Goal: Use online tool/utility: Utilize a website feature to perform a specific function

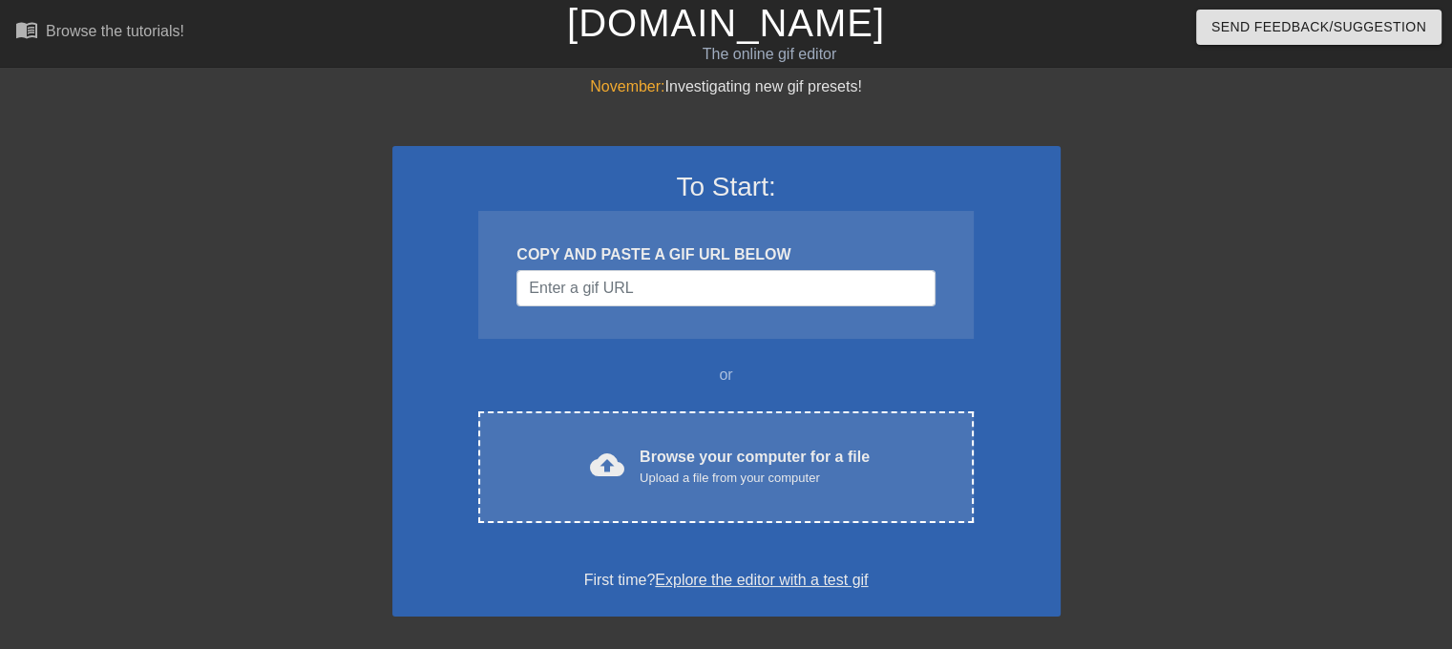
click at [677, 494] on div "cloud_upload Browse your computer for a file Upload a file from your computer C…" at bounding box center [725, 467] width 495 height 112
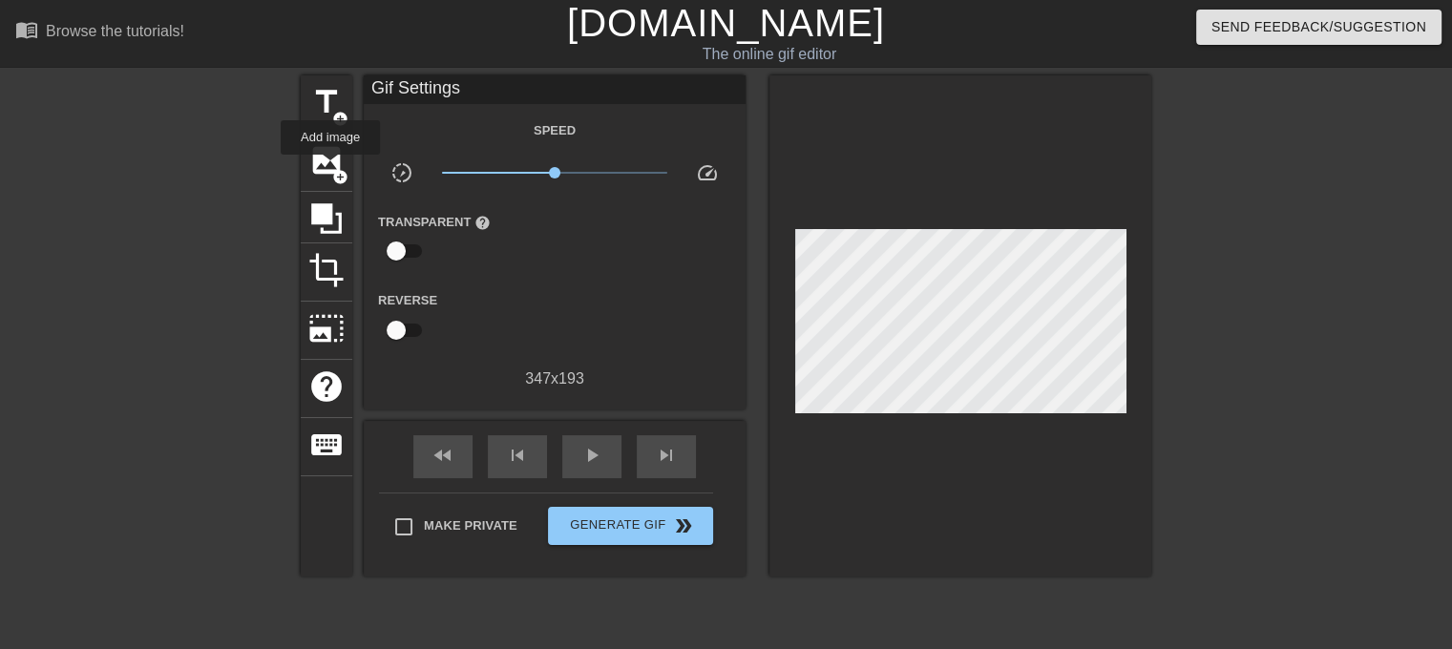
click at [330, 168] on span "image" at bounding box center [326, 160] width 36 height 36
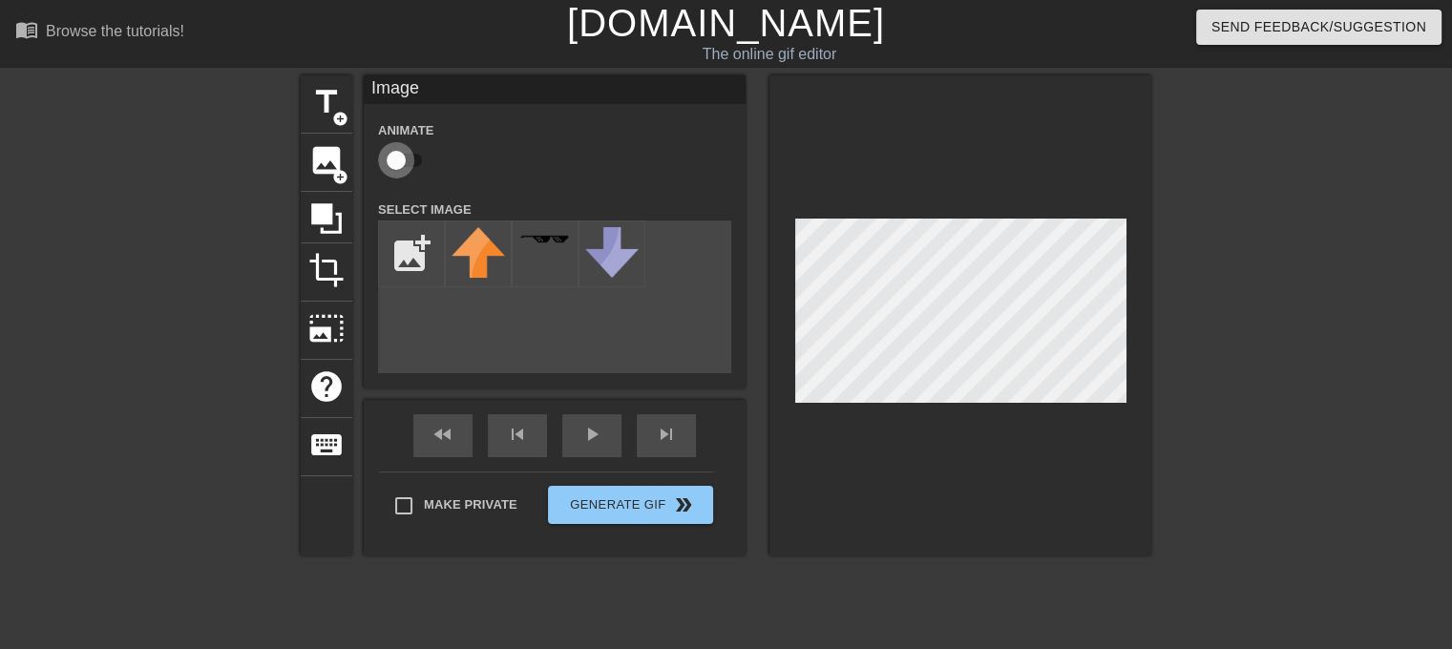
click at [420, 163] on input "checkbox" at bounding box center [396, 160] width 109 height 36
checkbox input "true"
click at [420, 250] on input "file" at bounding box center [411, 253] width 65 height 65
type input "C:\fakepath\myhead.png"
click at [484, 267] on img at bounding box center [478, 256] width 53 height 58
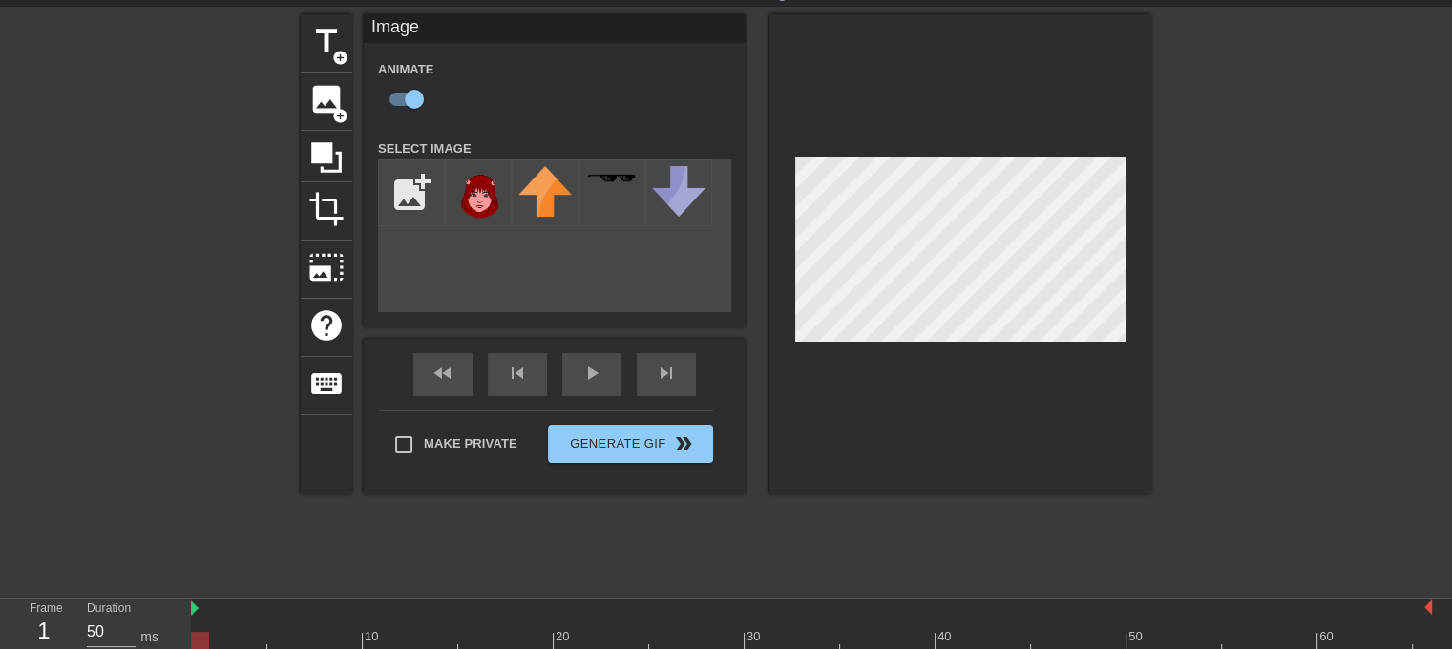
scroll to position [115, 0]
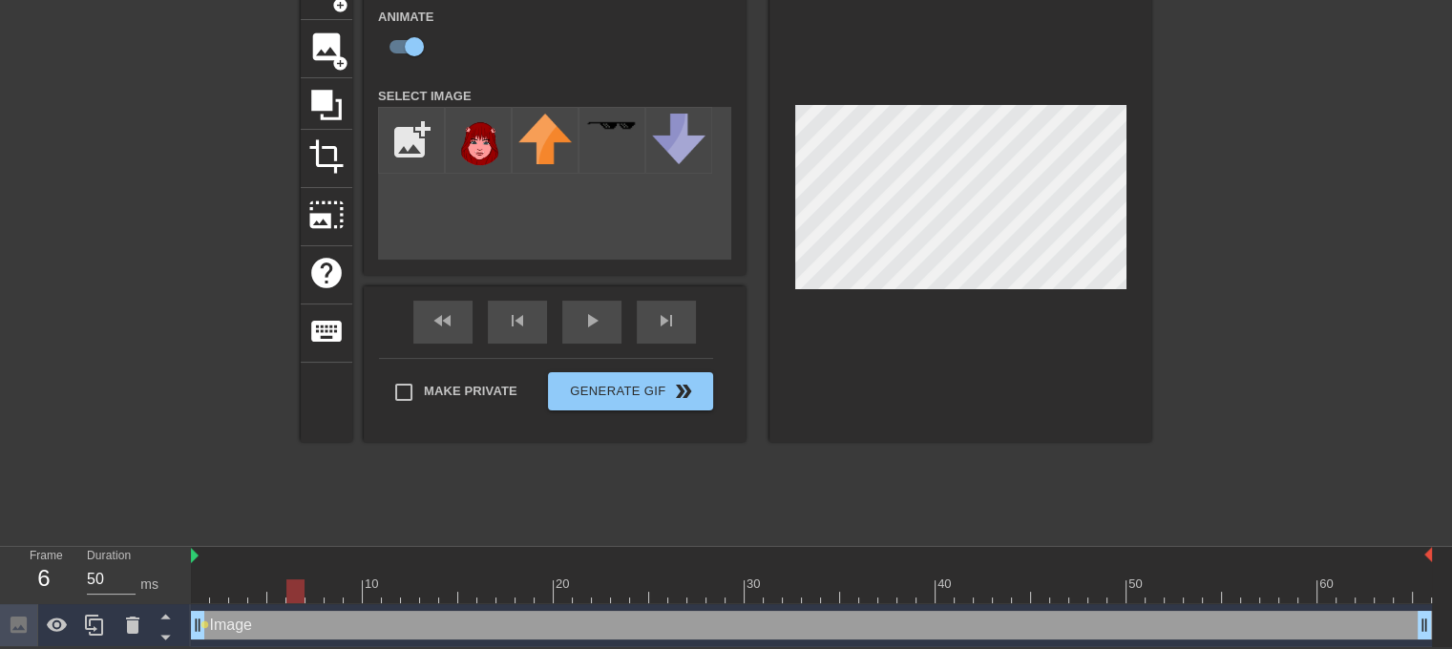
drag, startPoint x: 200, startPoint y: 595, endPoint x: 292, endPoint y: 595, distance: 91.6
click at [292, 595] on div at bounding box center [295, 591] width 18 height 24
drag, startPoint x: 299, startPoint y: 591, endPoint x: 351, endPoint y: 592, distance: 52.5
click at [351, 592] on div at bounding box center [353, 591] width 18 height 24
drag, startPoint x: 356, startPoint y: 594, endPoint x: 420, endPoint y: 596, distance: 64.0
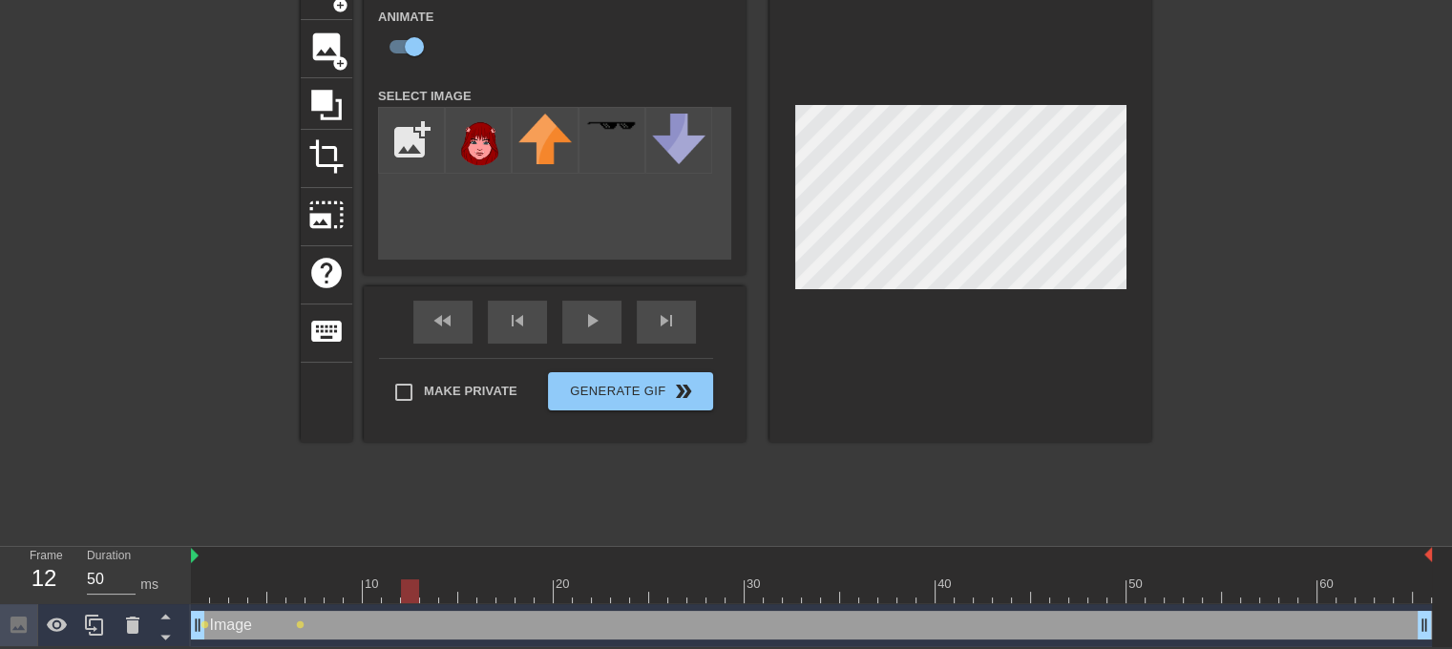
click at [419, 596] on div at bounding box center [410, 591] width 18 height 24
drag, startPoint x: 429, startPoint y: 590, endPoint x: 472, endPoint y: 597, distance: 43.5
click at [472, 597] on div at bounding box center [467, 591] width 18 height 24
drag, startPoint x: 482, startPoint y: 590, endPoint x: 516, endPoint y: 594, distance: 34.6
click at [516, 594] on div at bounding box center [525, 591] width 18 height 24
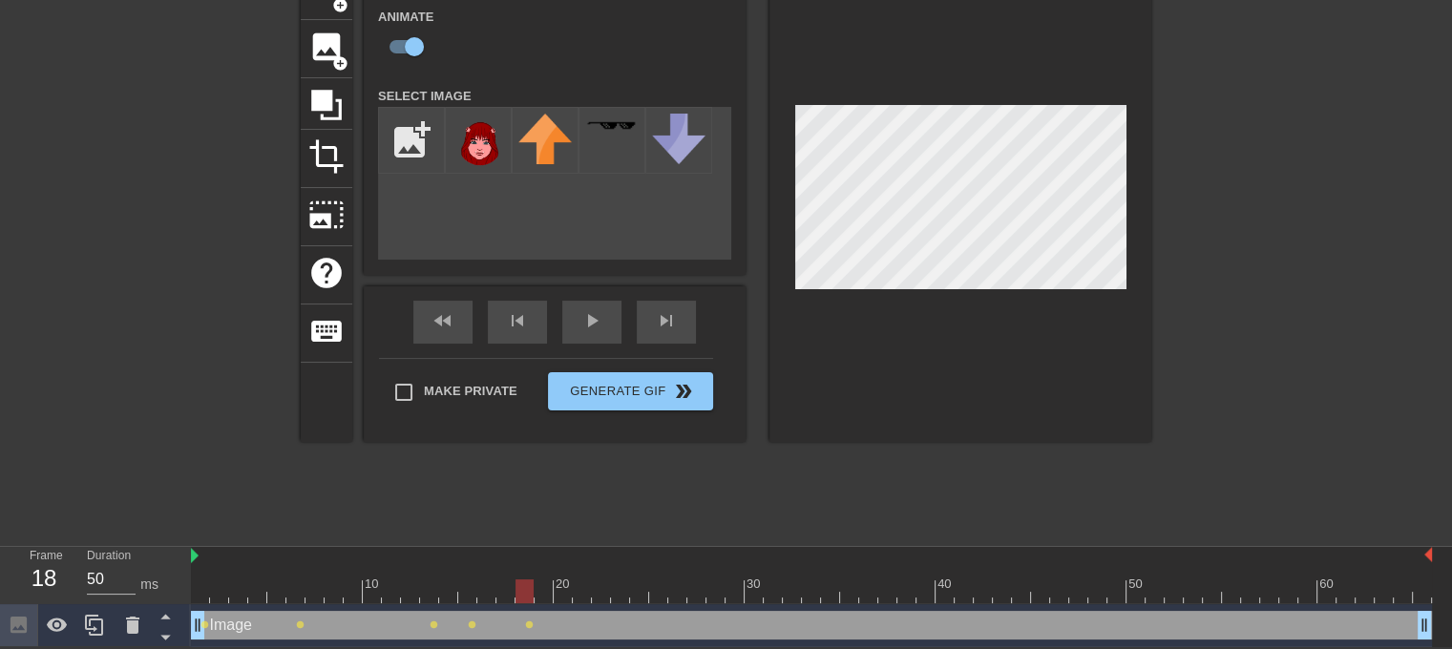
click at [485, 589] on div at bounding box center [811, 591] width 1241 height 24
drag, startPoint x: 506, startPoint y: 598, endPoint x: 621, endPoint y: 531, distance: 132.6
click at [505, 598] on div at bounding box center [811, 591] width 1241 height 24
click at [523, 596] on div at bounding box center [811, 591] width 1241 height 24
click at [542, 600] on div at bounding box center [811, 591] width 1241 height 24
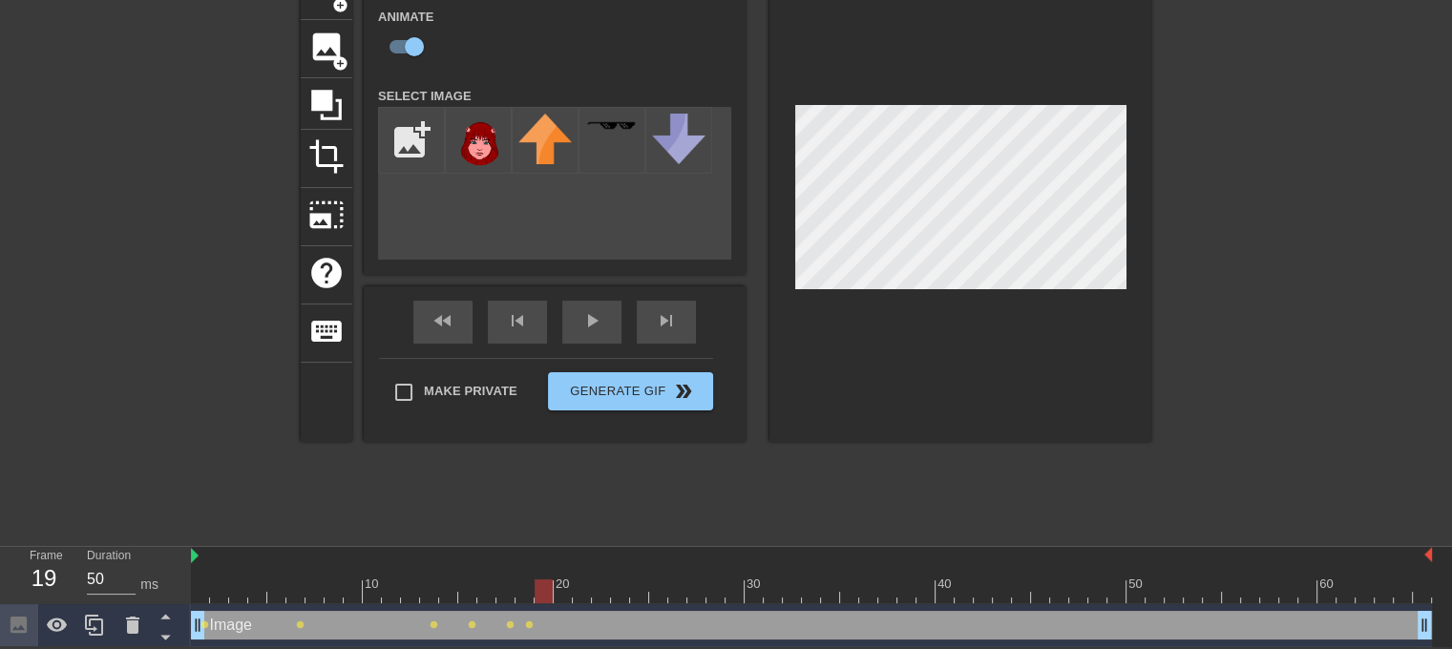
click at [567, 600] on div at bounding box center [811, 591] width 1241 height 24
click at [583, 593] on div at bounding box center [811, 591] width 1241 height 24
click at [600, 595] on div at bounding box center [811, 591] width 1241 height 24
click at [622, 600] on div at bounding box center [811, 591] width 1241 height 24
click at [638, 600] on div at bounding box center [811, 591] width 1241 height 24
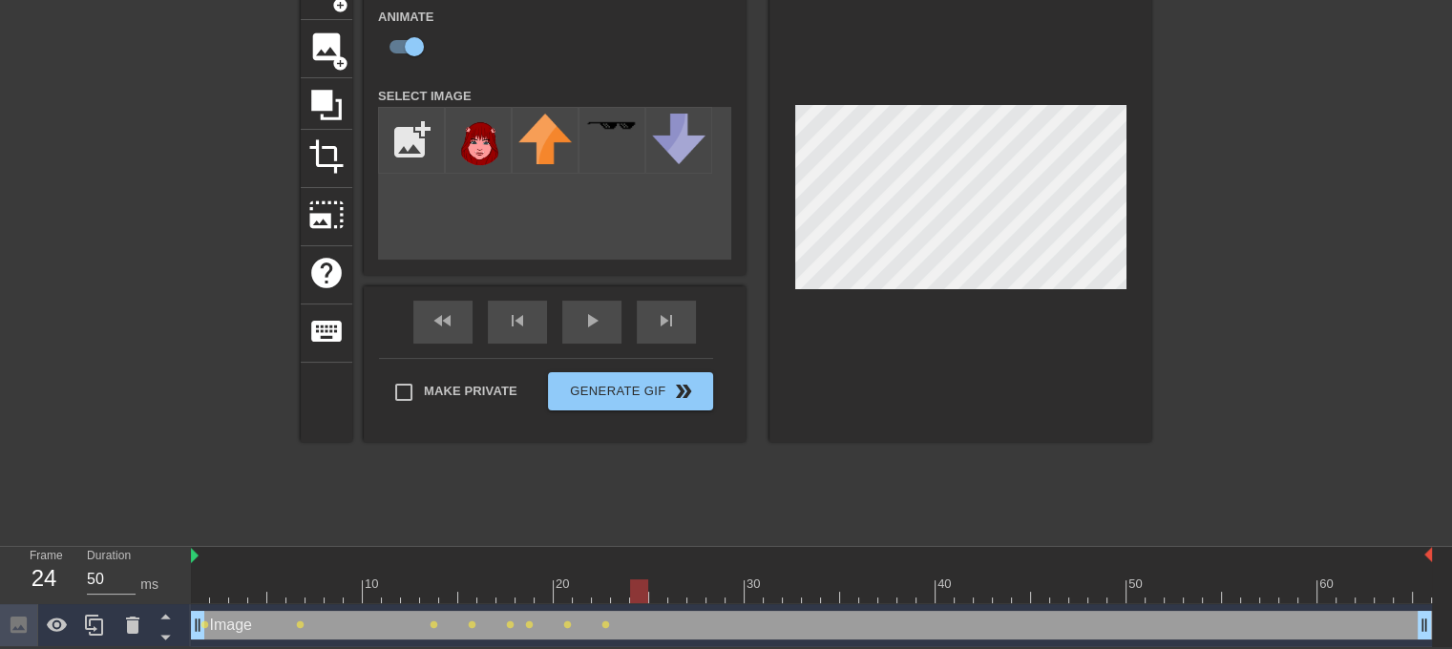
click at [653, 594] on div at bounding box center [811, 591] width 1241 height 24
click at [678, 592] on div at bounding box center [811, 591] width 1241 height 24
click at [689, 594] on div at bounding box center [811, 591] width 1241 height 24
click at [747, 600] on div at bounding box center [811, 591] width 1241 height 24
click at [709, 599] on div at bounding box center [811, 591] width 1241 height 24
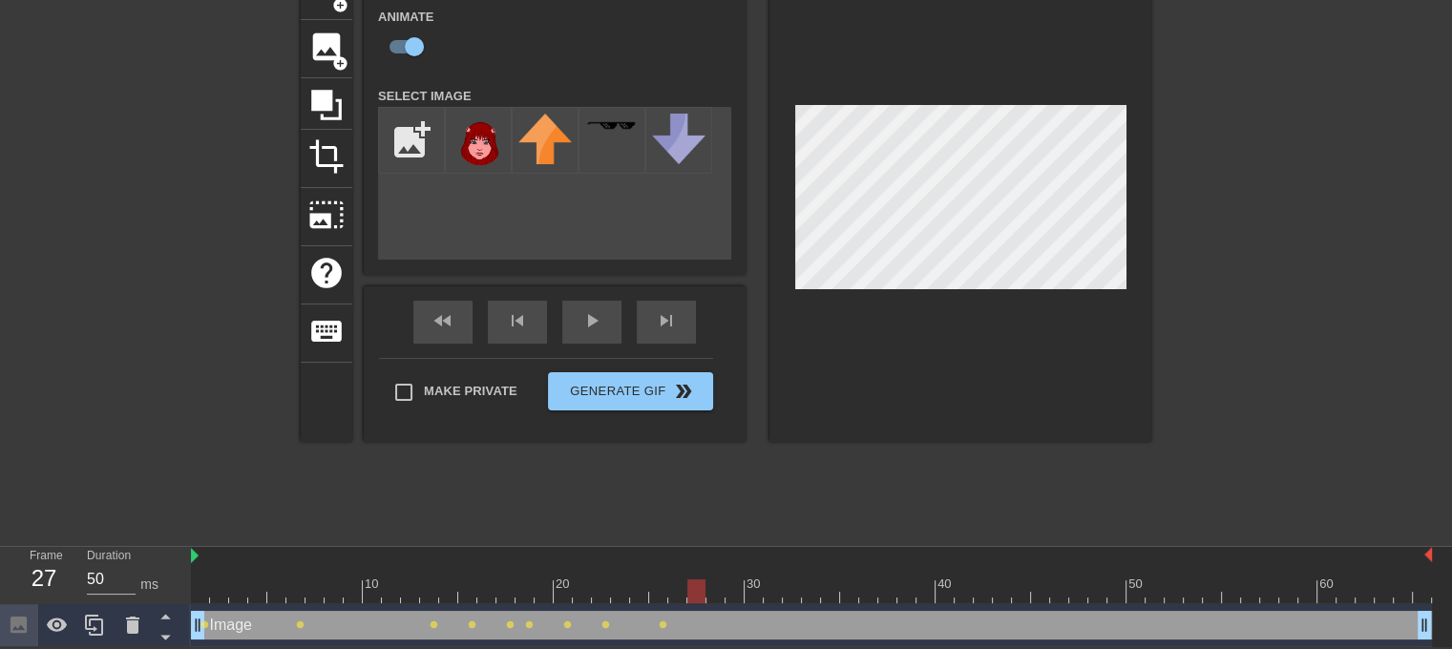
drag, startPoint x: 690, startPoint y: 599, endPoint x: 714, endPoint y: 602, distance: 24.2
click at [689, 599] on div at bounding box center [811, 591] width 1241 height 24
click at [734, 604] on div "Image drag_handle drag_handle lens lens lens lens lens lens lens lens lens" at bounding box center [811, 625] width 1241 height 43
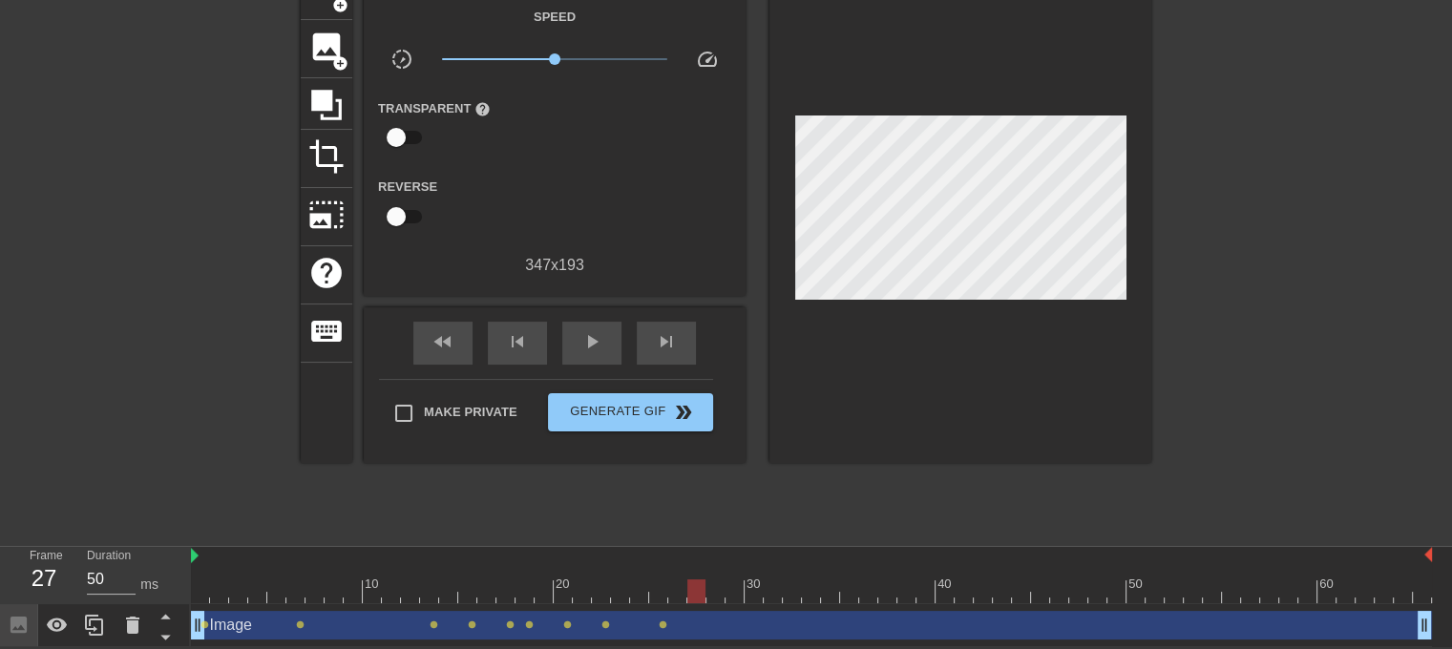
click at [763, 604] on div "Image drag_handle drag_handle lens lens lens lens lens lens lens lens lens" at bounding box center [811, 625] width 1241 height 43
click at [722, 598] on div at bounding box center [811, 591] width 1241 height 24
click at [739, 599] on div at bounding box center [811, 591] width 1241 height 24
click at [741, 636] on div "Image drag_handle drag_handle" at bounding box center [811, 625] width 1241 height 29
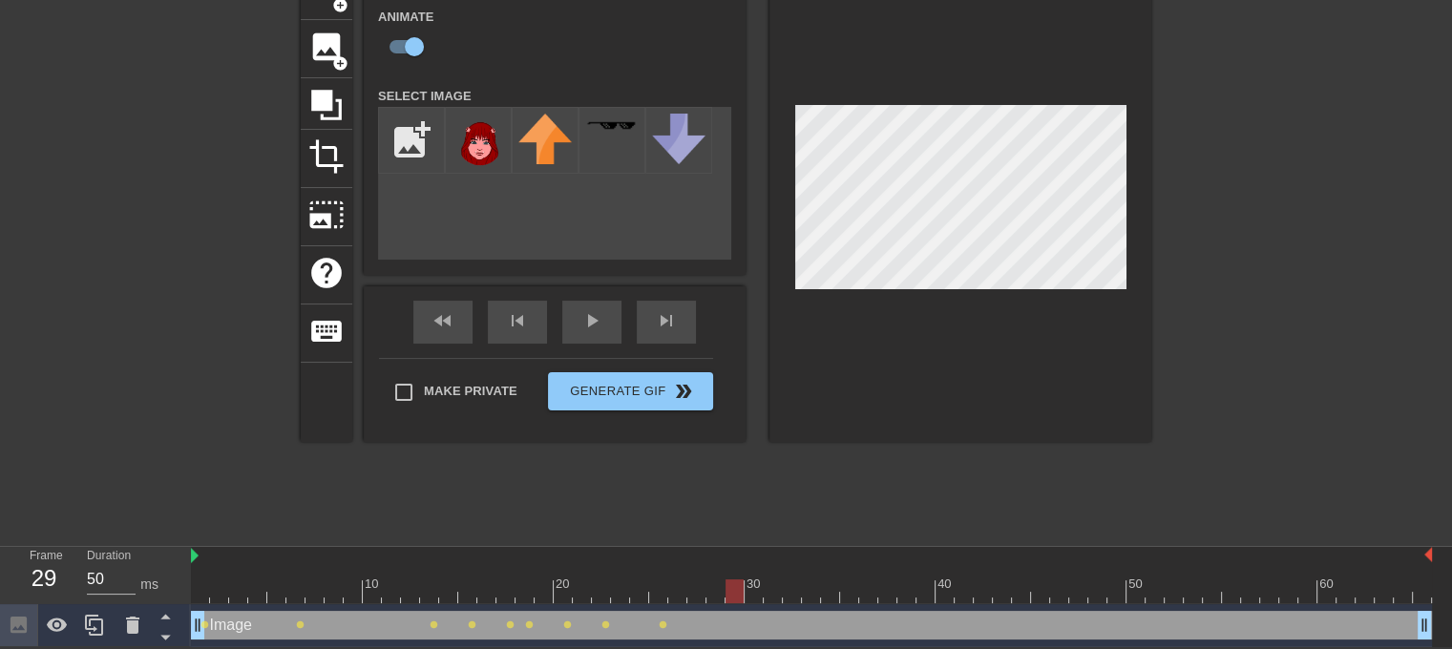
click at [756, 596] on div at bounding box center [811, 591] width 1241 height 24
click at [768, 587] on div at bounding box center [811, 591] width 1241 height 24
click at [812, 589] on div at bounding box center [811, 591] width 1241 height 24
click at [832, 591] on div at bounding box center [811, 591] width 1241 height 24
click at [867, 592] on div at bounding box center [811, 591] width 1241 height 24
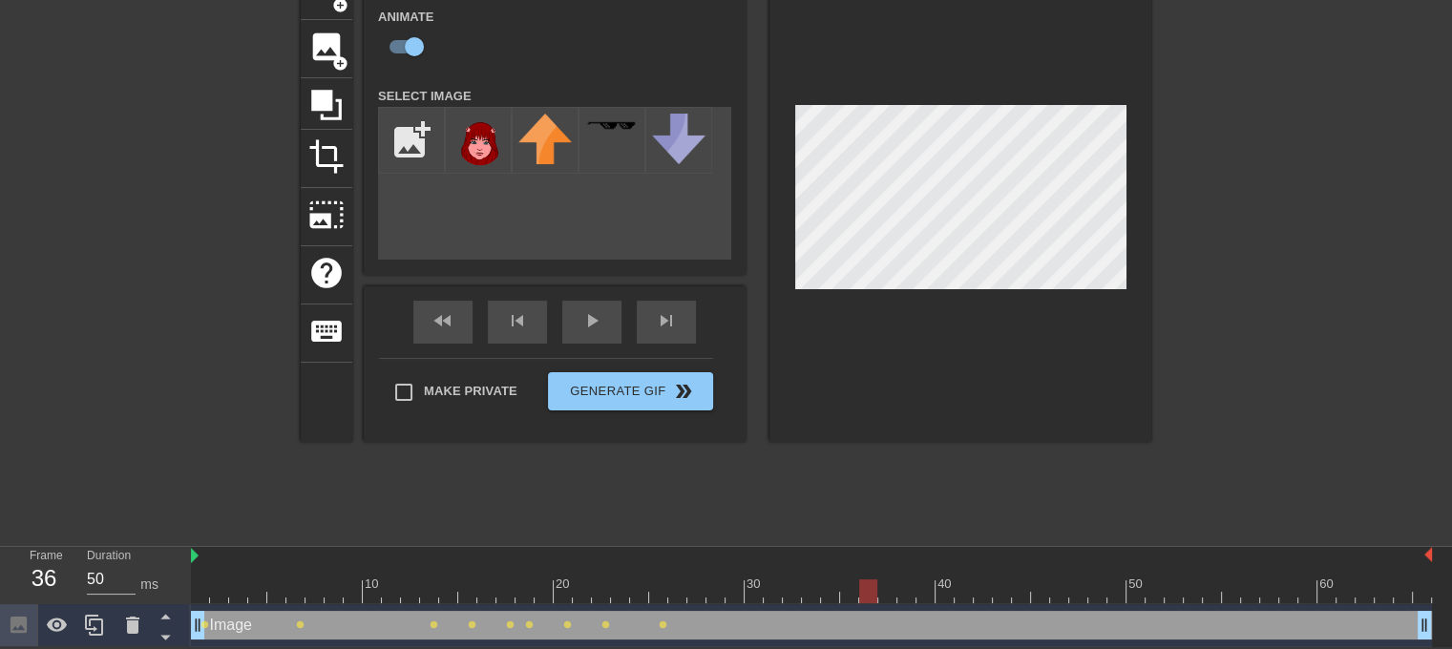
click at [896, 599] on div at bounding box center [811, 591] width 1241 height 24
click at [909, 599] on div at bounding box center [811, 591] width 1241 height 24
drag, startPoint x: 955, startPoint y: 600, endPoint x: 970, endPoint y: 602, distance: 15.4
click at [955, 601] on div "10 20 30 40 50 60" at bounding box center [811, 575] width 1241 height 57
click at [982, 588] on div at bounding box center [811, 591] width 1241 height 24
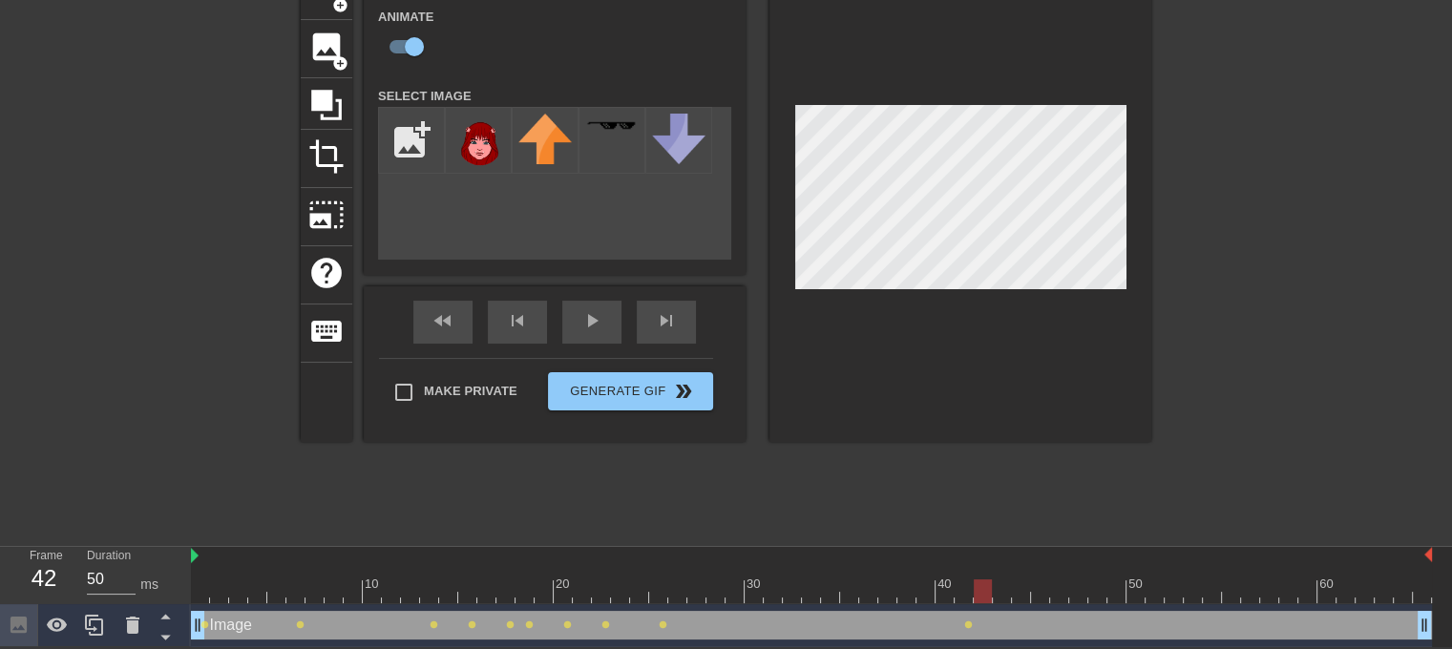
drag, startPoint x: 1035, startPoint y: 594, endPoint x: 1063, endPoint y: 596, distance: 27.8
click at [1035, 595] on div at bounding box center [811, 591] width 1241 height 24
click at [1076, 596] on div at bounding box center [811, 591] width 1241 height 24
click at [1138, 587] on div at bounding box center [811, 591] width 1241 height 24
click at [1194, 594] on div at bounding box center [811, 591] width 1241 height 24
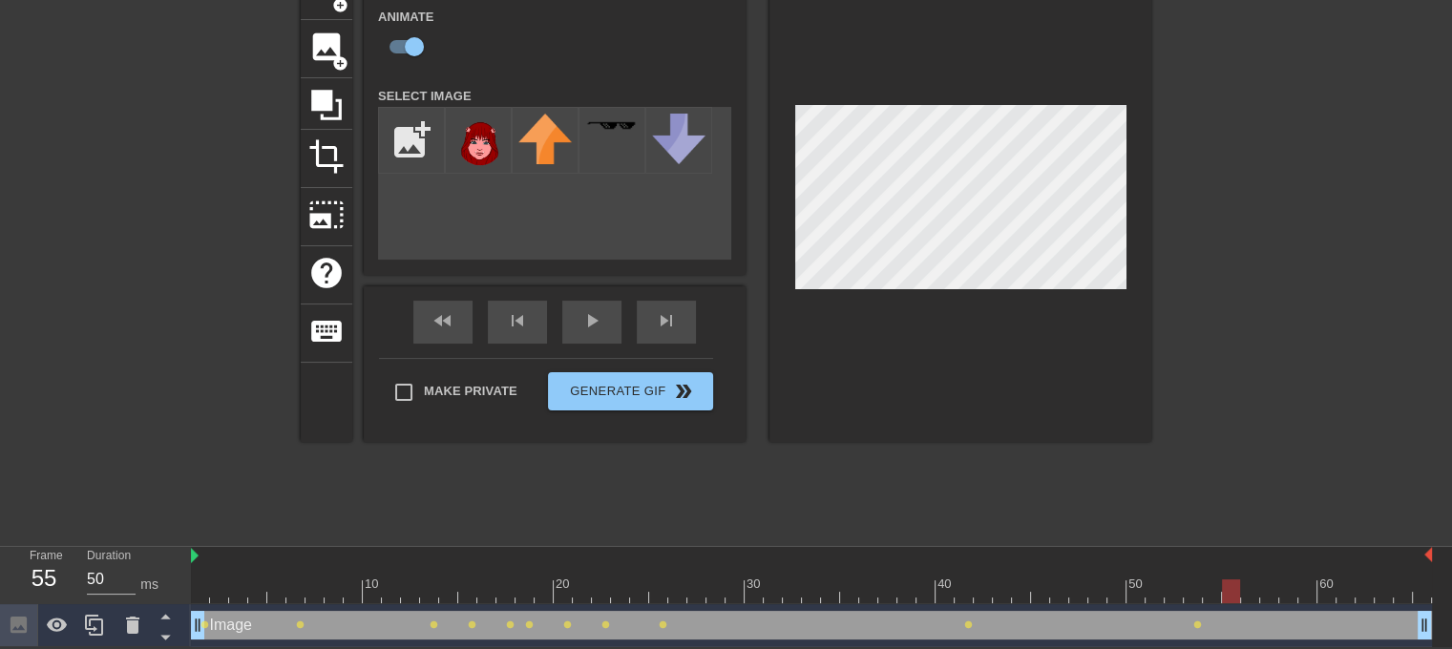
click at [1226, 583] on div at bounding box center [811, 591] width 1241 height 24
click at [1287, 599] on div at bounding box center [811, 591] width 1241 height 24
click at [1313, 591] on div at bounding box center [811, 591] width 1241 height 24
drag, startPoint x: 1352, startPoint y: 589, endPoint x: 1379, endPoint y: 593, distance: 27.9
click at [1352, 590] on div at bounding box center [811, 591] width 1241 height 24
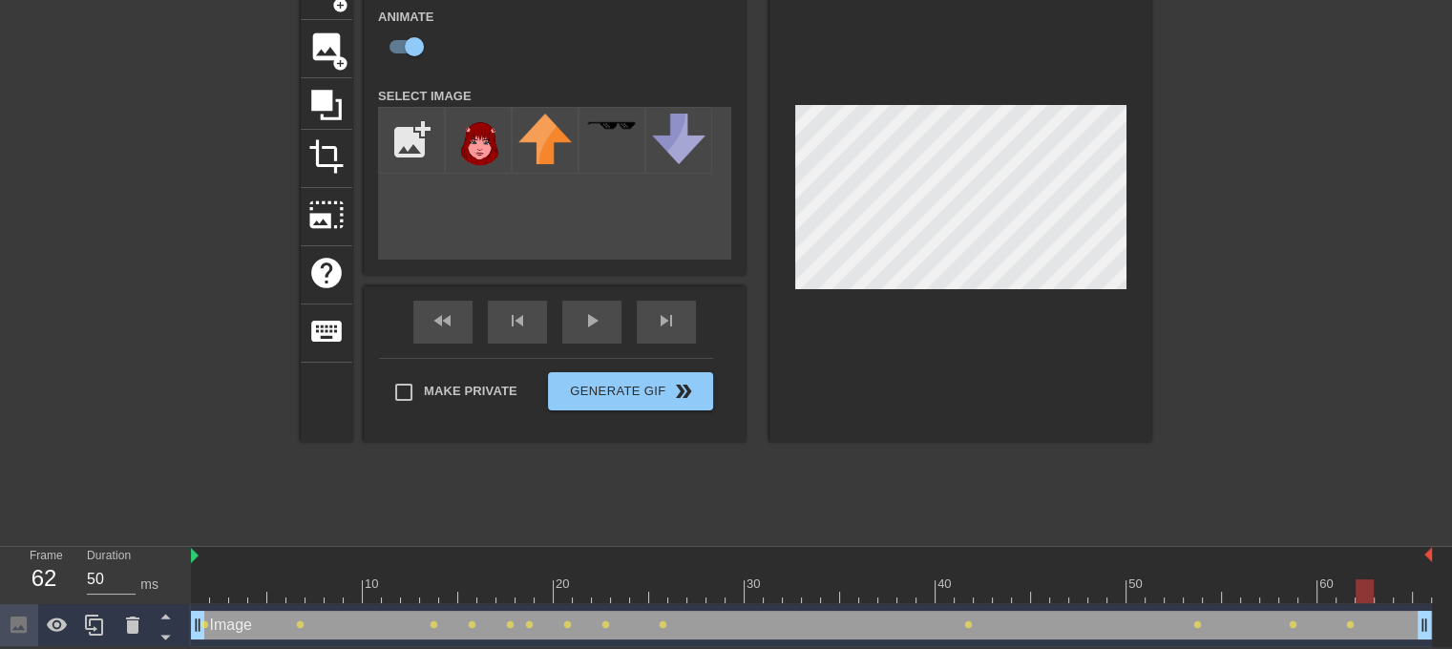
click at [1372, 589] on div at bounding box center [811, 591] width 1241 height 24
click at [1390, 591] on div at bounding box center [811, 591] width 1241 height 24
click at [1407, 592] on div at bounding box center [811, 591] width 1241 height 24
click at [1422, 592] on div at bounding box center [811, 591] width 1241 height 24
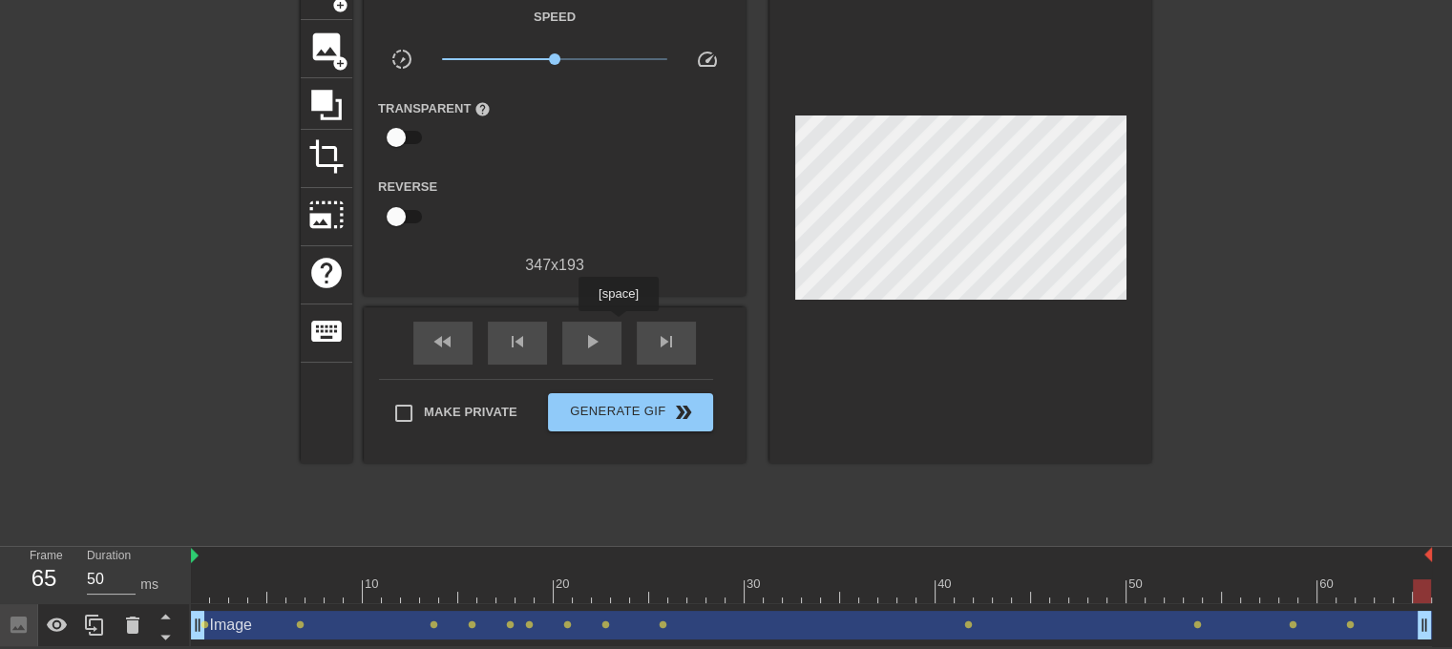
drag, startPoint x: 618, startPoint y: 325, endPoint x: 633, endPoint y: 335, distance: 18.5
click at [616, 325] on div "play_arrow" at bounding box center [591, 343] width 59 height 43
click at [593, 347] on span "pause" at bounding box center [591, 341] width 23 height 23
drag, startPoint x: 1105, startPoint y: 611, endPoint x: 194, endPoint y: 569, distance: 912.7
click at [183, 573] on div "Frame 1 Duration 50 ms 10 20 30 40 50 60 Image drag_handle drag_handle lens len…" at bounding box center [726, 597] width 1452 height 100
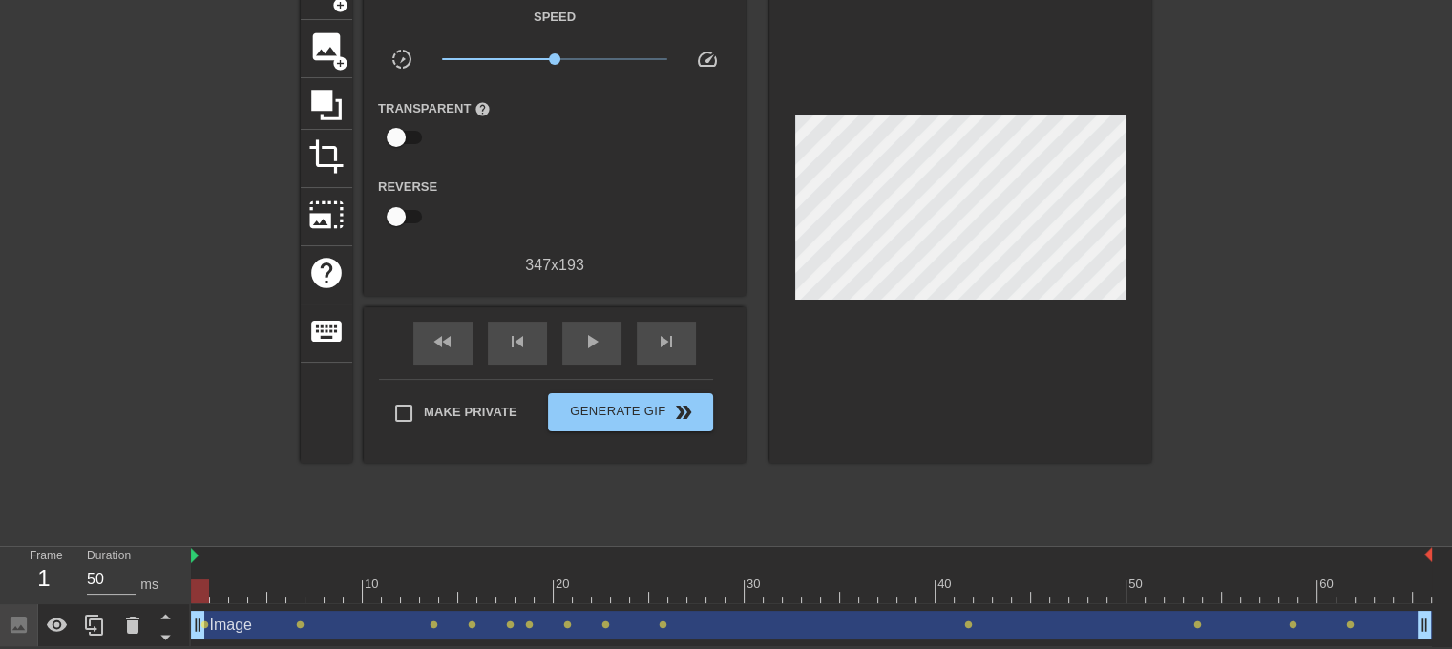
click at [337, 43] on span "image" at bounding box center [326, 47] width 36 height 36
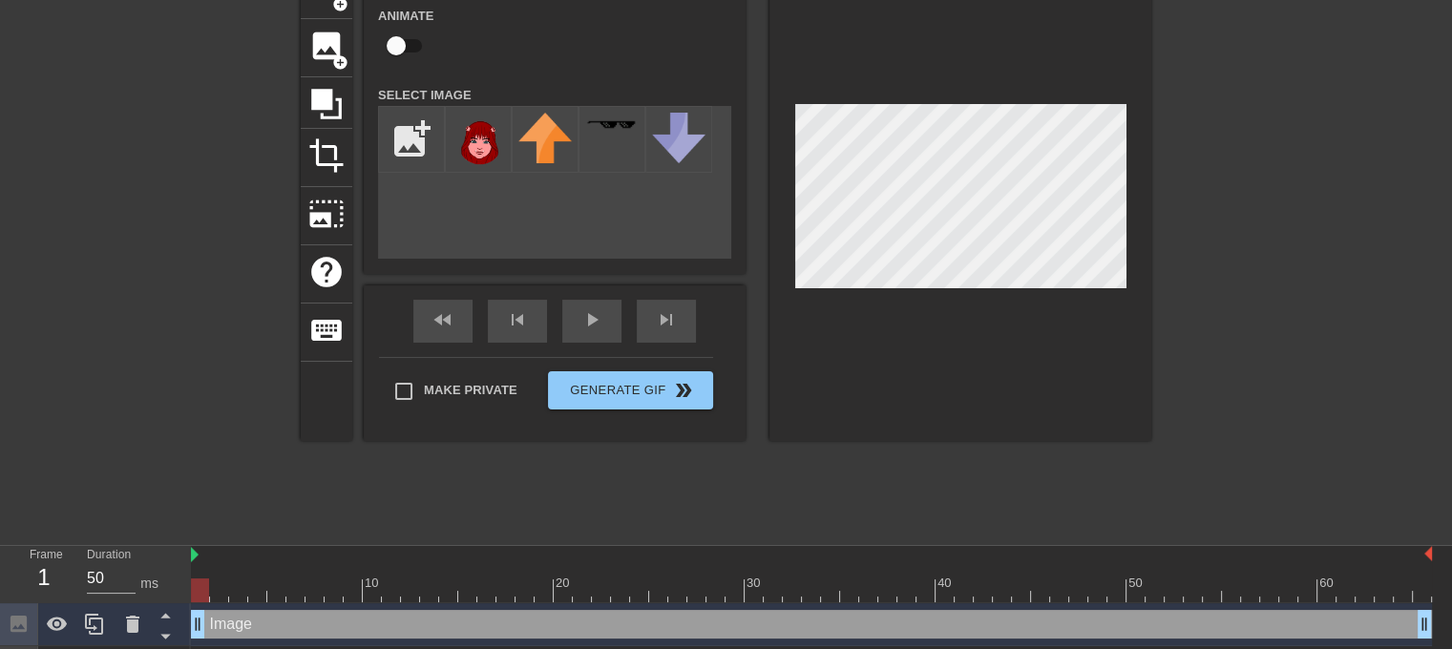
click at [396, 130] on input "file" at bounding box center [411, 139] width 65 height 65
type input "C:\fakepath\ToriheaD.png"
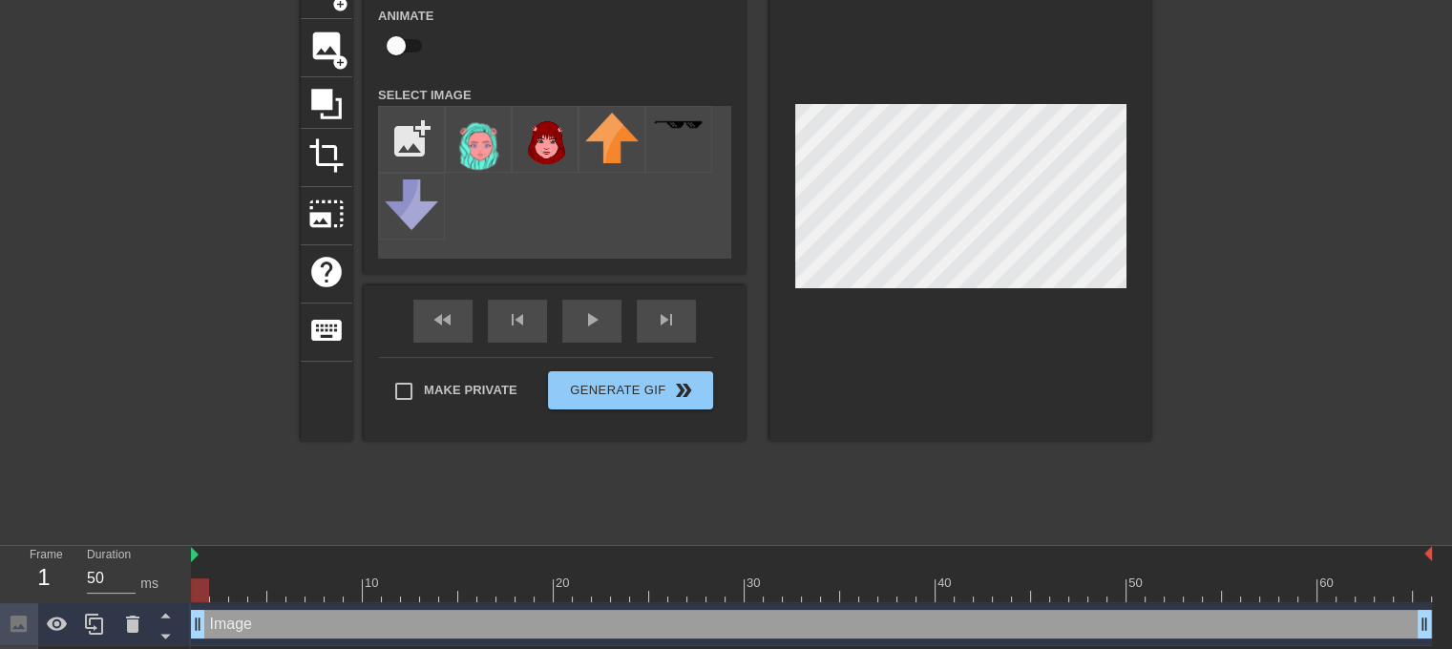
click at [474, 160] on img at bounding box center [478, 145] width 53 height 64
click at [404, 41] on input "checkbox" at bounding box center [396, 46] width 109 height 36
checkbox input "true"
click at [223, 582] on div at bounding box center [811, 591] width 1241 height 24
click at [249, 590] on div at bounding box center [811, 591] width 1241 height 24
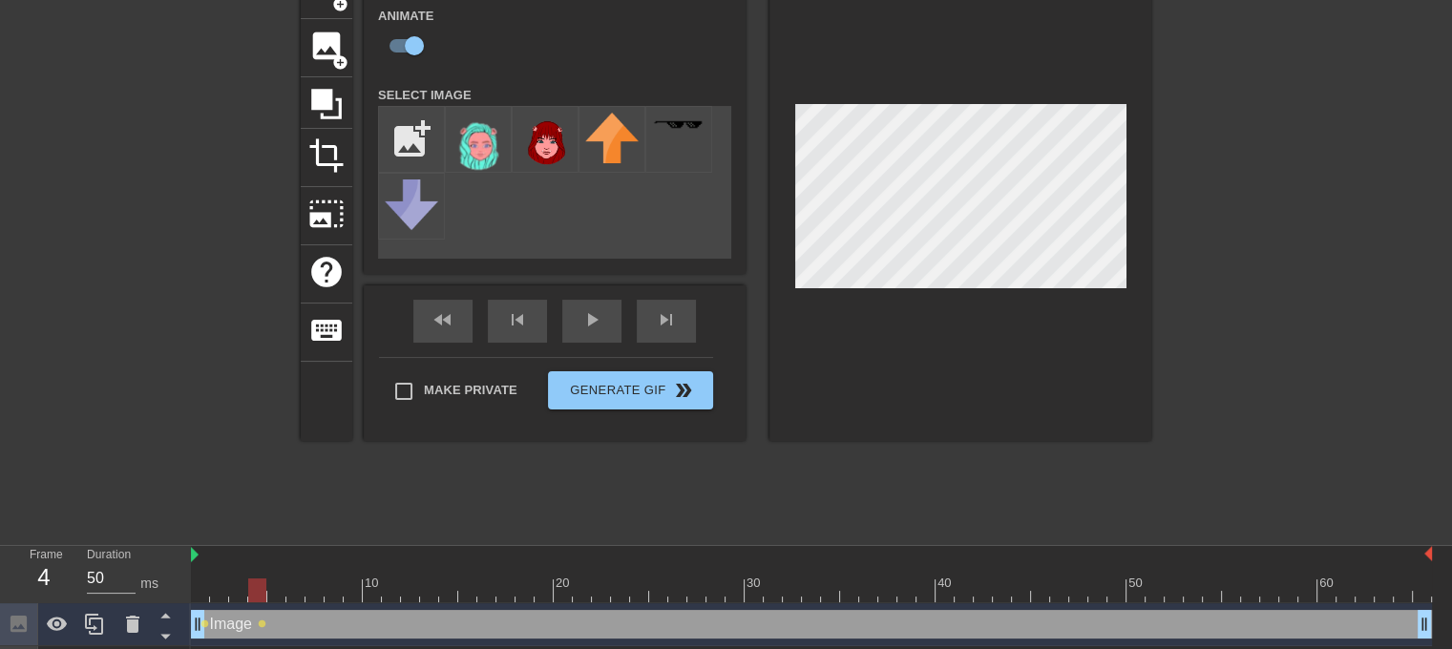
click at [290, 597] on div at bounding box center [811, 591] width 1241 height 24
click at [278, 590] on div at bounding box center [811, 591] width 1241 height 24
click at [351, 587] on div at bounding box center [811, 591] width 1241 height 24
click at [401, 599] on div at bounding box center [811, 591] width 1241 height 24
drag, startPoint x: 428, startPoint y: 596, endPoint x: 475, endPoint y: 595, distance: 47.7
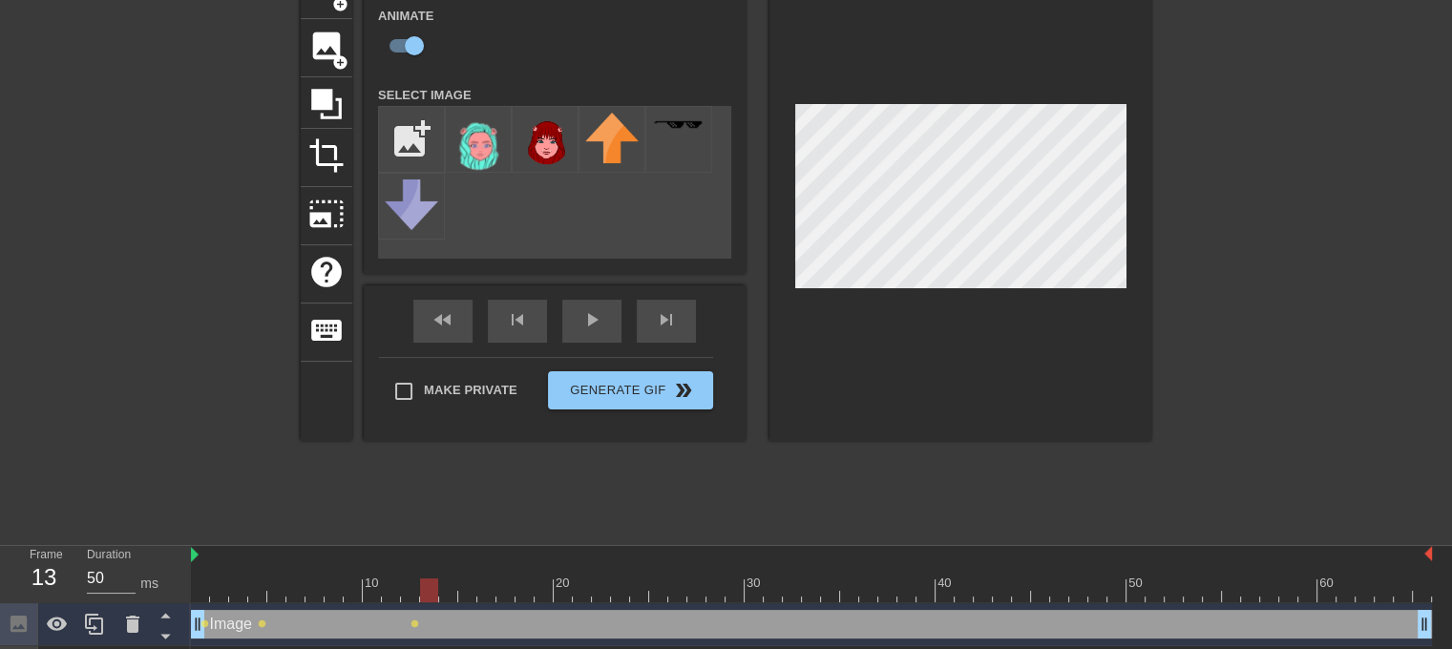
click at [428, 596] on div at bounding box center [811, 591] width 1241 height 24
click at [475, 595] on div at bounding box center [811, 591] width 1241 height 24
click at [531, 595] on div at bounding box center [811, 591] width 1241 height 24
click at [642, 595] on div at bounding box center [811, 591] width 1241 height 24
click at [662, 593] on div at bounding box center [811, 591] width 1241 height 24
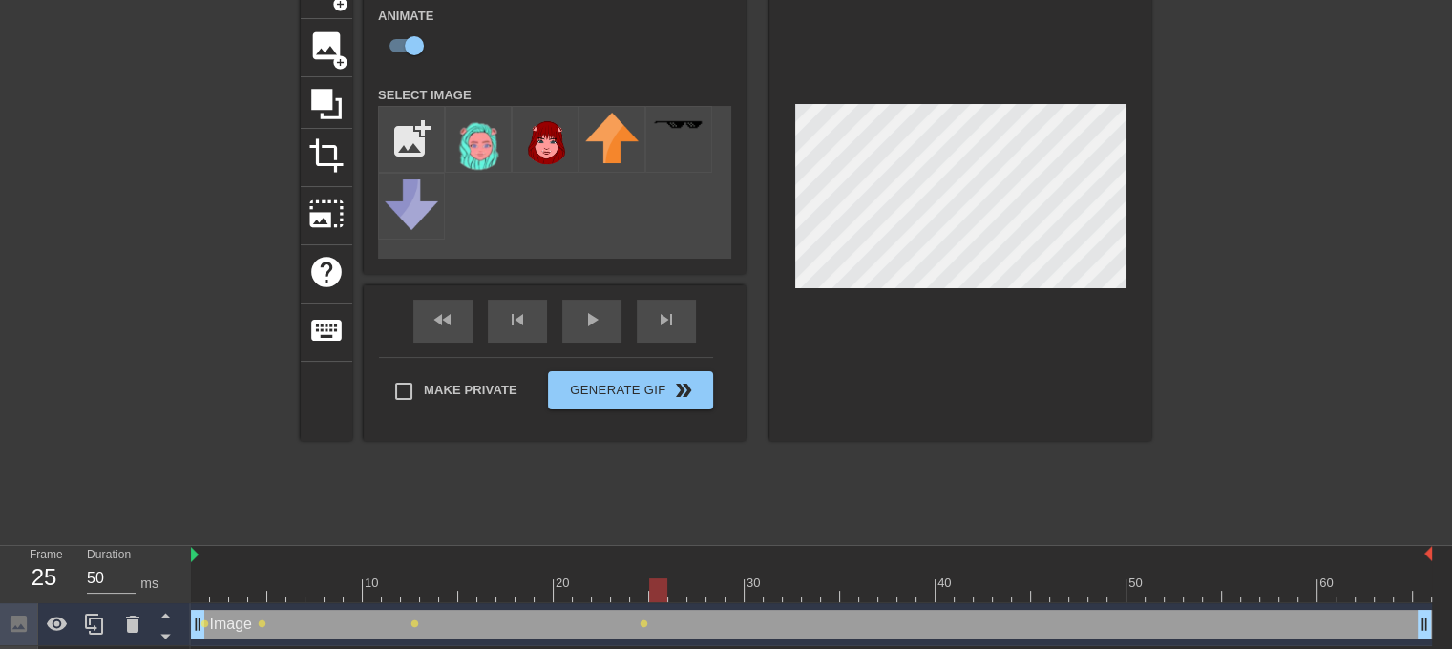
click at [707, 594] on div at bounding box center [811, 591] width 1241 height 24
click at [739, 591] on div at bounding box center [811, 591] width 1241 height 24
click at [779, 593] on div at bounding box center [811, 591] width 1241 height 24
drag, startPoint x: 768, startPoint y: 604, endPoint x: 787, endPoint y: 600, distance: 18.5
click at [770, 604] on div "Image drag_handle drag_handle lens lens lens lens lens lens" at bounding box center [811, 624] width 1241 height 43
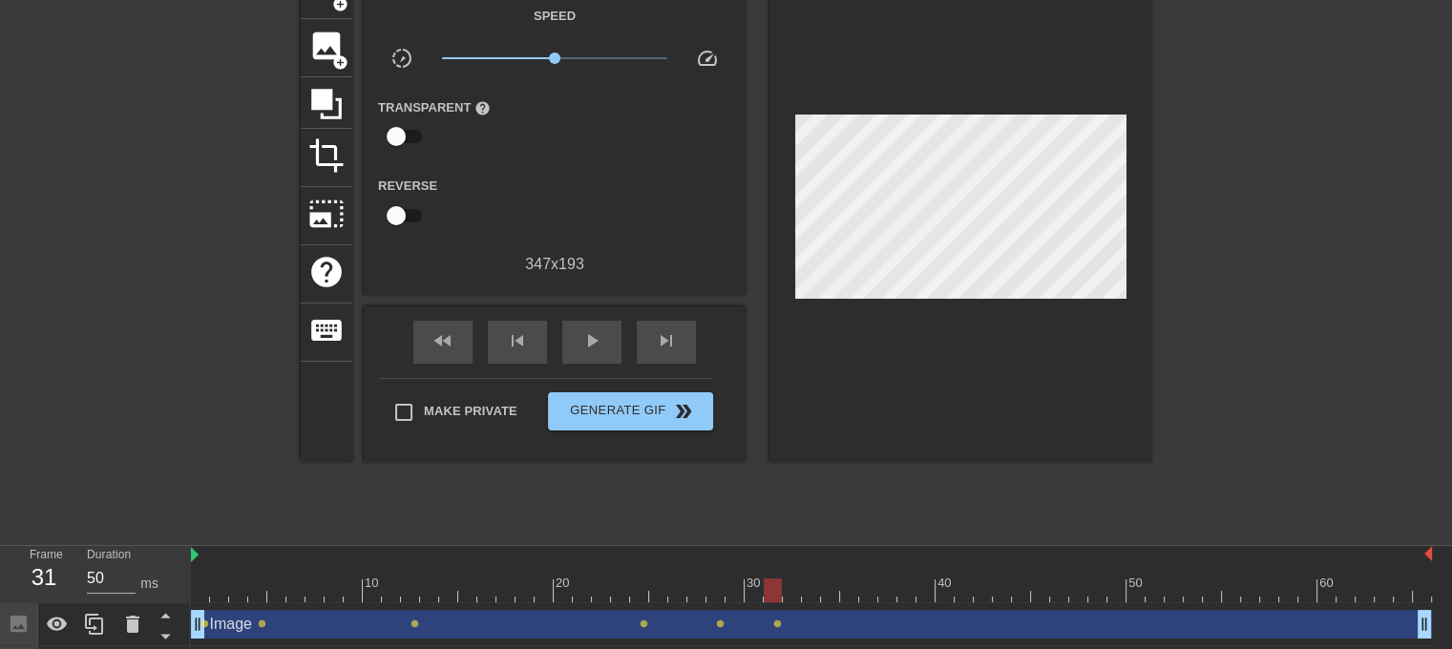
drag, startPoint x: 789, startPoint y: 599, endPoint x: 810, endPoint y: 605, distance: 21.1
click at [790, 599] on div at bounding box center [811, 591] width 1241 height 24
click at [817, 610] on div "Image drag_handle drag_handle" at bounding box center [811, 624] width 1241 height 29
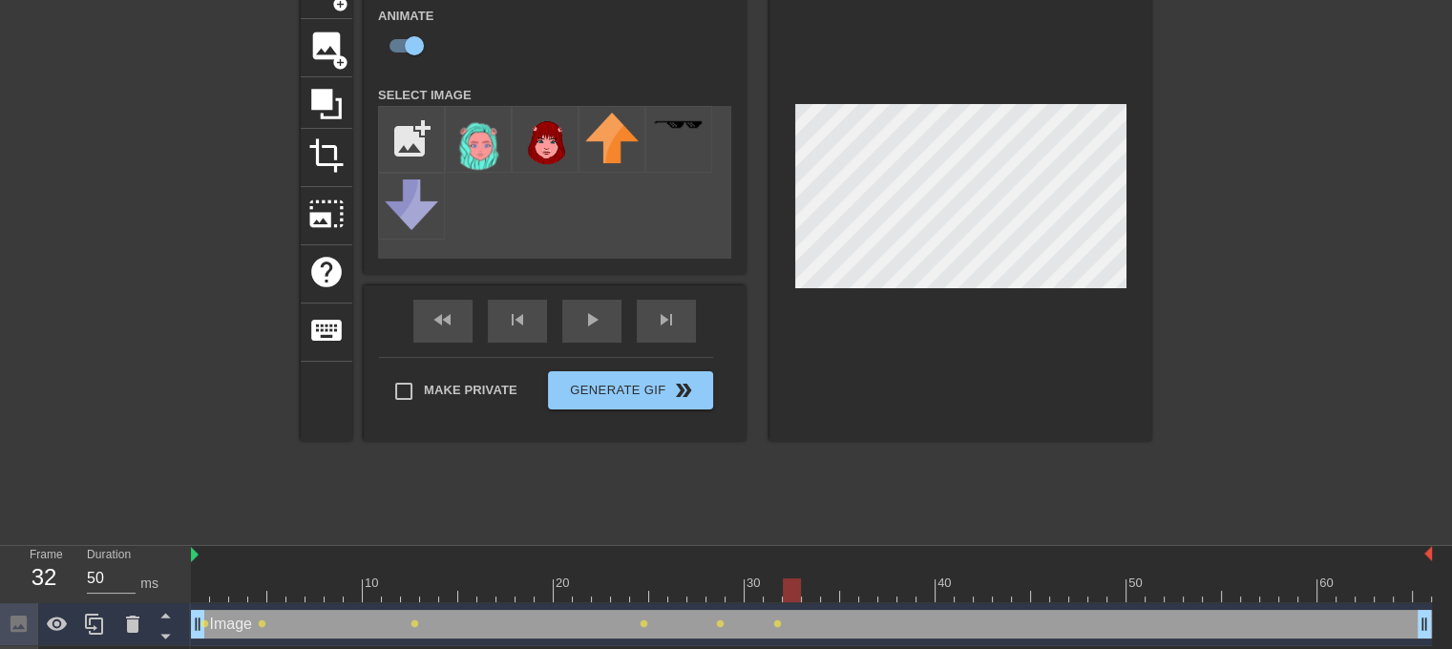
drag, startPoint x: 839, startPoint y: 587, endPoint x: 802, endPoint y: 597, distance: 38.4
click at [838, 587] on div at bounding box center [811, 591] width 1241 height 24
click at [892, 592] on div at bounding box center [811, 591] width 1241 height 24
click at [907, 585] on div at bounding box center [811, 591] width 1241 height 24
click at [944, 592] on div at bounding box center [811, 591] width 1241 height 24
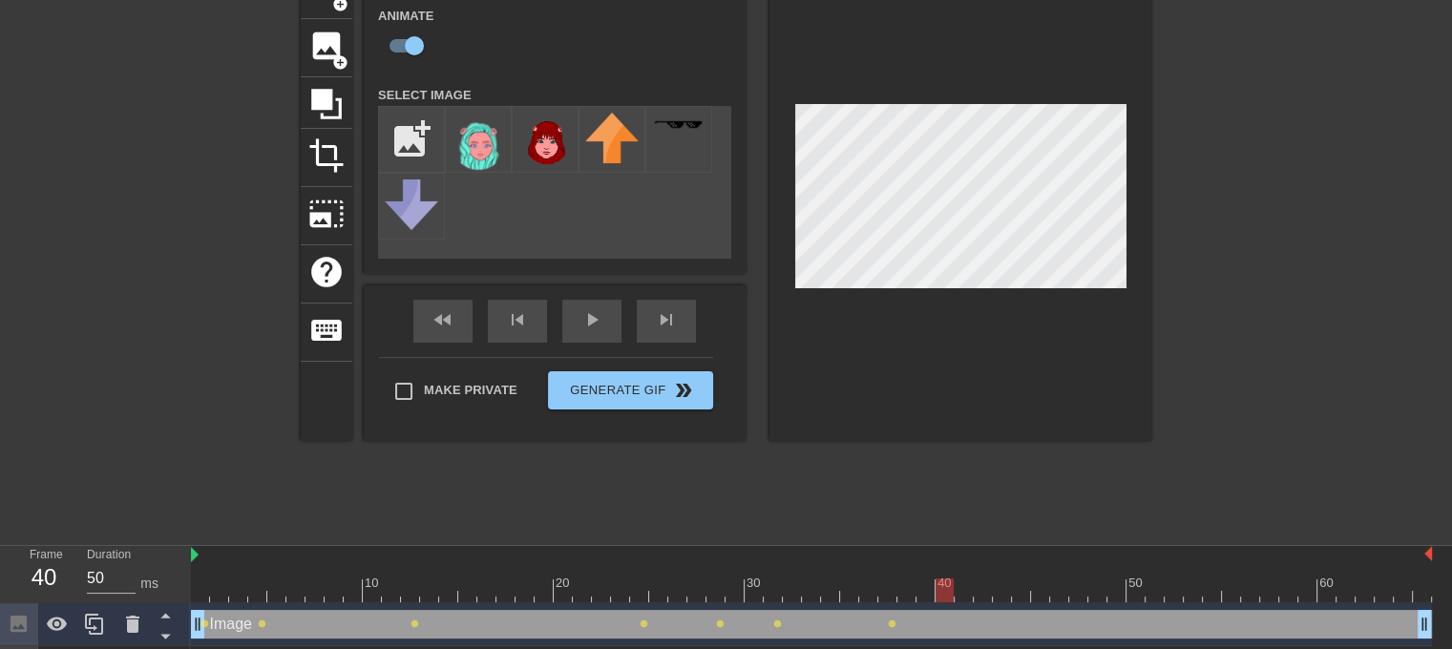
click at [1019, 601] on div "10 20 30 40 50 60" at bounding box center [811, 574] width 1241 height 57
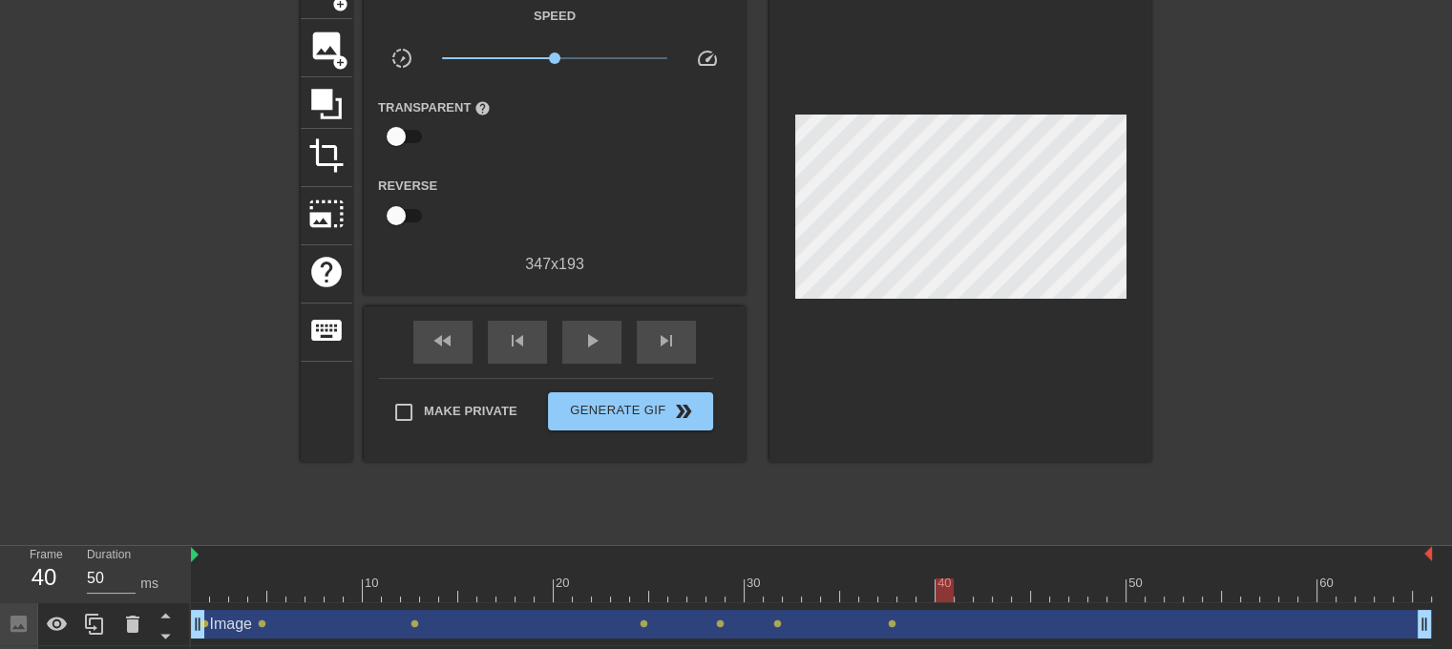
click at [1002, 590] on div at bounding box center [811, 591] width 1241 height 24
click at [948, 603] on div "Image drag_handle drag_handle lens lens lens lens lens lens lens" at bounding box center [811, 624] width 1241 height 43
click at [973, 633] on div "Image drag_handle drag_handle" at bounding box center [811, 624] width 1241 height 29
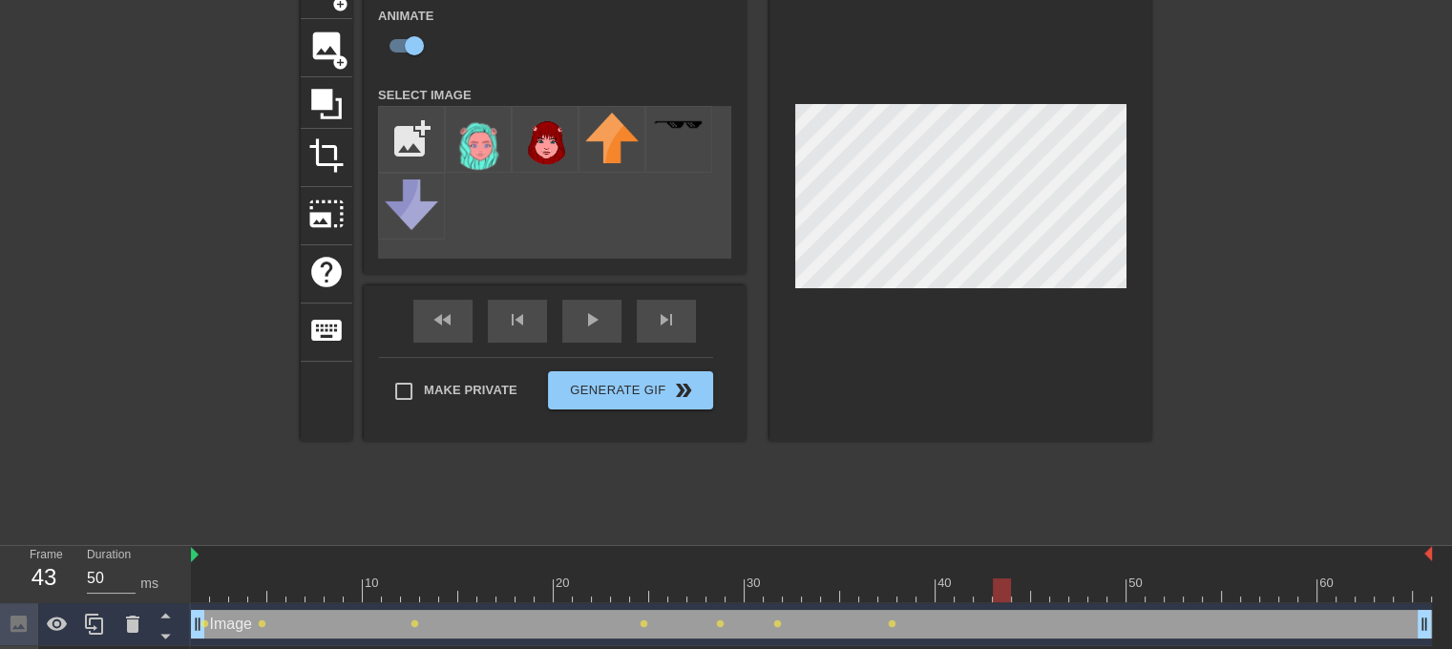
click at [1026, 587] on div at bounding box center [811, 591] width 1241 height 24
click at [1079, 591] on div at bounding box center [811, 591] width 1241 height 24
click at [1111, 583] on div at bounding box center [811, 591] width 1241 height 24
click at [1146, 587] on div at bounding box center [811, 591] width 1241 height 24
drag, startPoint x: 1218, startPoint y: 595, endPoint x: 1250, endPoint y: 513, distance: 87.9
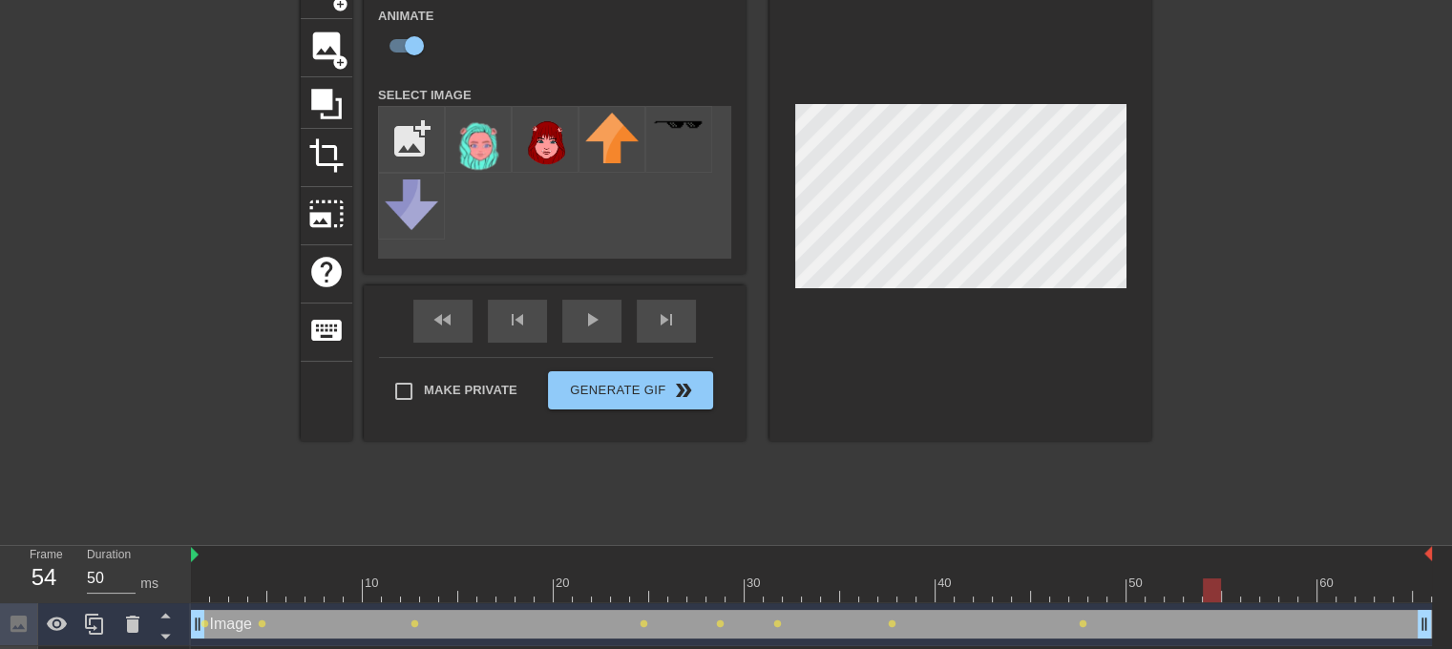
click at [1221, 595] on div at bounding box center [811, 591] width 1241 height 24
click at [1239, 598] on div at bounding box center [811, 591] width 1241 height 24
click at [1296, 595] on div at bounding box center [811, 591] width 1241 height 24
click at [1356, 594] on div at bounding box center [811, 591] width 1241 height 24
click at [1388, 594] on div at bounding box center [811, 591] width 1241 height 24
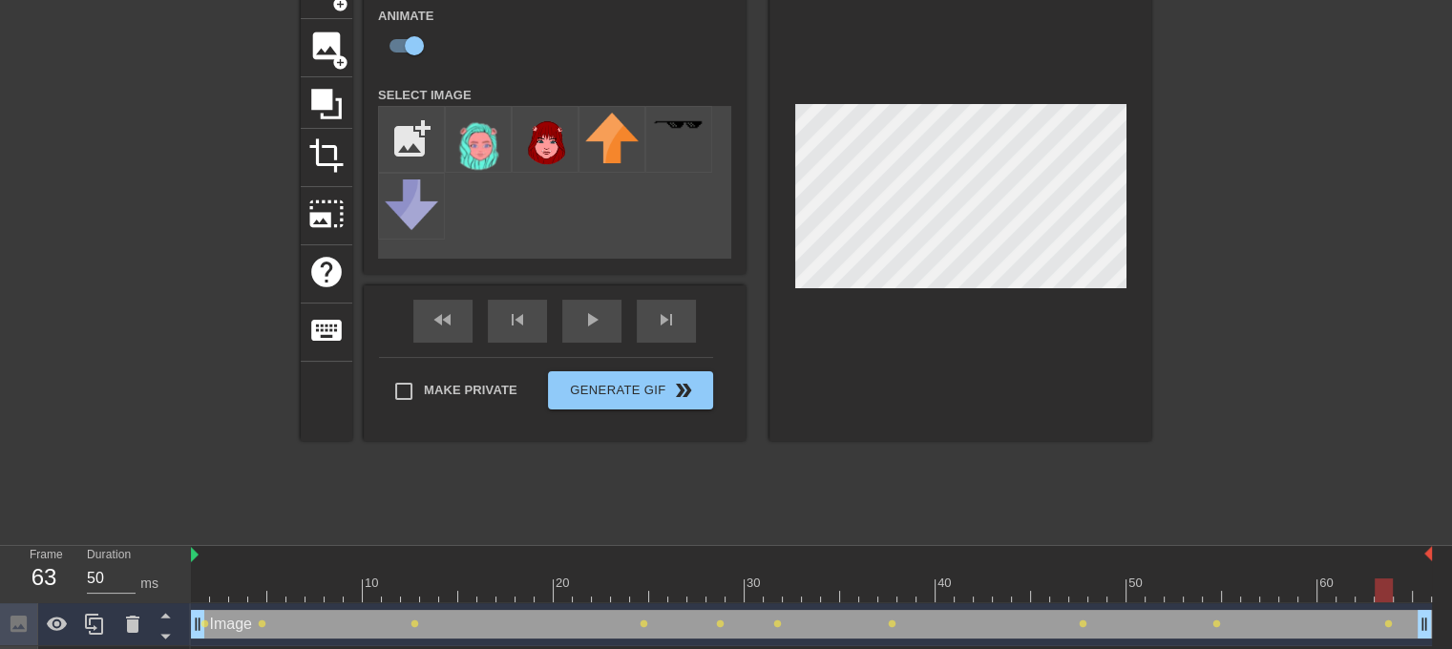
click at [1402, 591] on div at bounding box center [811, 591] width 1241 height 24
click at [1421, 596] on div at bounding box center [811, 591] width 1241 height 24
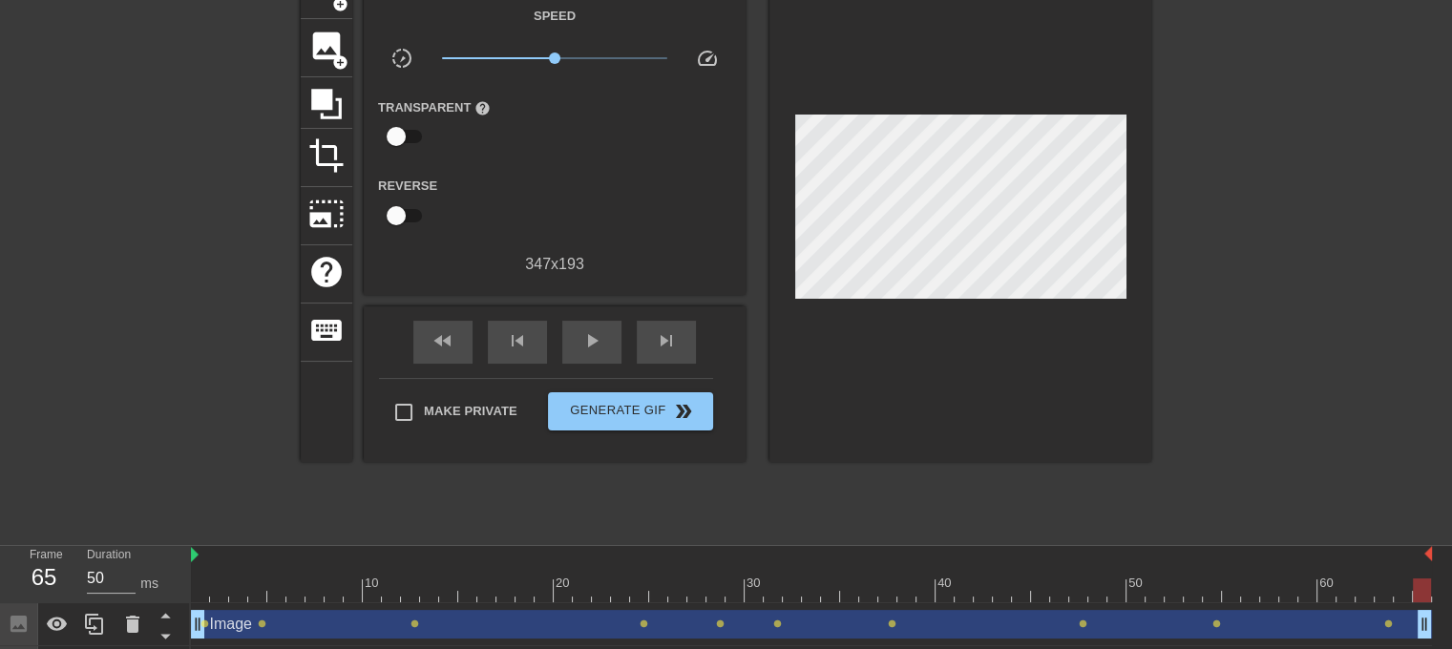
click at [592, 316] on div "fast_rewind skip_previous play_arrow skip_next" at bounding box center [554, 342] width 311 height 72
click at [600, 343] on span "play_arrow" at bounding box center [591, 340] width 23 height 23
click at [708, 408] on button "Generate Gif double_arrow" at bounding box center [630, 411] width 165 height 38
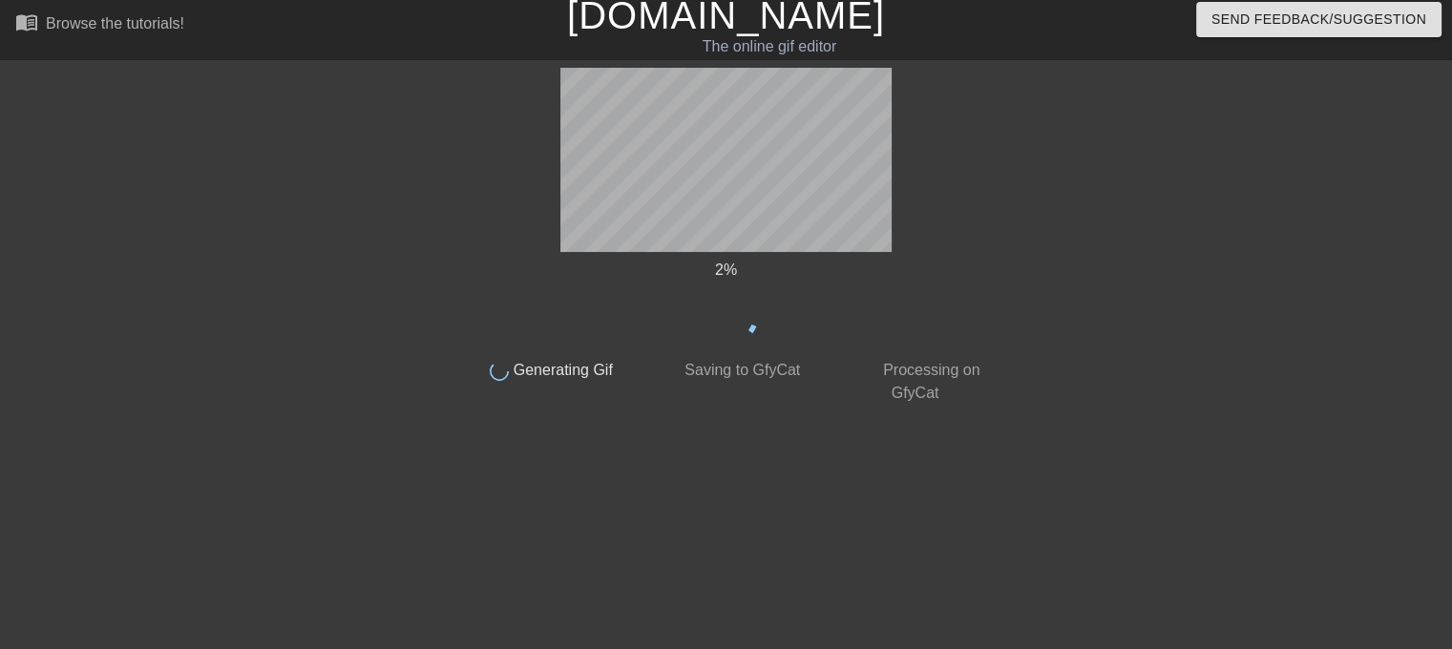
scroll to position [8, 0]
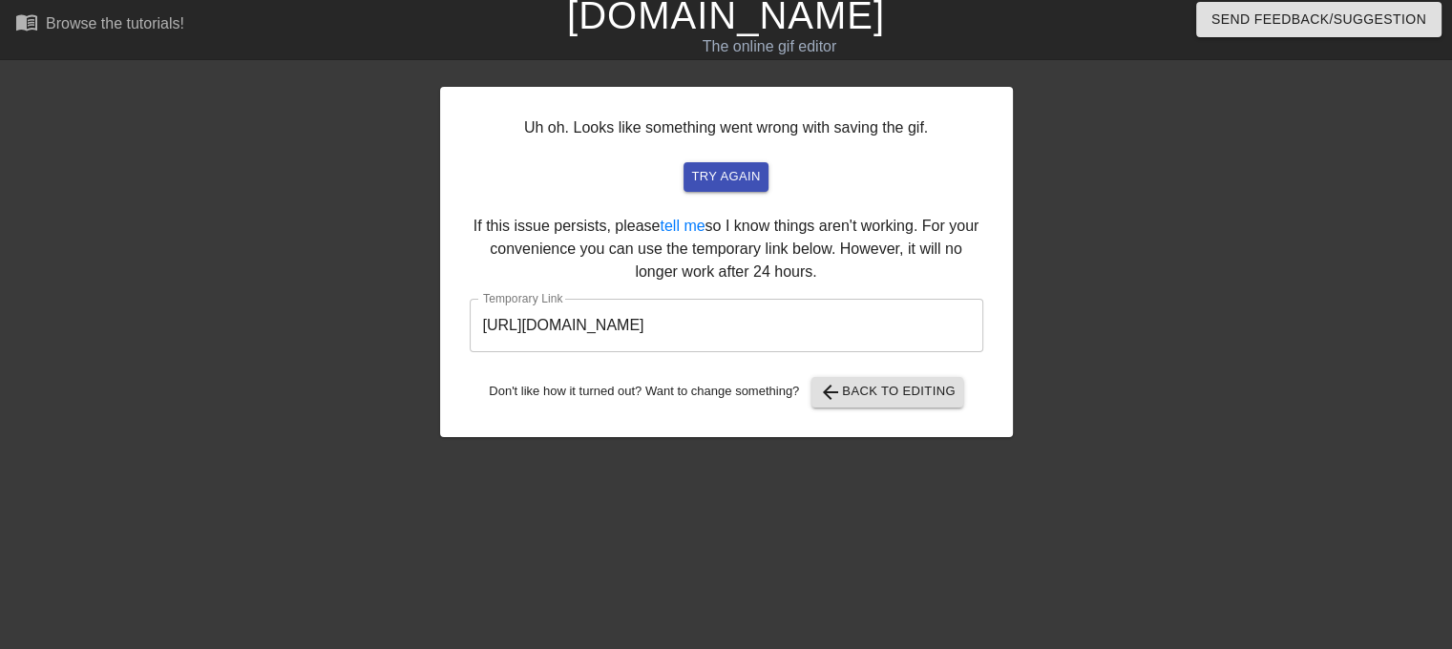
click at [698, 324] on input "https://www.gifntext.com/temp_generations/fLF3xHSF.gif" at bounding box center [727, 325] width 514 height 53
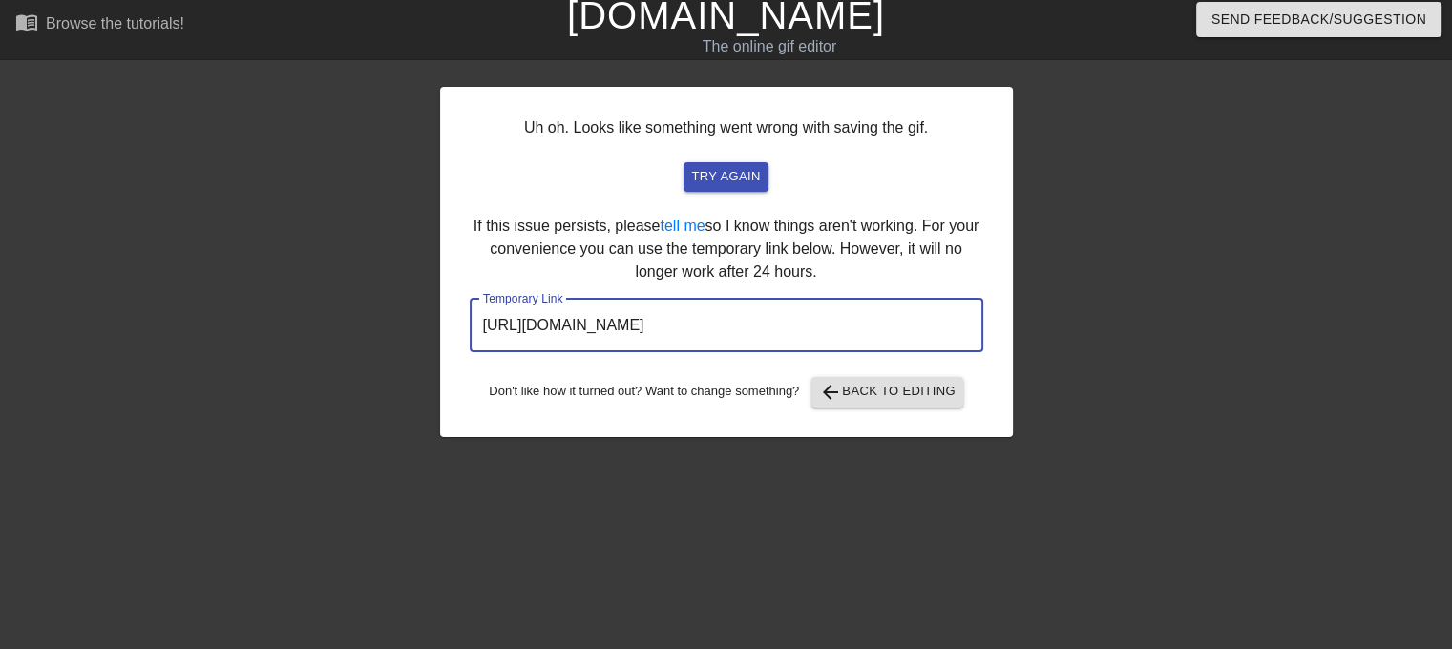
click at [698, 324] on input "https://www.gifntext.com/temp_generations/fLF3xHSF.gif" at bounding box center [727, 325] width 514 height 53
click at [698, 325] on input "https://www.gifntext.com/temp_generations/fLF3xHSF.gif" at bounding box center [727, 325] width 514 height 53
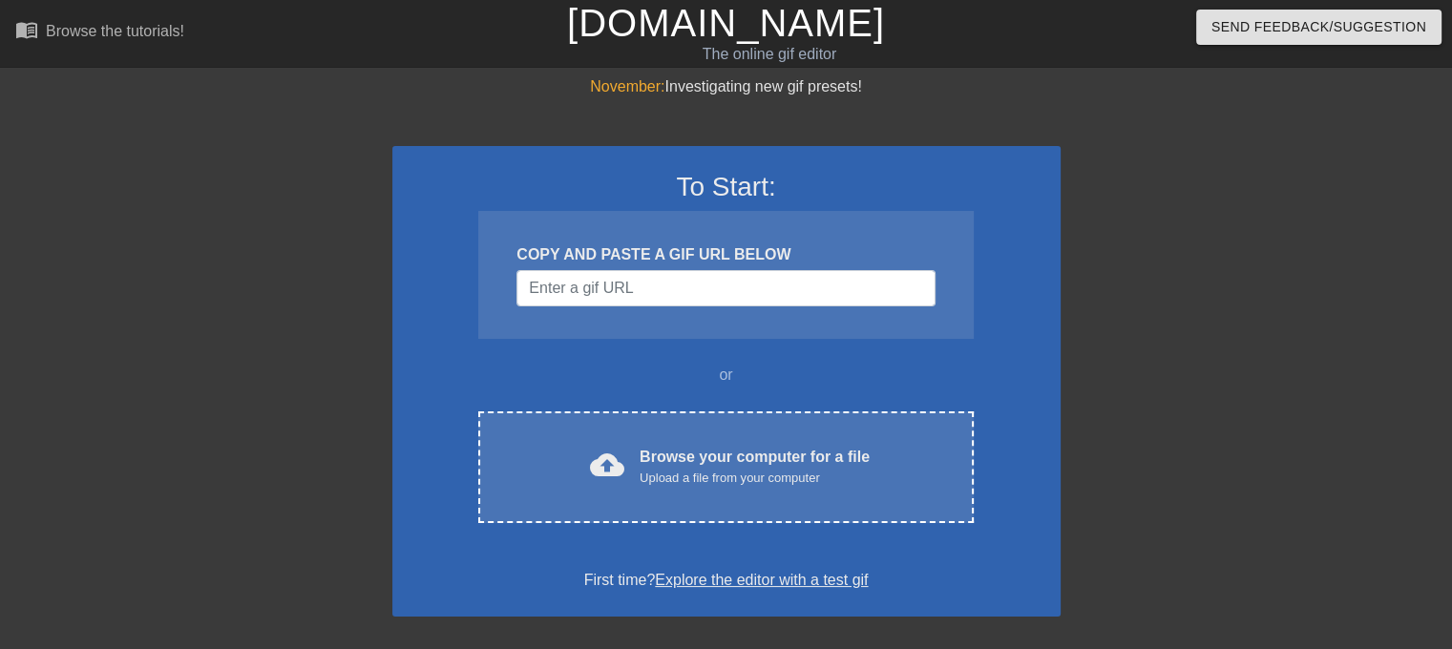
click at [587, 412] on div "cloud_upload Browse your computer for a file Upload a file from your computer C…" at bounding box center [725, 467] width 495 height 112
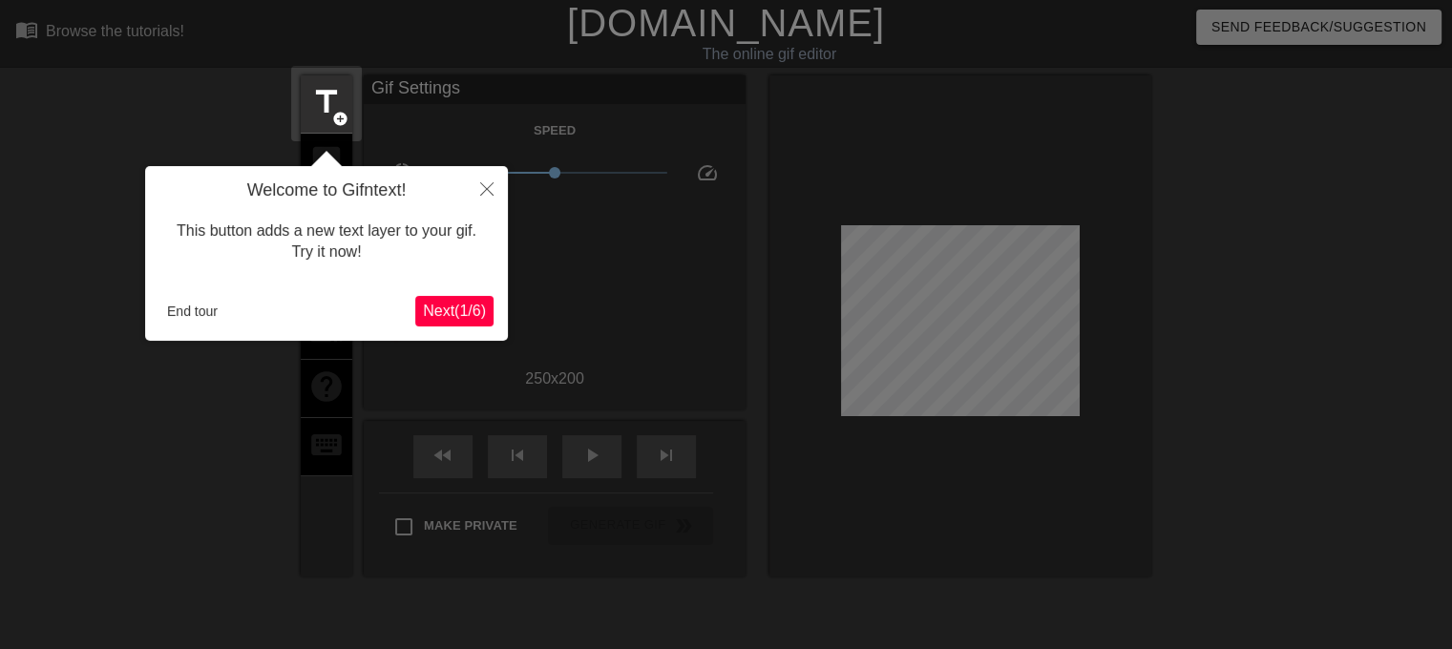
scroll to position [46, 0]
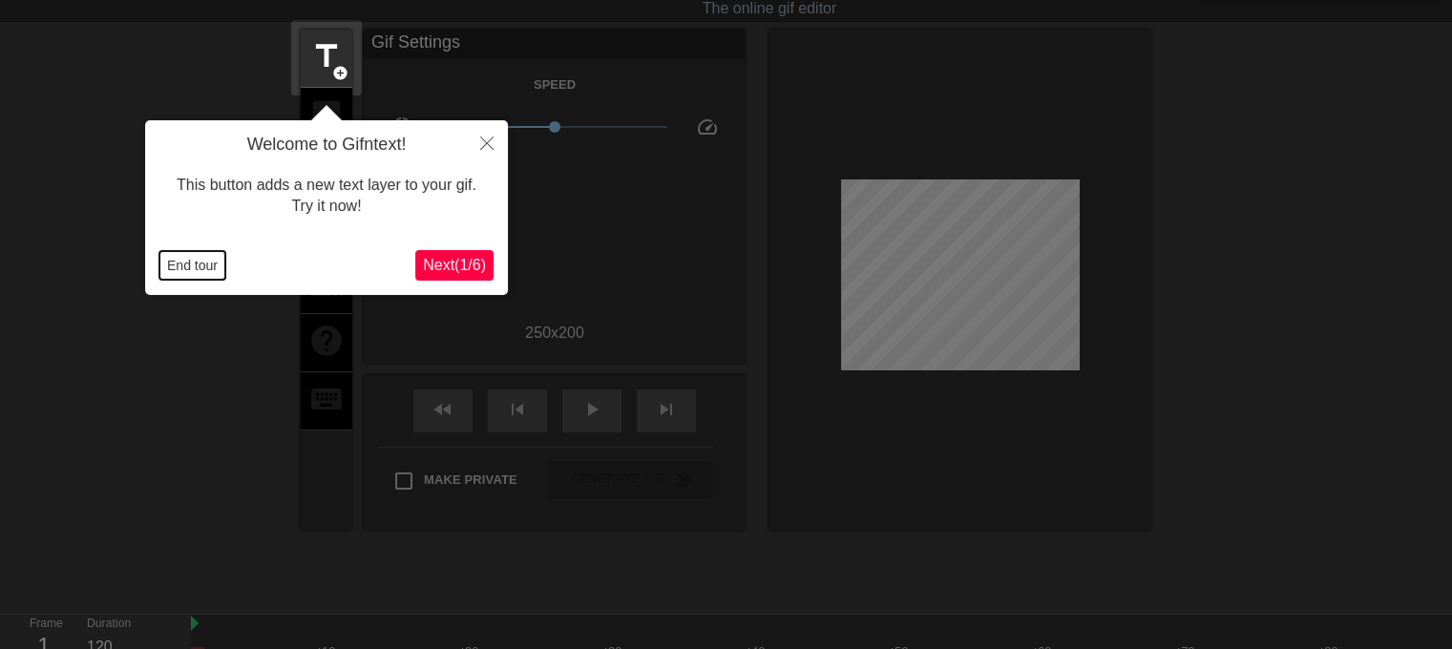
click at [203, 266] on button "End tour" at bounding box center [192, 265] width 66 height 29
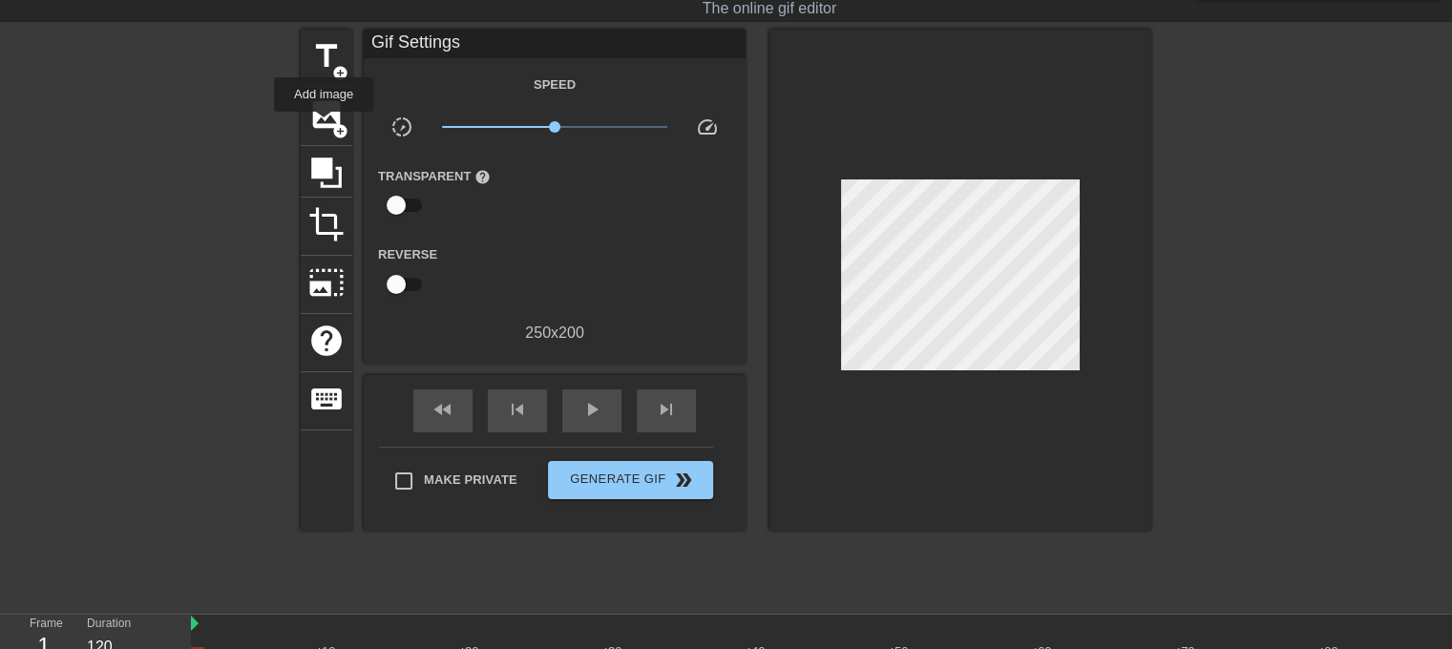
click at [324, 125] on span "image" at bounding box center [326, 114] width 36 height 36
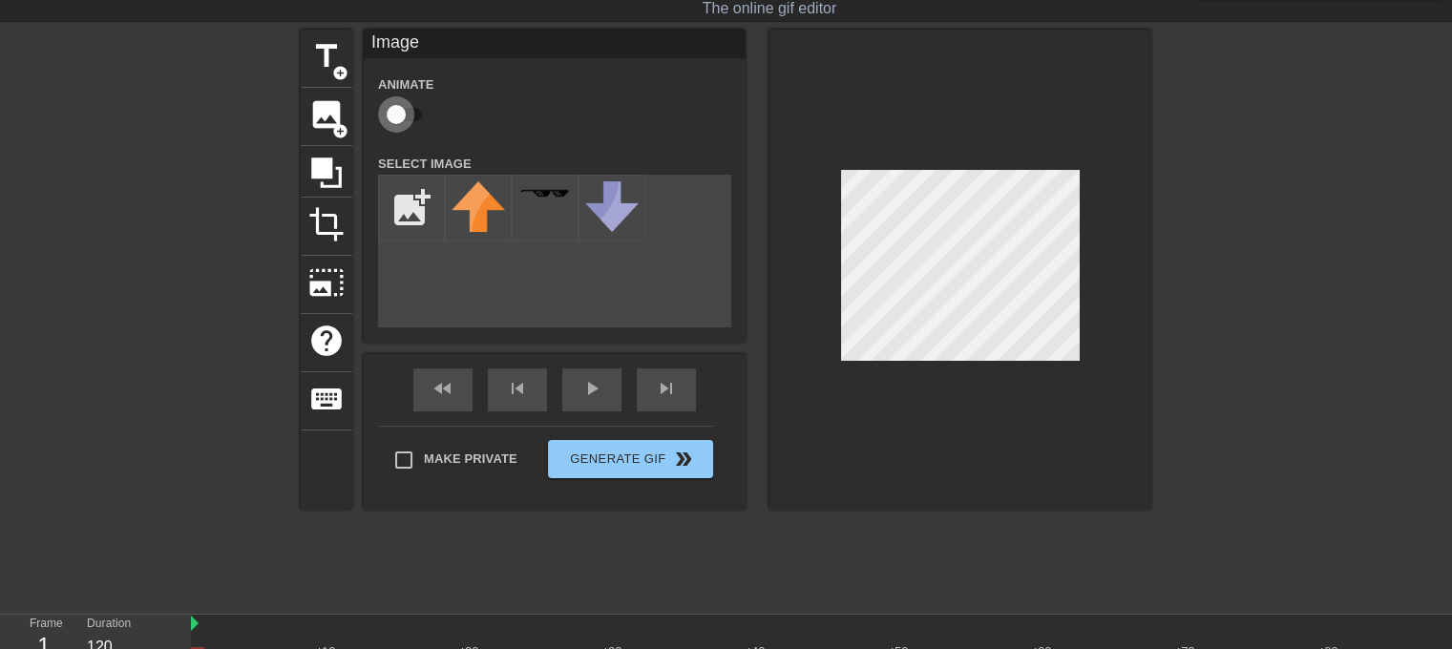
click at [409, 121] on input "checkbox" at bounding box center [396, 114] width 109 height 36
checkbox input "true"
click at [426, 217] on input "file" at bounding box center [411, 208] width 65 height 65
type input "C:\fakepath\myhead.png"
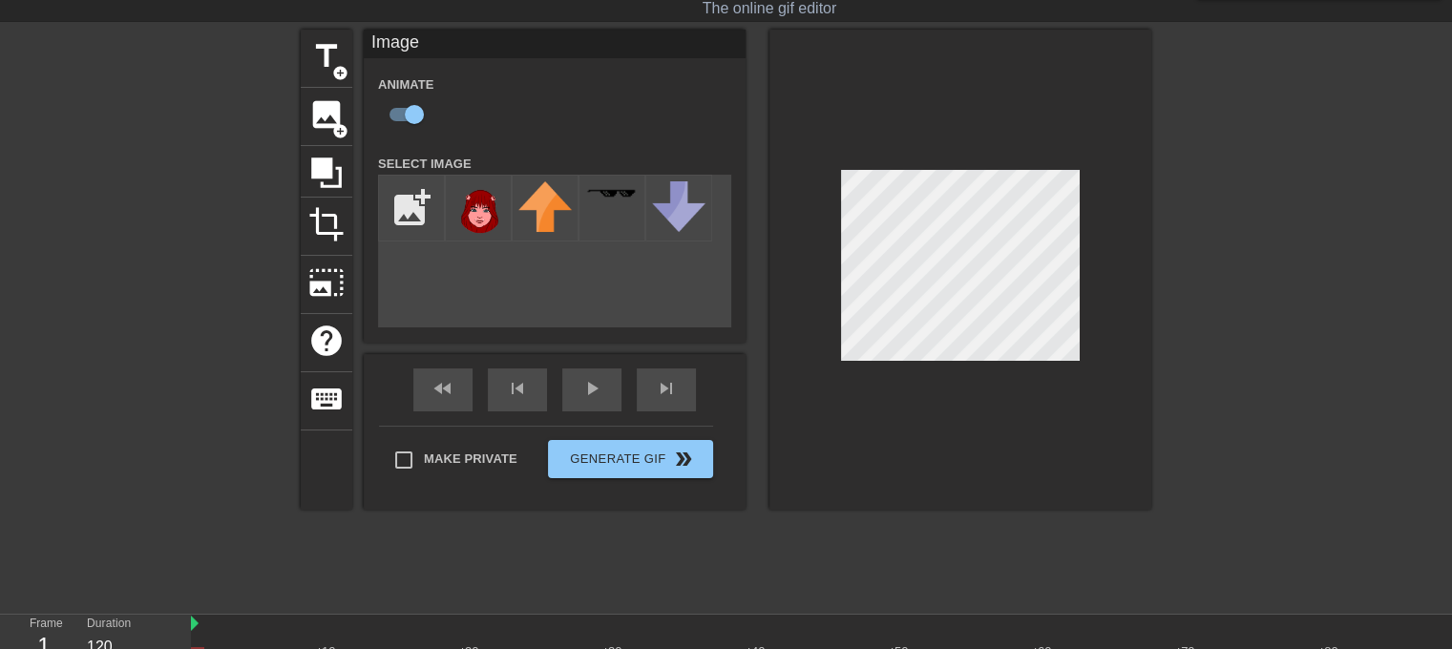
click at [490, 228] on img at bounding box center [478, 210] width 53 height 58
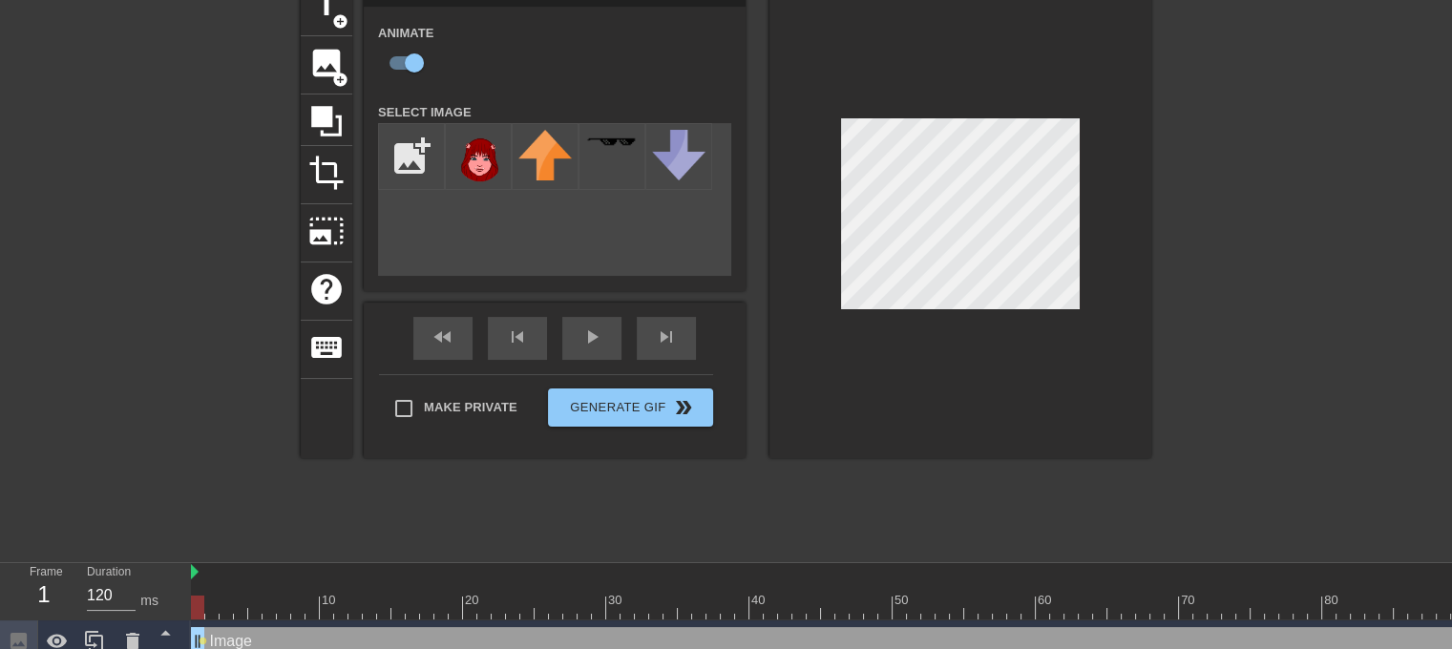
scroll to position [126, 0]
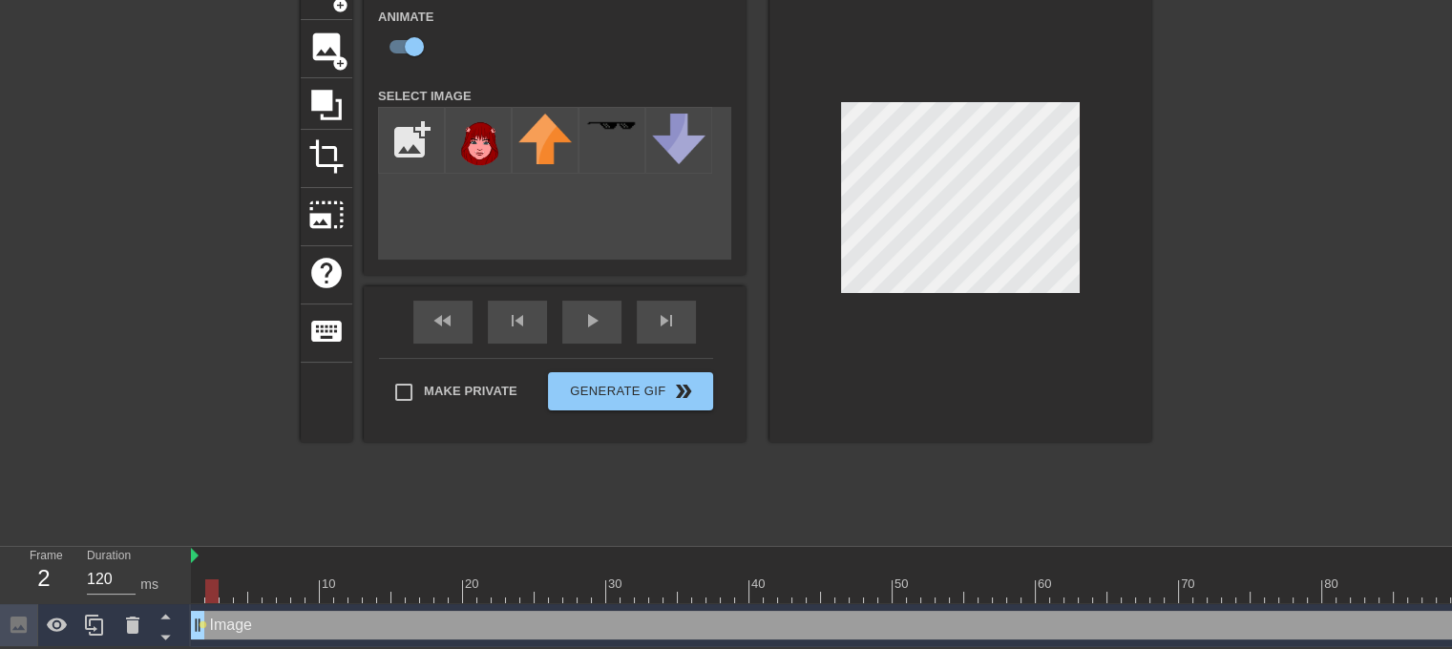
click at [218, 579] on div at bounding box center [1064, 591] width 1747 height 24
click at [252, 579] on div at bounding box center [1064, 591] width 1747 height 24
click at [200, 579] on div at bounding box center [1064, 591] width 1747 height 24
drag, startPoint x: 234, startPoint y: 580, endPoint x: 243, endPoint y: 579, distance: 9.6
click at [234, 579] on div at bounding box center [1064, 591] width 1747 height 24
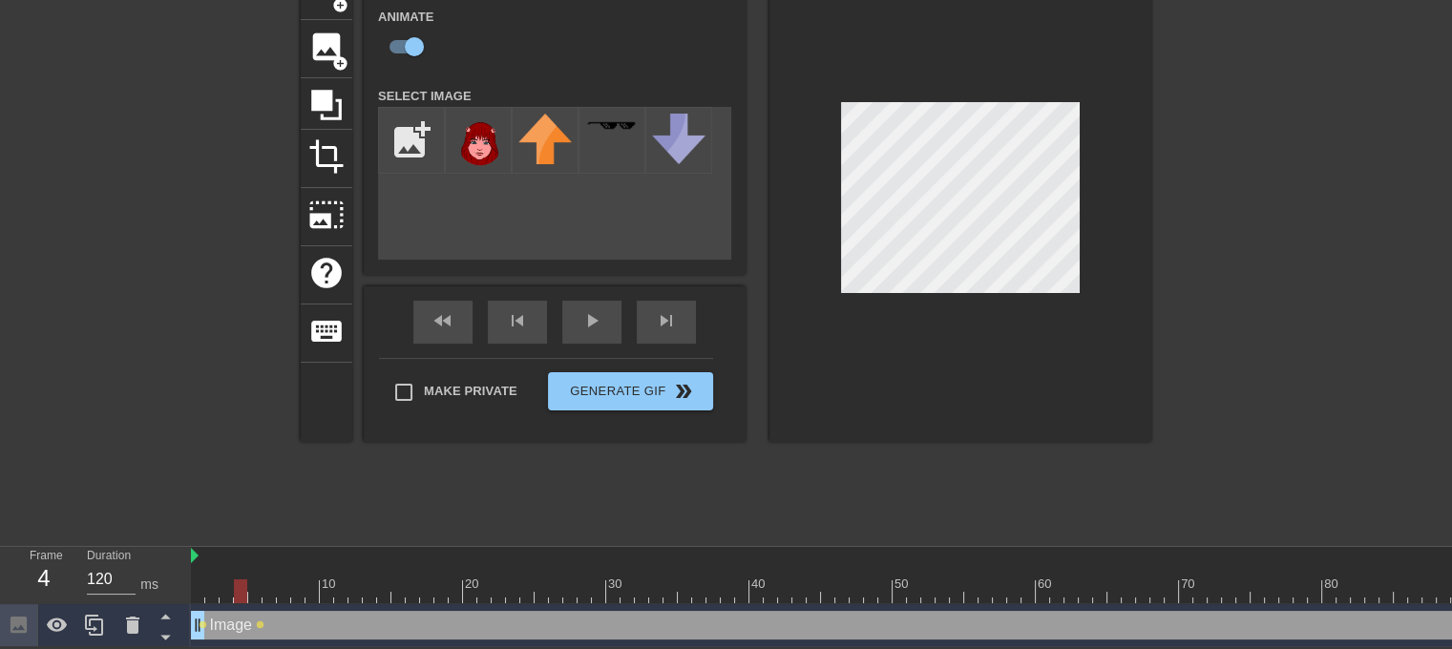
click at [263, 579] on div at bounding box center [1064, 591] width 1747 height 24
click at [280, 583] on div at bounding box center [1064, 591] width 1747 height 24
click at [298, 583] on div at bounding box center [1064, 591] width 1747 height 24
click at [340, 591] on div "10 20 30 40 50 60 70 80 90 100 110 120" at bounding box center [1064, 575] width 1747 height 57
click at [325, 587] on div at bounding box center [1064, 591] width 1747 height 24
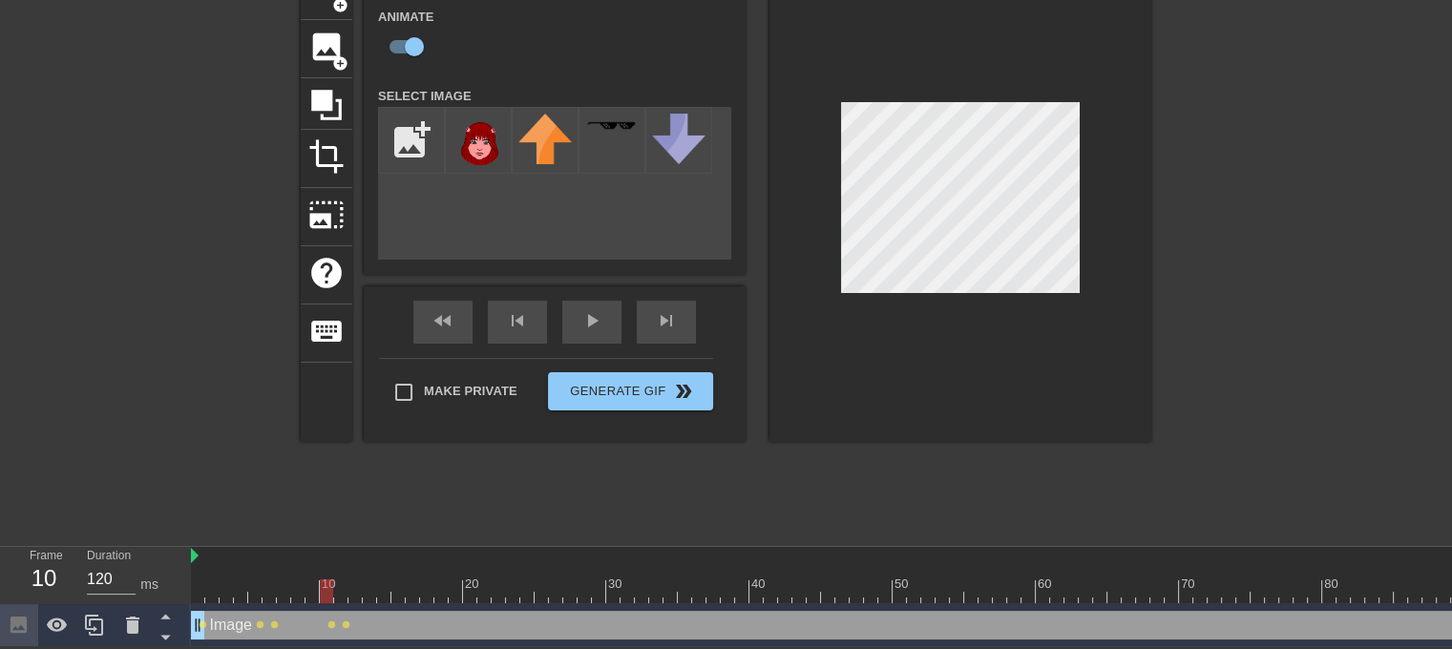
click at [312, 584] on div at bounding box center [1064, 591] width 1747 height 24
click at [363, 589] on div at bounding box center [1064, 591] width 1747 height 24
click at [398, 588] on div at bounding box center [1064, 591] width 1747 height 24
click at [466, 604] on div "Image drag_handle drag_handle lens lens lens lens lens" at bounding box center [1064, 625] width 1747 height 43
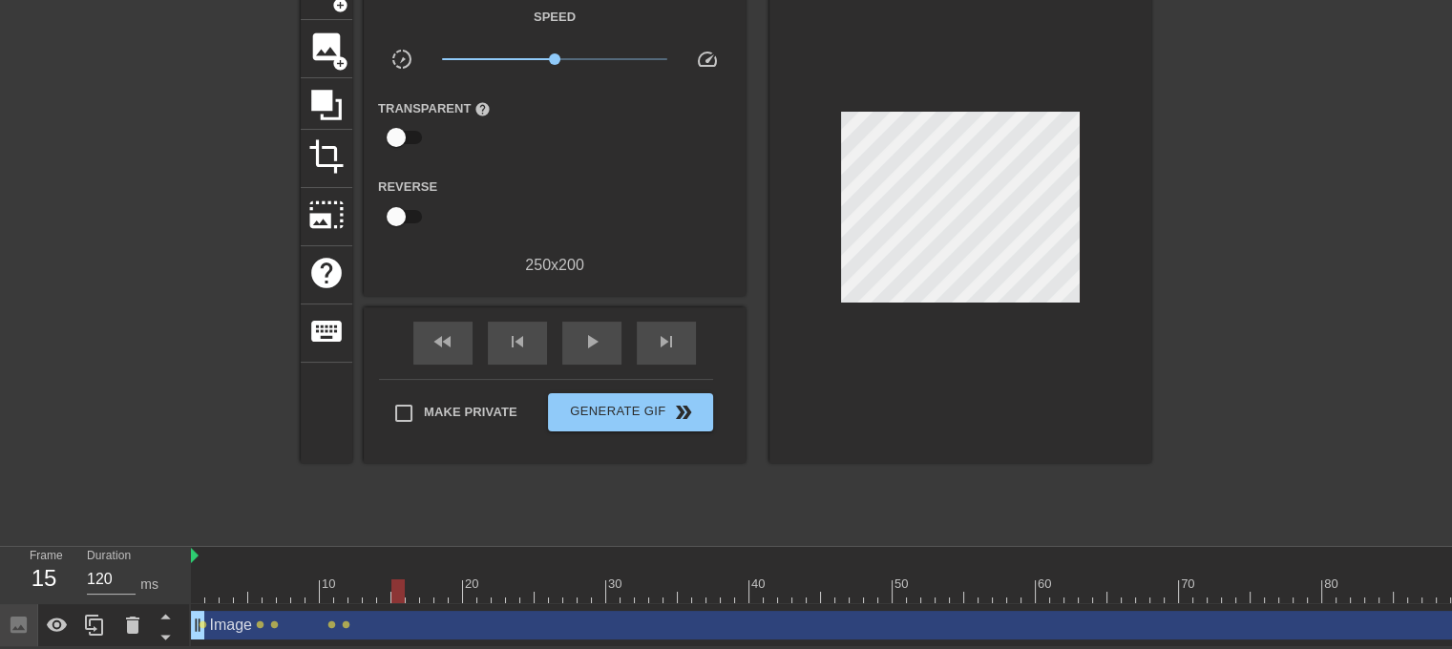
click at [419, 585] on div at bounding box center [1064, 591] width 1747 height 24
click at [429, 586] on div at bounding box center [1064, 591] width 1747 height 24
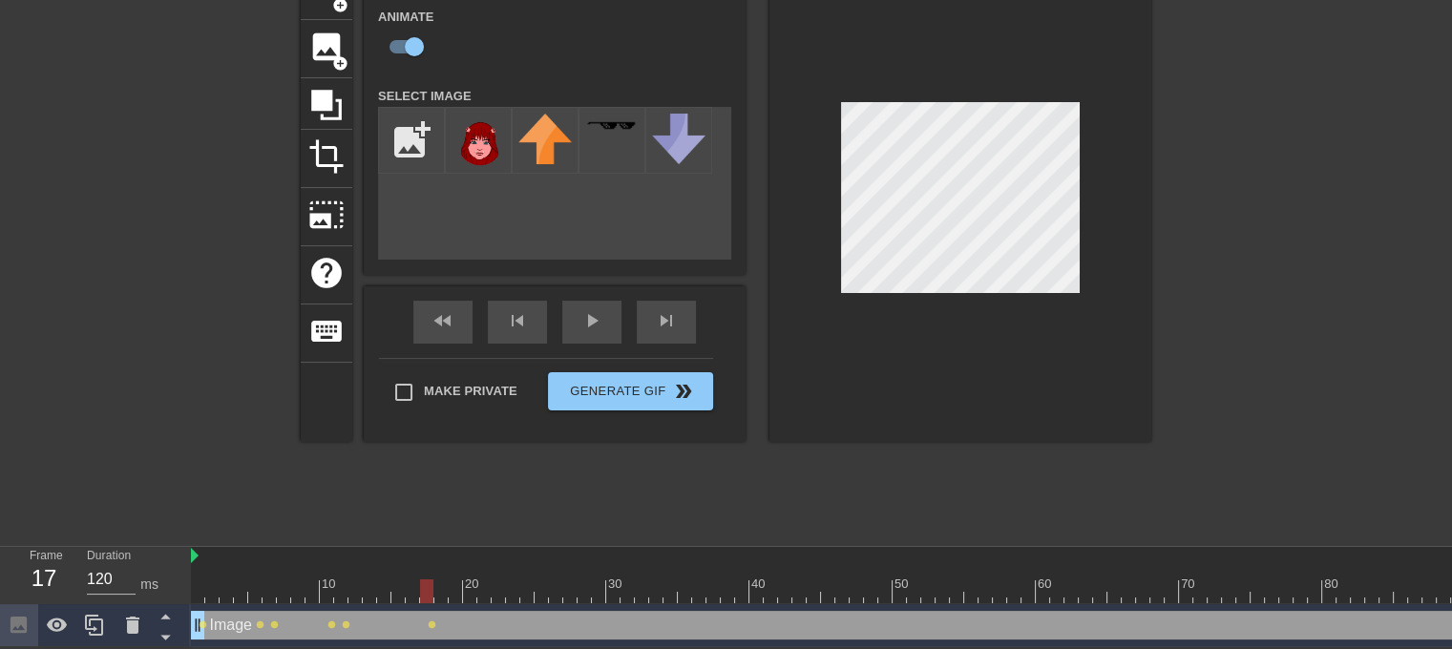
click at [443, 590] on div at bounding box center [1064, 591] width 1747 height 24
click at [451, 587] on div at bounding box center [1064, 591] width 1747 height 24
click at [474, 585] on div at bounding box center [1064, 591] width 1747 height 24
click at [508, 586] on div at bounding box center [1064, 591] width 1747 height 24
click at [530, 589] on div at bounding box center [1064, 591] width 1747 height 24
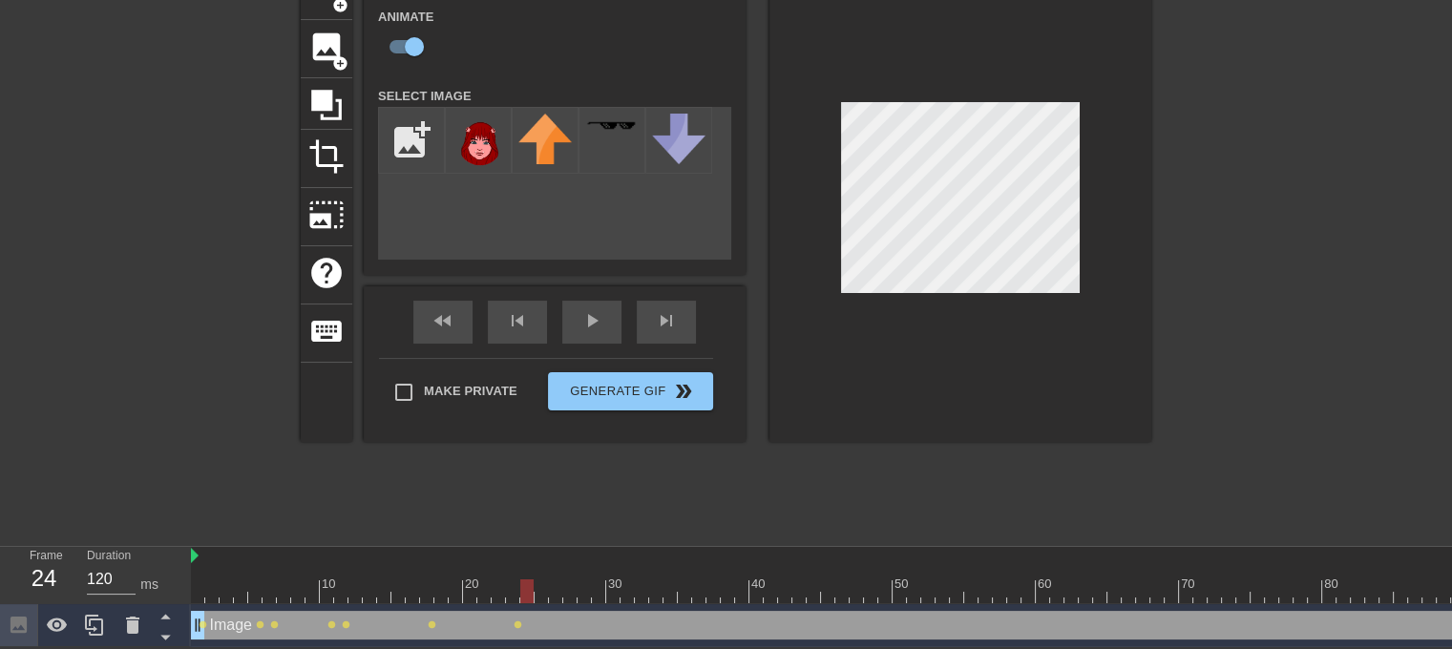
click at [544, 587] on div at bounding box center [1064, 591] width 1747 height 24
click at [561, 584] on div at bounding box center [1064, 591] width 1747 height 24
click at [586, 583] on div at bounding box center [1064, 591] width 1747 height 24
click at [605, 581] on div at bounding box center [1064, 591] width 1747 height 24
click at [615, 583] on div at bounding box center [1064, 591] width 1747 height 24
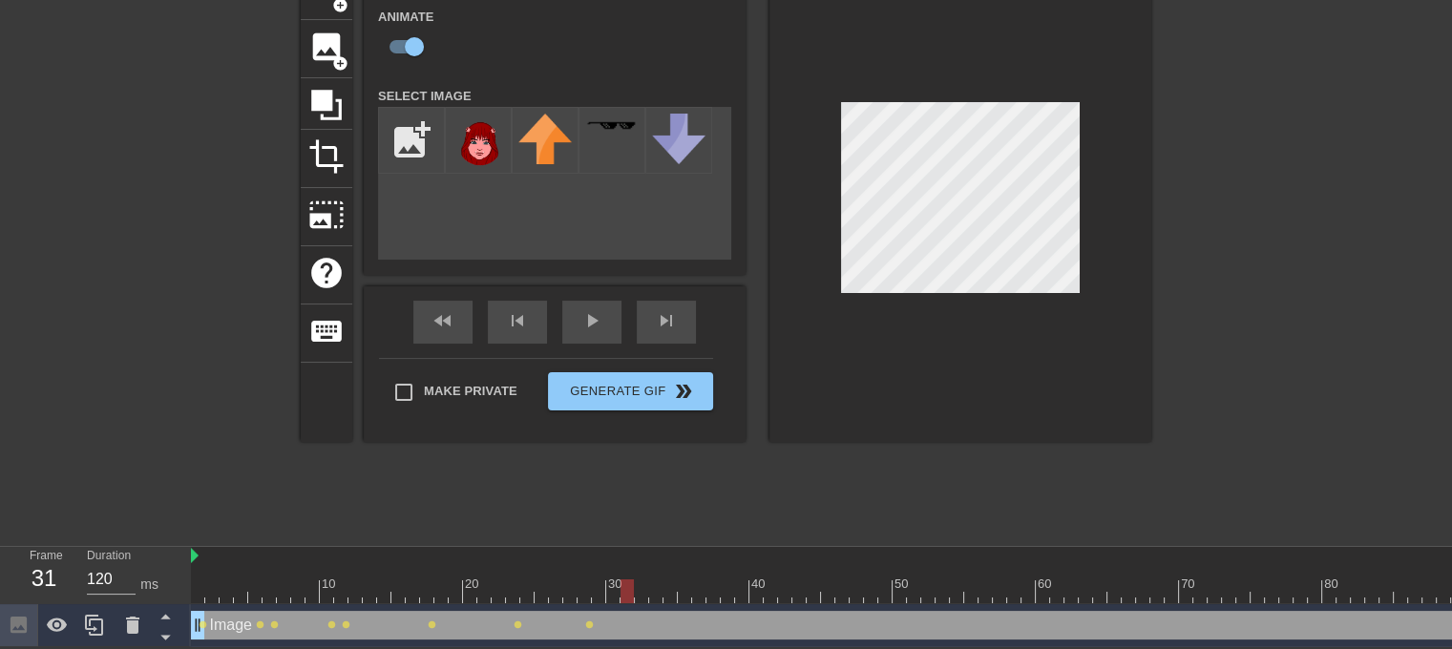
click at [629, 583] on div at bounding box center [1064, 591] width 1747 height 24
click at [653, 585] on div at bounding box center [1064, 591] width 1747 height 24
click at [672, 585] on div at bounding box center [1064, 591] width 1747 height 24
click at [690, 585] on div at bounding box center [1064, 591] width 1747 height 24
drag, startPoint x: 715, startPoint y: 583, endPoint x: 728, endPoint y: 585, distance: 13.5
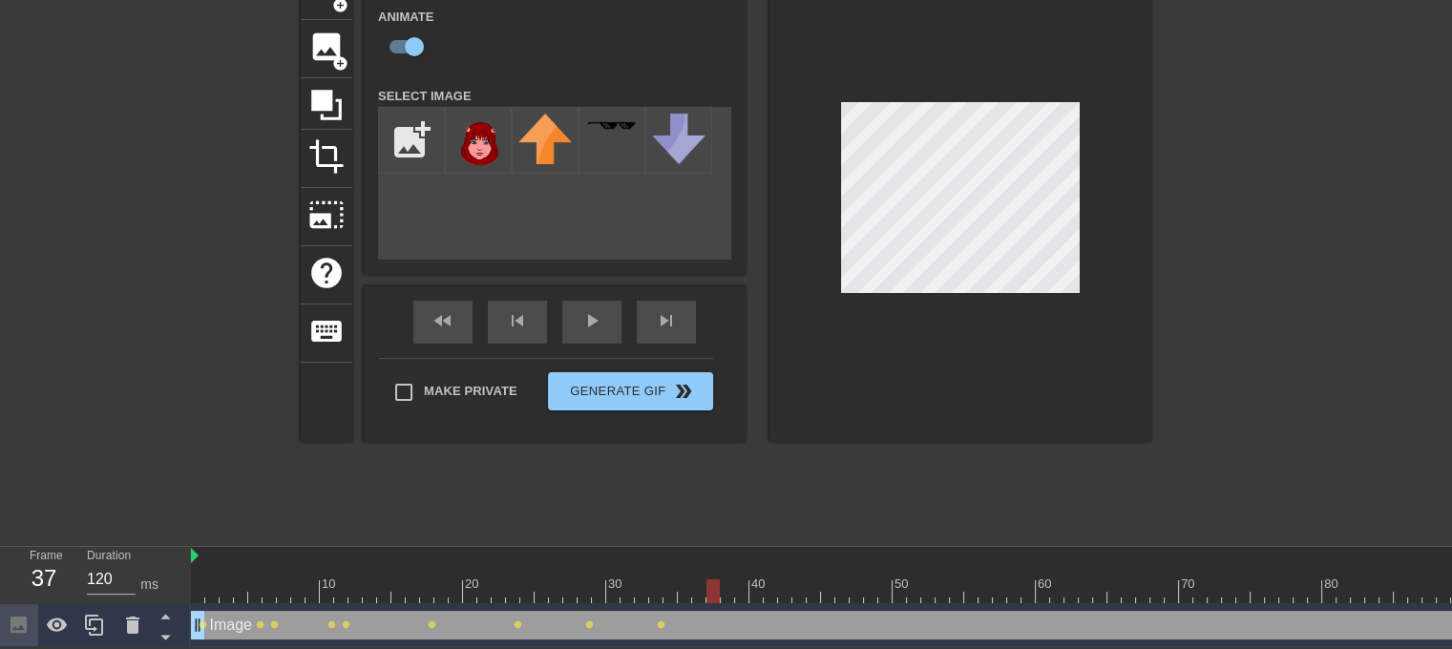
click at [716, 584] on div at bounding box center [1064, 591] width 1747 height 24
click at [734, 586] on div at bounding box center [1064, 591] width 1747 height 24
click at [764, 587] on div at bounding box center [1064, 591] width 1747 height 24
click at [790, 585] on div at bounding box center [1064, 591] width 1747 height 24
click at [810, 585] on div at bounding box center [1064, 591] width 1747 height 24
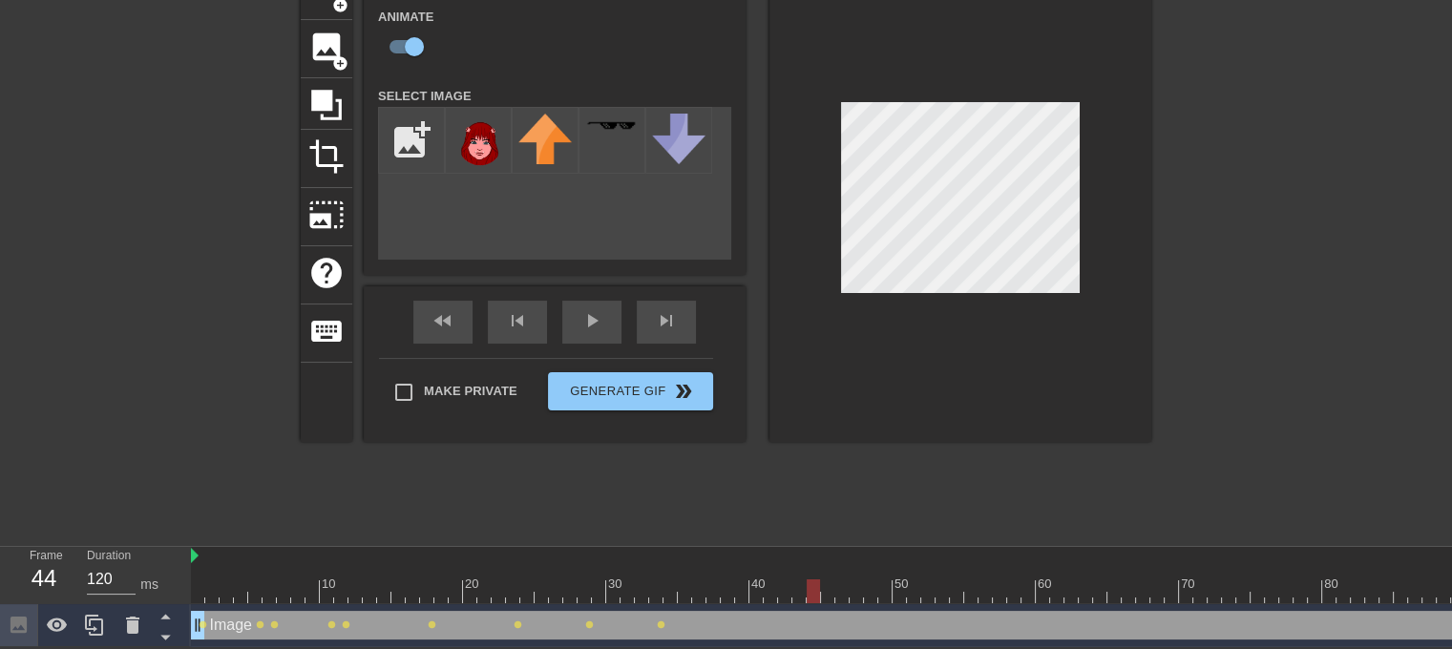
click at [828, 586] on div at bounding box center [1064, 591] width 1747 height 24
click at [856, 582] on div at bounding box center [1064, 591] width 1747 height 24
click at [874, 583] on div at bounding box center [1064, 591] width 1747 height 24
drag, startPoint x: 887, startPoint y: 583, endPoint x: 900, endPoint y: 584, distance: 13.4
click at [888, 583] on div at bounding box center [1064, 591] width 1747 height 24
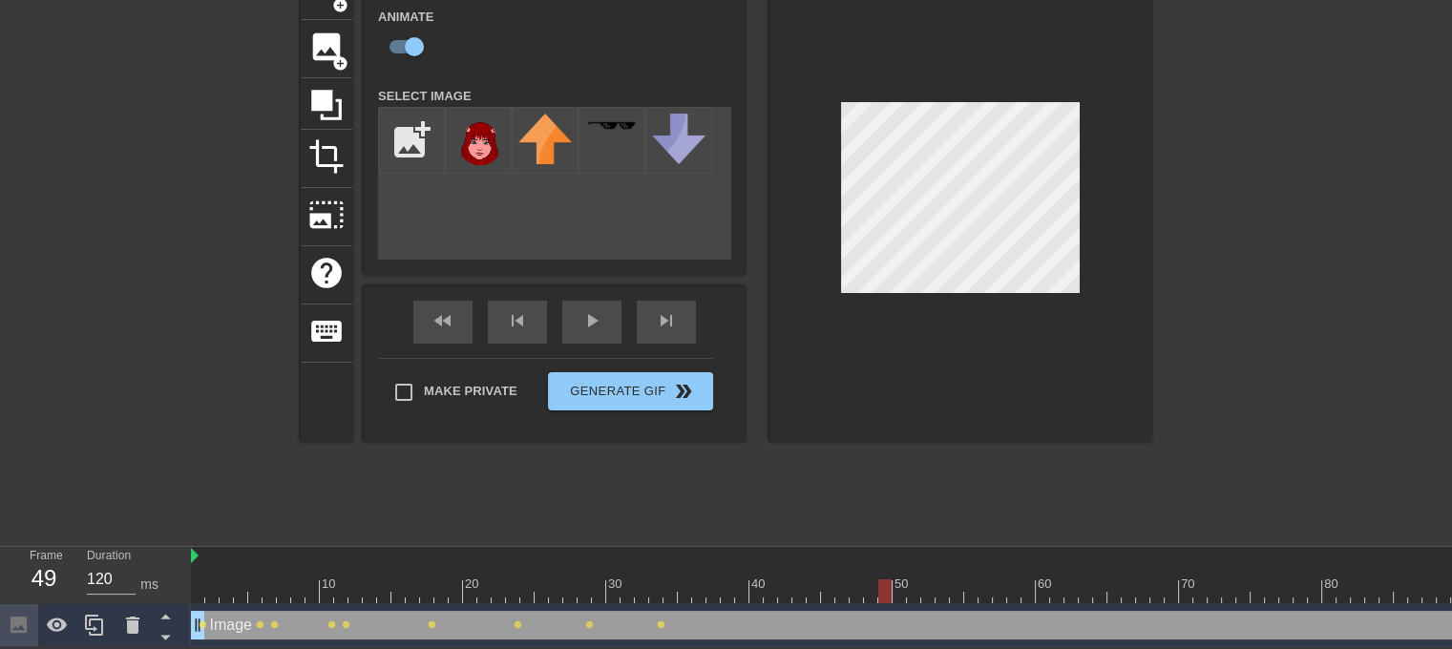
click at [915, 586] on div at bounding box center [1064, 591] width 1747 height 24
click at [938, 586] on div at bounding box center [1064, 591] width 1747 height 24
click at [973, 587] on div at bounding box center [1064, 591] width 1747 height 24
click at [994, 579] on div at bounding box center [1064, 591] width 1747 height 24
click at [1020, 582] on div at bounding box center [1064, 591] width 1747 height 24
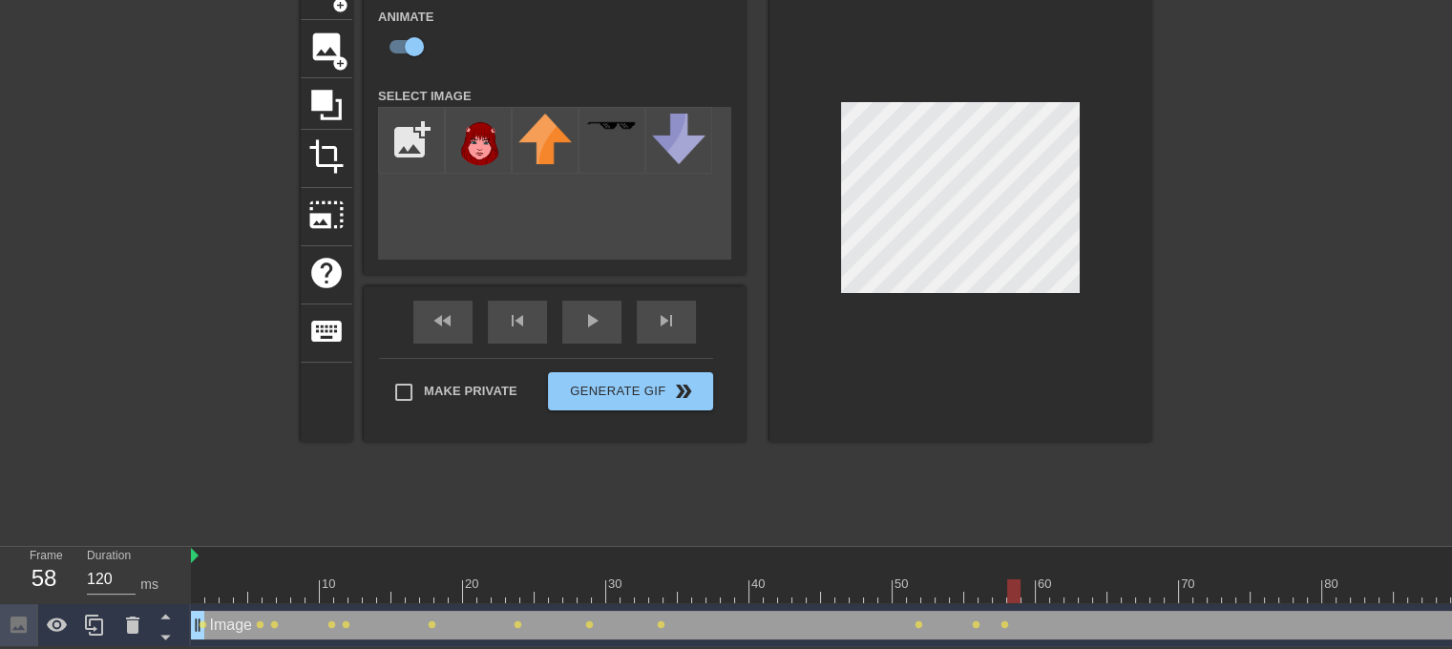
click at [1039, 587] on div at bounding box center [1064, 591] width 1747 height 24
click at [1062, 580] on div at bounding box center [1064, 591] width 1747 height 24
click at [1023, 584] on div at bounding box center [1064, 591] width 1747 height 24
click at [1042, 585] on div at bounding box center [1064, 591] width 1747 height 24
click at [1065, 588] on div at bounding box center [1064, 591] width 1747 height 24
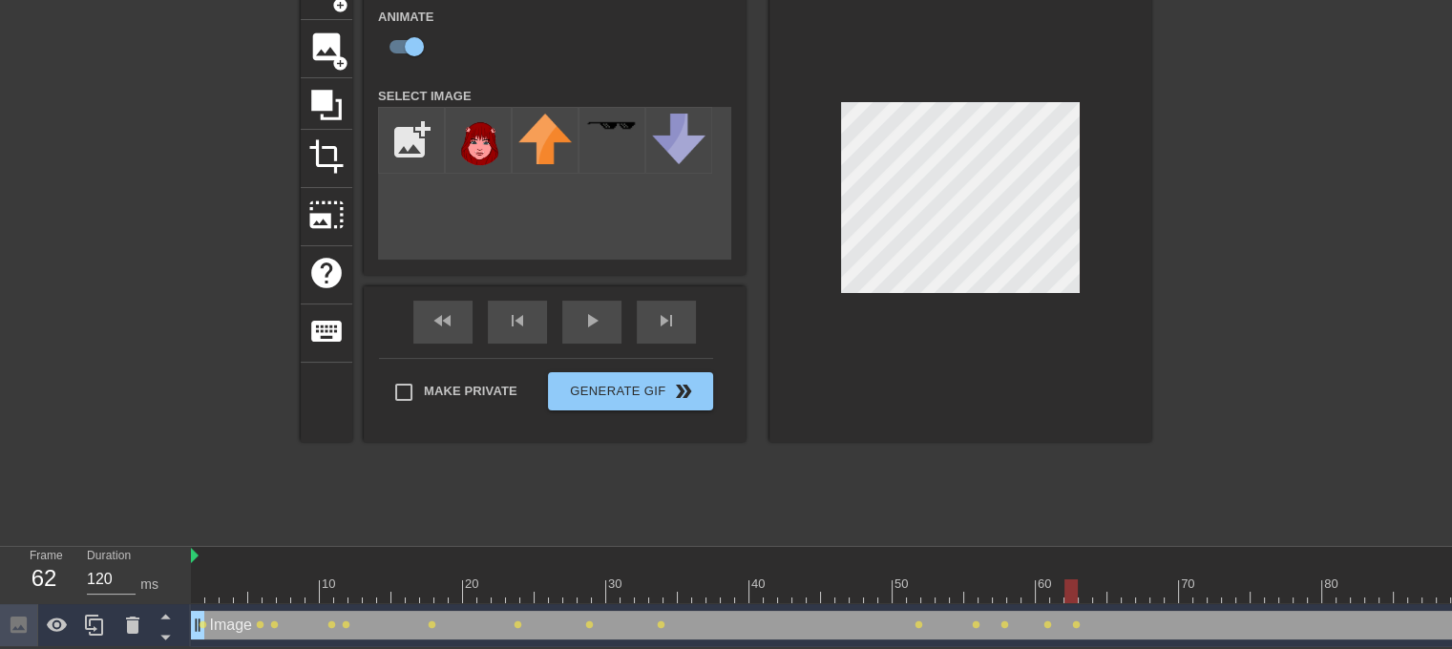
click at [1088, 579] on div at bounding box center [1064, 591] width 1747 height 24
click at [1068, 583] on div at bounding box center [1064, 591] width 1747 height 24
click at [1059, 584] on div at bounding box center [1064, 591] width 1747 height 24
click at [1072, 585] on div at bounding box center [1064, 591] width 1747 height 24
click at [1095, 586] on div at bounding box center [1064, 591] width 1747 height 24
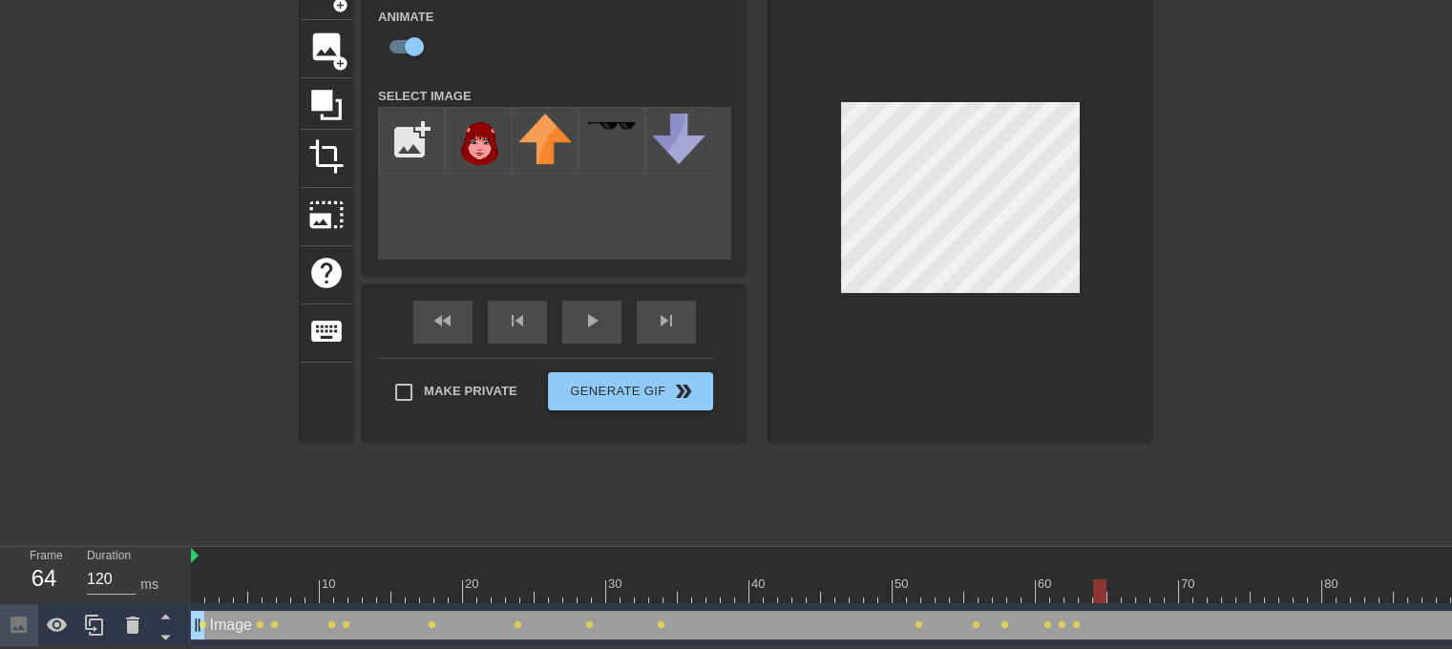
click at [1108, 587] on div at bounding box center [1064, 591] width 1747 height 24
click at [1135, 589] on div at bounding box center [1064, 591] width 1747 height 24
click at [1147, 584] on div at bounding box center [1064, 591] width 1747 height 24
click at [1165, 587] on div at bounding box center [1064, 591] width 1747 height 24
drag, startPoint x: 1188, startPoint y: 582, endPoint x: 1198, endPoint y: 583, distance: 10.5
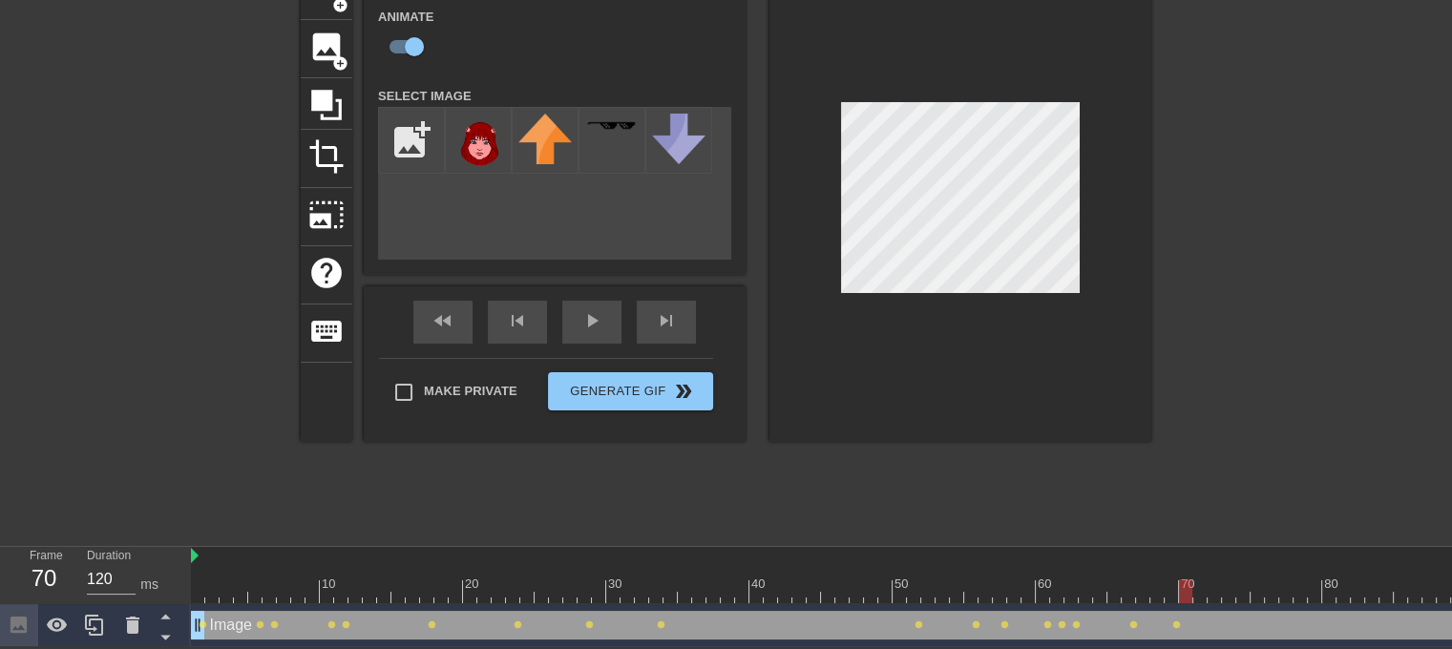
click at [1188, 583] on div at bounding box center [1064, 591] width 1747 height 24
click at [1222, 583] on div at bounding box center [1064, 591] width 1747 height 24
click at [1245, 604] on div "Image drag_handle drag_handle lens lens lens lens lens lens lens lens lens lens…" at bounding box center [1064, 625] width 1747 height 43
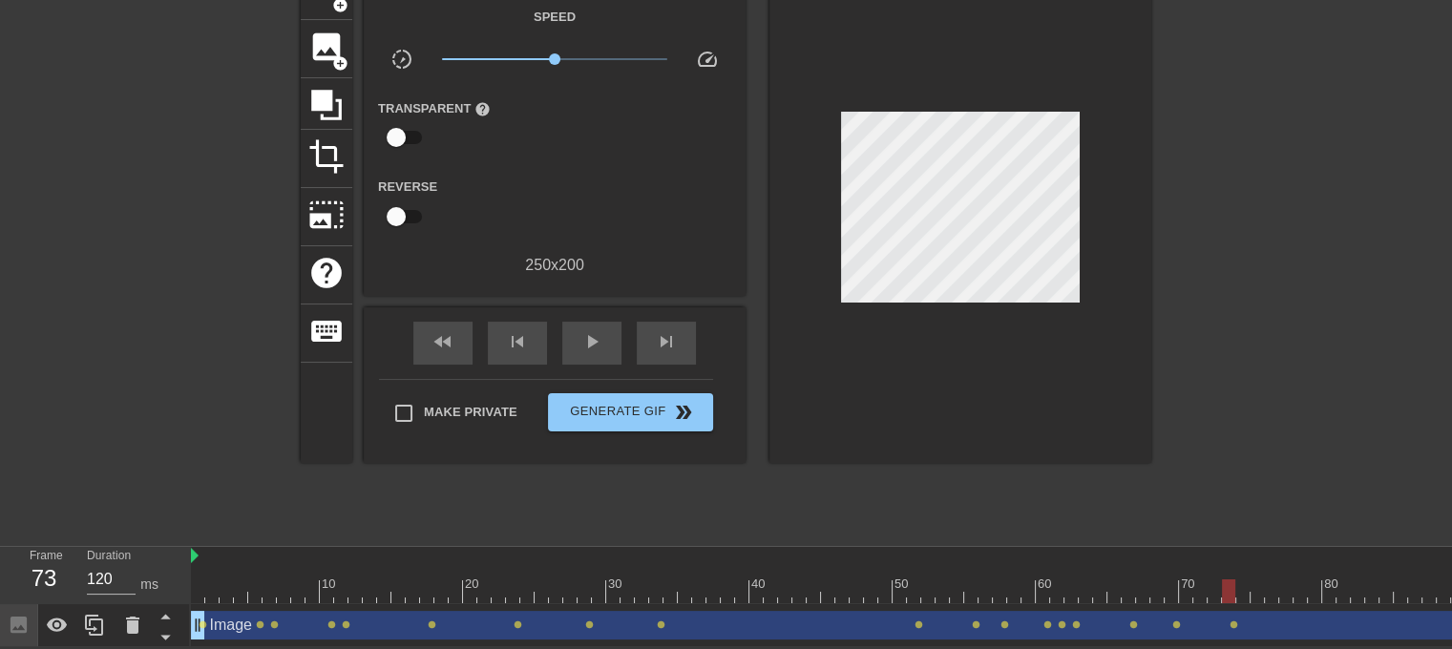
click at [1285, 604] on div "Image drag_handle drag_handle lens lens lens lens lens lens lens lens lens lens…" at bounding box center [1064, 625] width 1747 height 43
click at [1275, 579] on div at bounding box center [1064, 591] width 1747 height 24
click at [1246, 583] on div at bounding box center [1064, 591] width 1747 height 24
click at [1315, 589] on div at bounding box center [1064, 591] width 1747 height 24
click at [1332, 604] on div "Image drag_handle drag_handle lens lens lens lens lens lens lens lens lens lens…" at bounding box center [1064, 625] width 1747 height 43
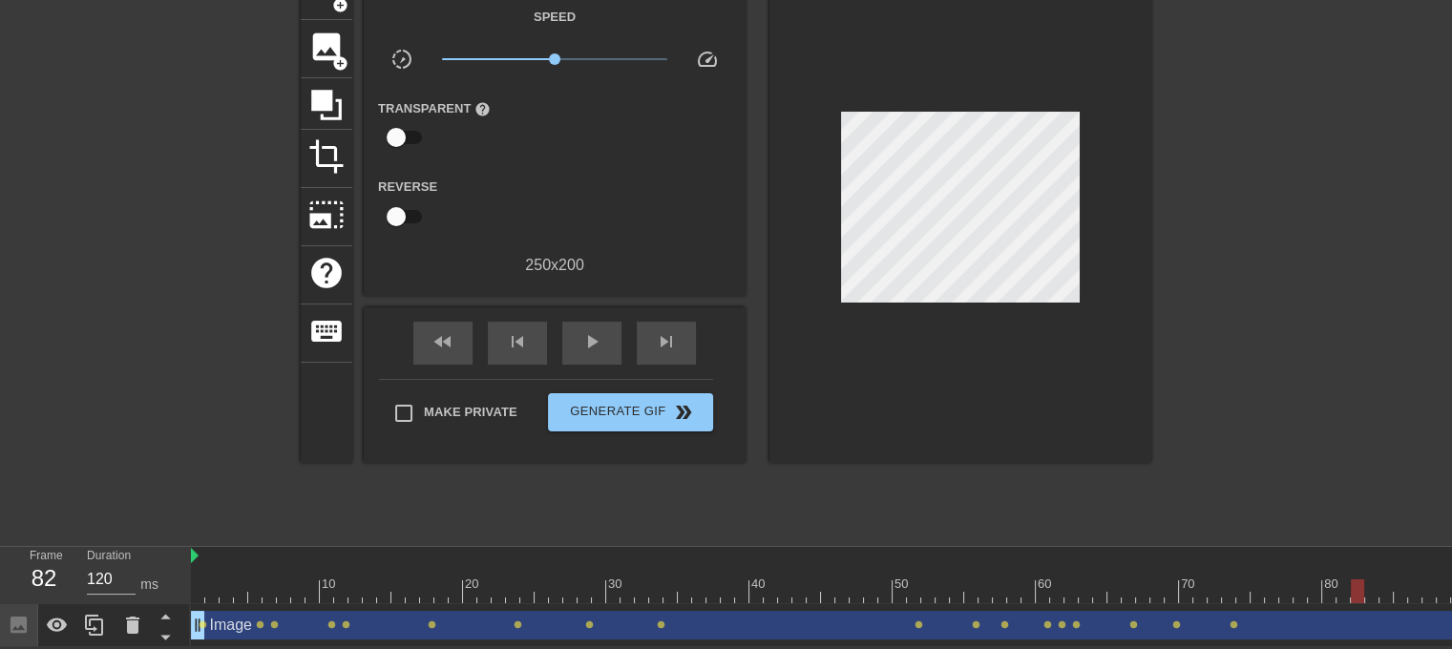
click at [1356, 584] on div at bounding box center [1064, 591] width 1747 height 24
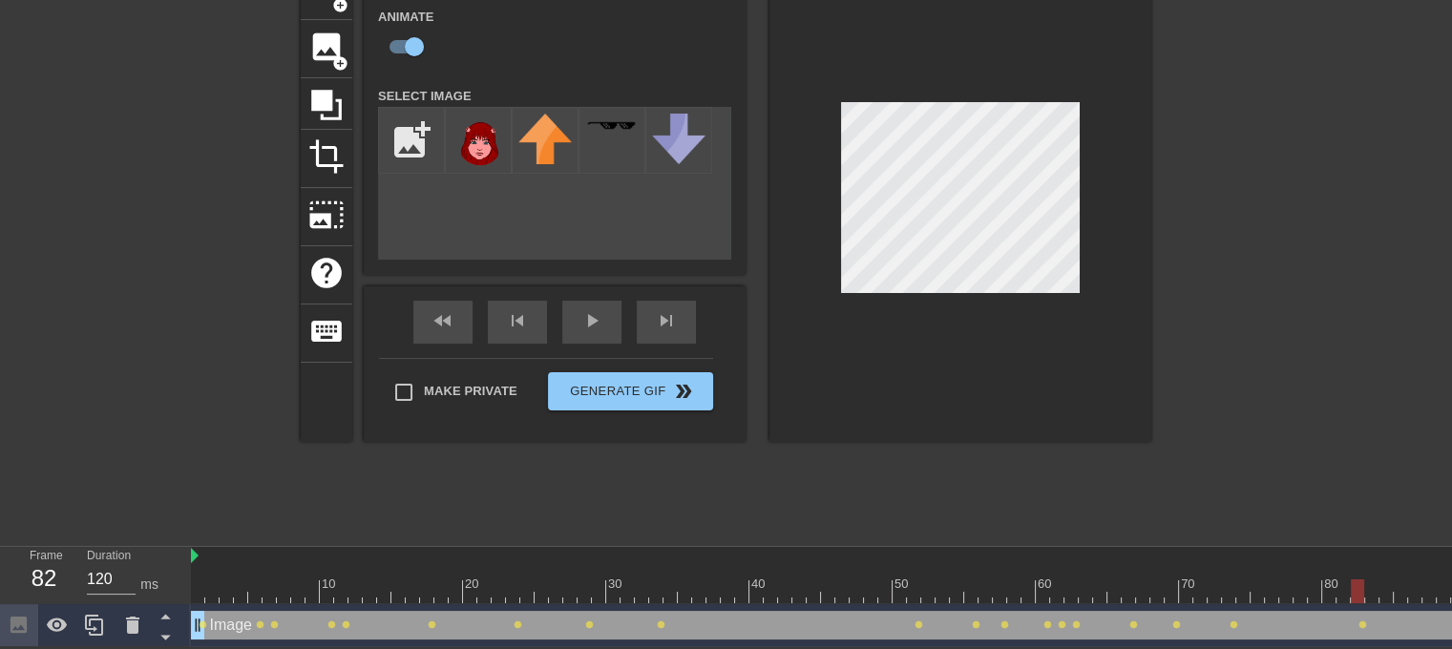
click at [1315, 583] on div at bounding box center [1064, 591] width 1747 height 24
click at [1343, 585] on div at bounding box center [1064, 591] width 1747 height 24
click at [1358, 579] on div at bounding box center [1064, 591] width 1747 height 24
click at [1379, 581] on div at bounding box center [1064, 591] width 1747 height 24
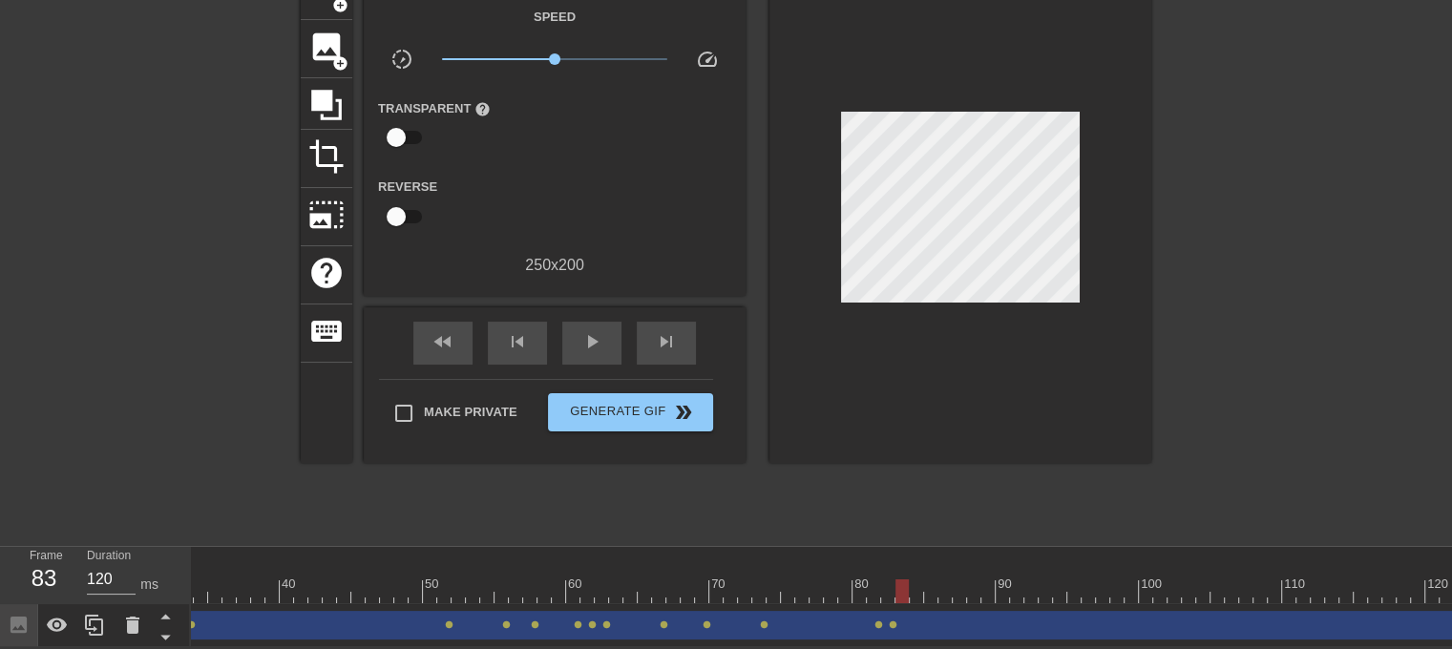
scroll to position [0, 476]
click at [916, 583] on div at bounding box center [588, 591] width 1747 height 24
click at [923, 583] on div at bounding box center [588, 591] width 1747 height 24
click at [950, 584] on div at bounding box center [588, 591] width 1747 height 24
click at [978, 583] on div at bounding box center [588, 591] width 1747 height 24
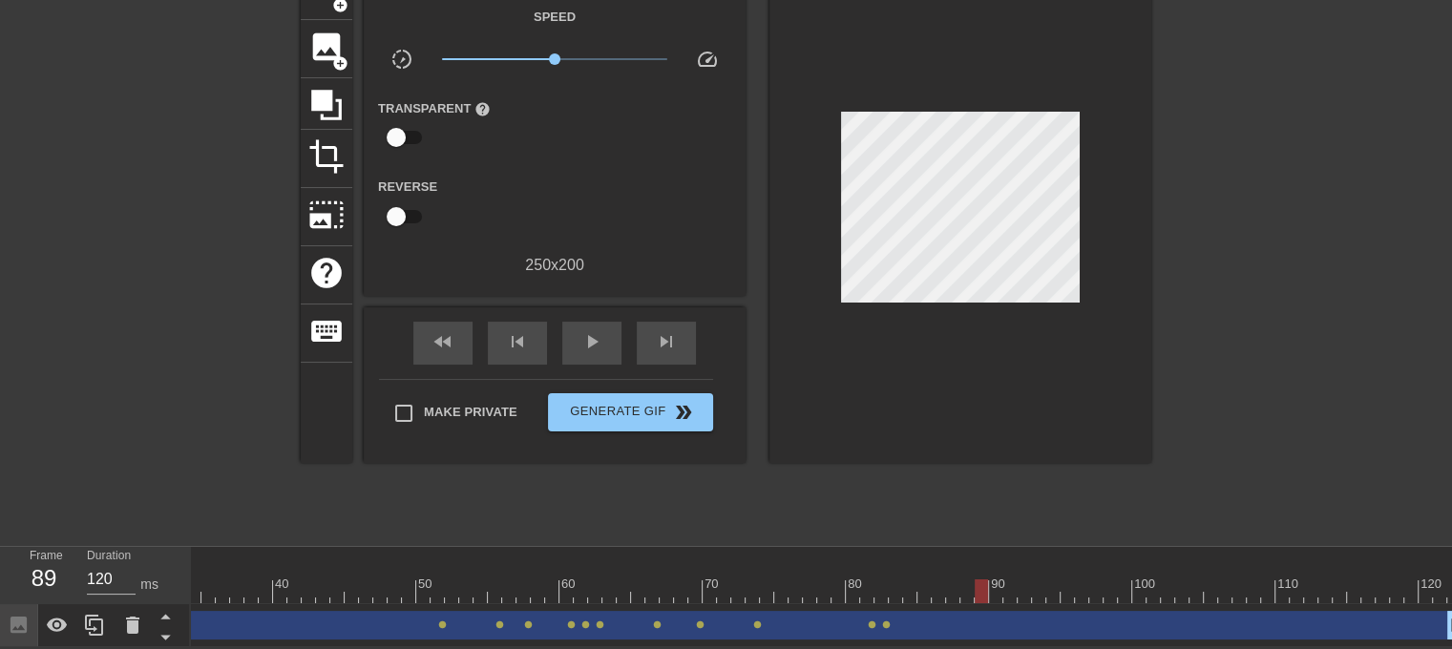
click at [1026, 604] on div "Image drag_handle drag_handle lens lens lens lens lens lens lens lens lens lens…" at bounding box center [588, 625] width 1747 height 43
click at [1000, 579] on div at bounding box center [588, 591] width 1747 height 24
click at [1031, 583] on div at bounding box center [588, 591] width 1747 height 24
click at [1063, 585] on div at bounding box center [588, 591] width 1747 height 24
click at [1084, 587] on div at bounding box center [588, 591] width 1747 height 24
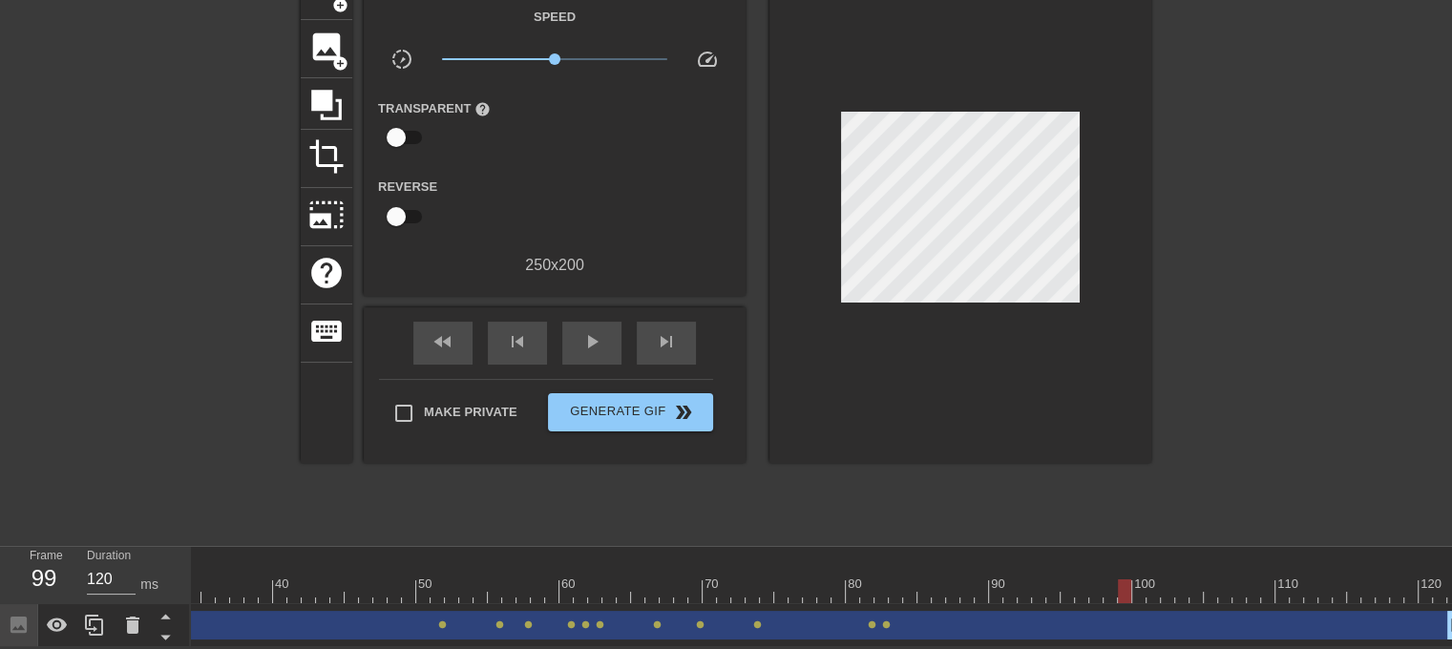
click at [1119, 587] on div at bounding box center [588, 591] width 1747 height 24
click at [1111, 579] on div at bounding box center [588, 591] width 1747 height 24
click at [1087, 586] on div at bounding box center [588, 591] width 1747 height 24
click at [1097, 583] on div at bounding box center [588, 591] width 1747 height 24
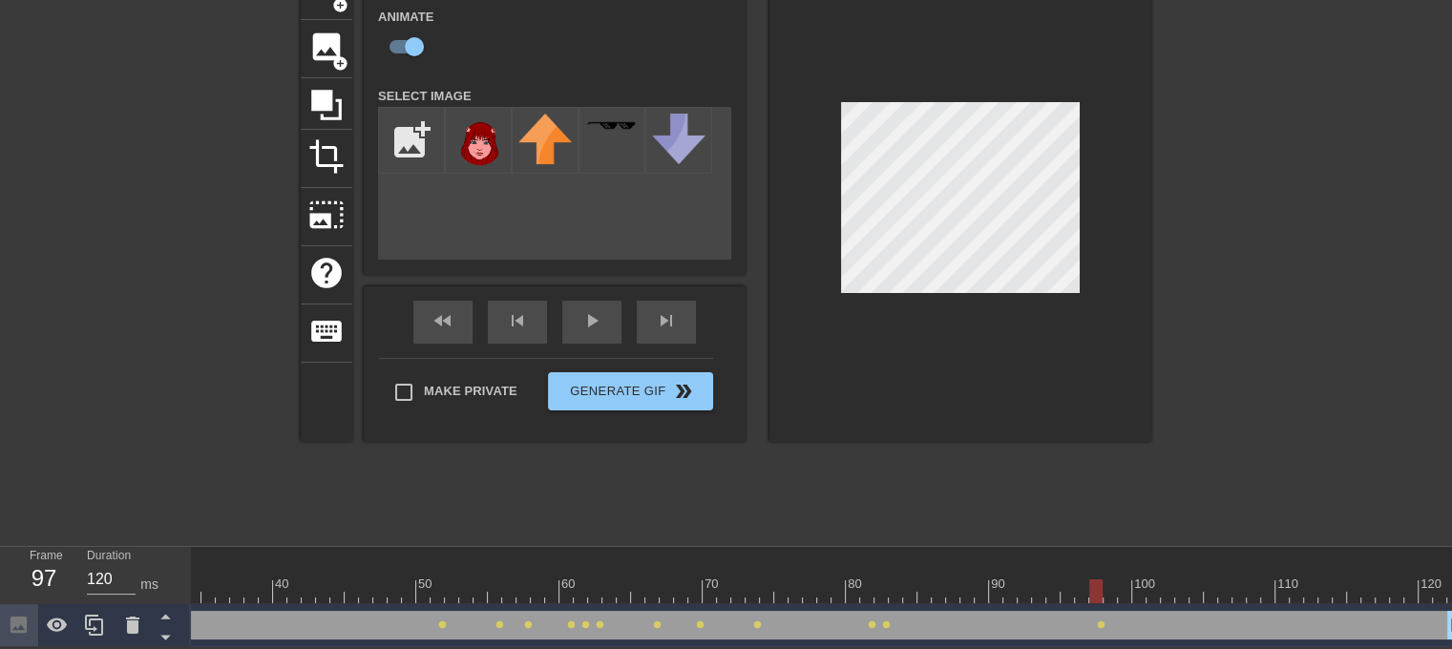
click at [1111, 579] on div at bounding box center [588, 591] width 1747 height 24
click at [1127, 579] on div at bounding box center [588, 591] width 1747 height 24
click at [1140, 579] on div at bounding box center [588, 591] width 1747 height 24
click at [1157, 579] on div at bounding box center [588, 591] width 1747 height 24
click at [1173, 581] on div at bounding box center [588, 591] width 1747 height 24
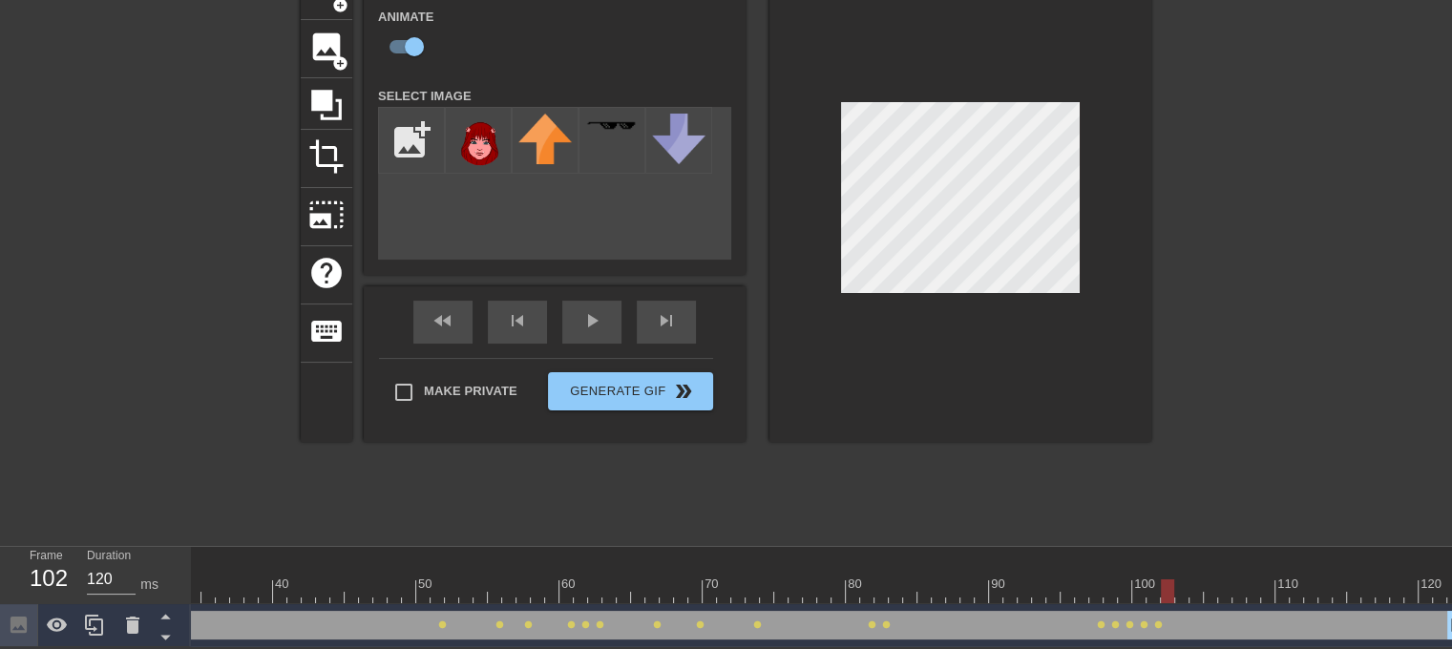
click at [1189, 582] on div at bounding box center [588, 591] width 1747 height 24
click at [1212, 579] on div at bounding box center [588, 591] width 1747 height 24
click at [1229, 585] on div at bounding box center [588, 591] width 1747 height 24
click at [1247, 585] on div at bounding box center [588, 591] width 1747 height 24
click at [1269, 587] on div at bounding box center [588, 591] width 1747 height 24
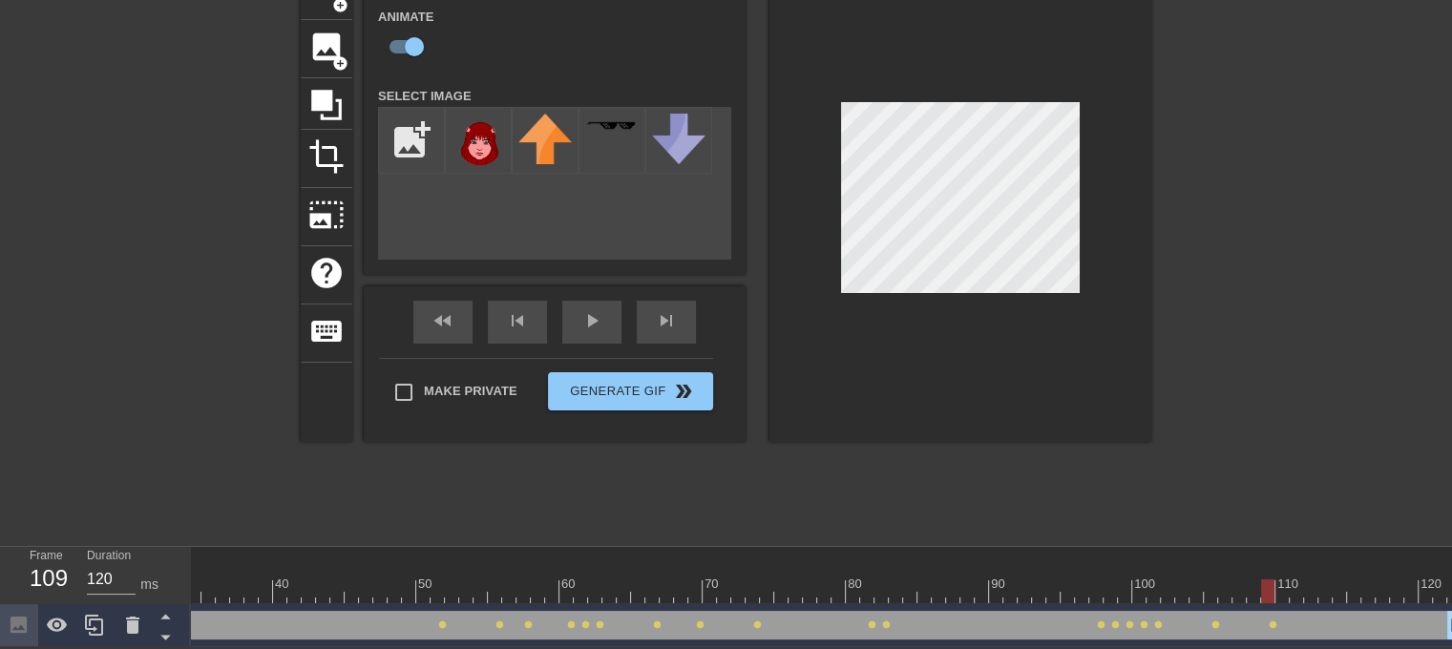
click at [1282, 579] on div at bounding box center [588, 591] width 1747 height 24
click at [1302, 579] on div at bounding box center [588, 591] width 1747 height 24
click at [1326, 579] on div at bounding box center [588, 591] width 1747 height 24
click at [1344, 579] on div at bounding box center [588, 591] width 1747 height 24
click at [1358, 582] on div at bounding box center [588, 591] width 1747 height 24
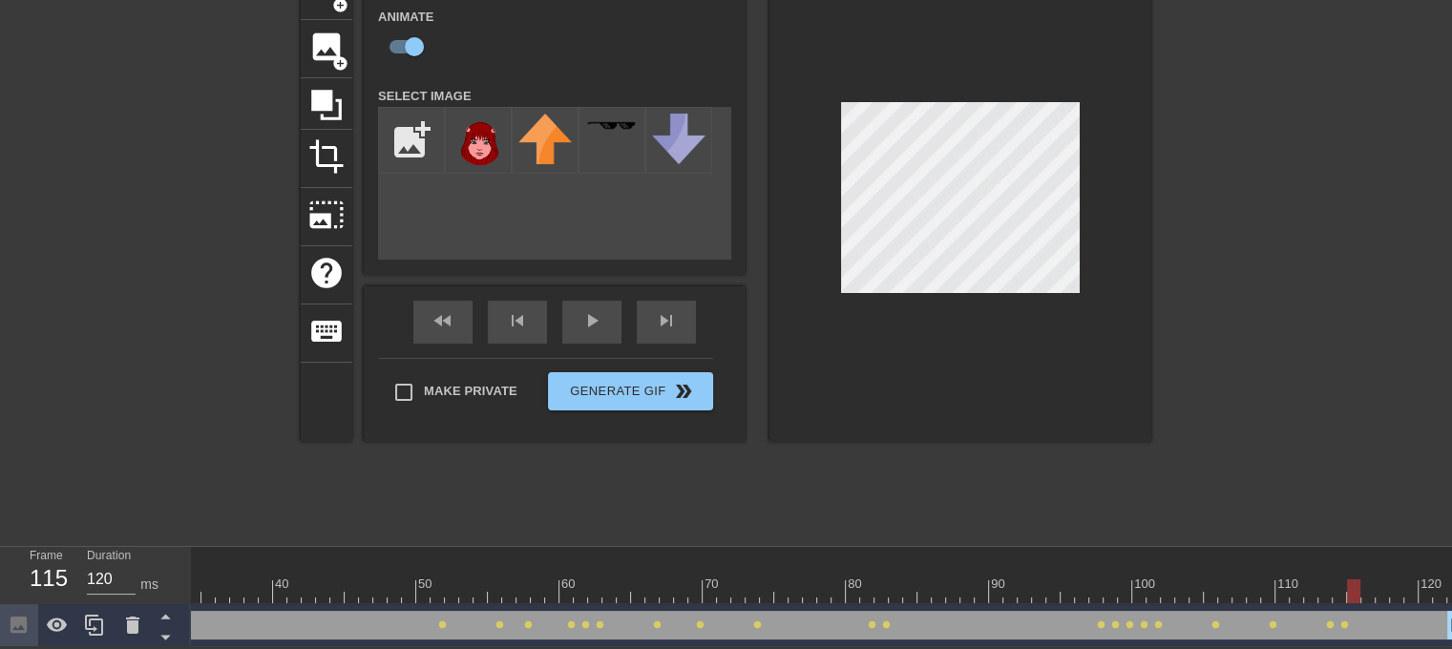
click at [1378, 582] on div at bounding box center [588, 591] width 1747 height 24
click at [1390, 583] on div at bounding box center [588, 591] width 1747 height 24
click at [1402, 583] on div at bounding box center [1396, 591] width 13 height 24
click at [1410, 579] on div at bounding box center [588, 591] width 1747 height 24
click at [1432, 581] on div at bounding box center [588, 591] width 1747 height 24
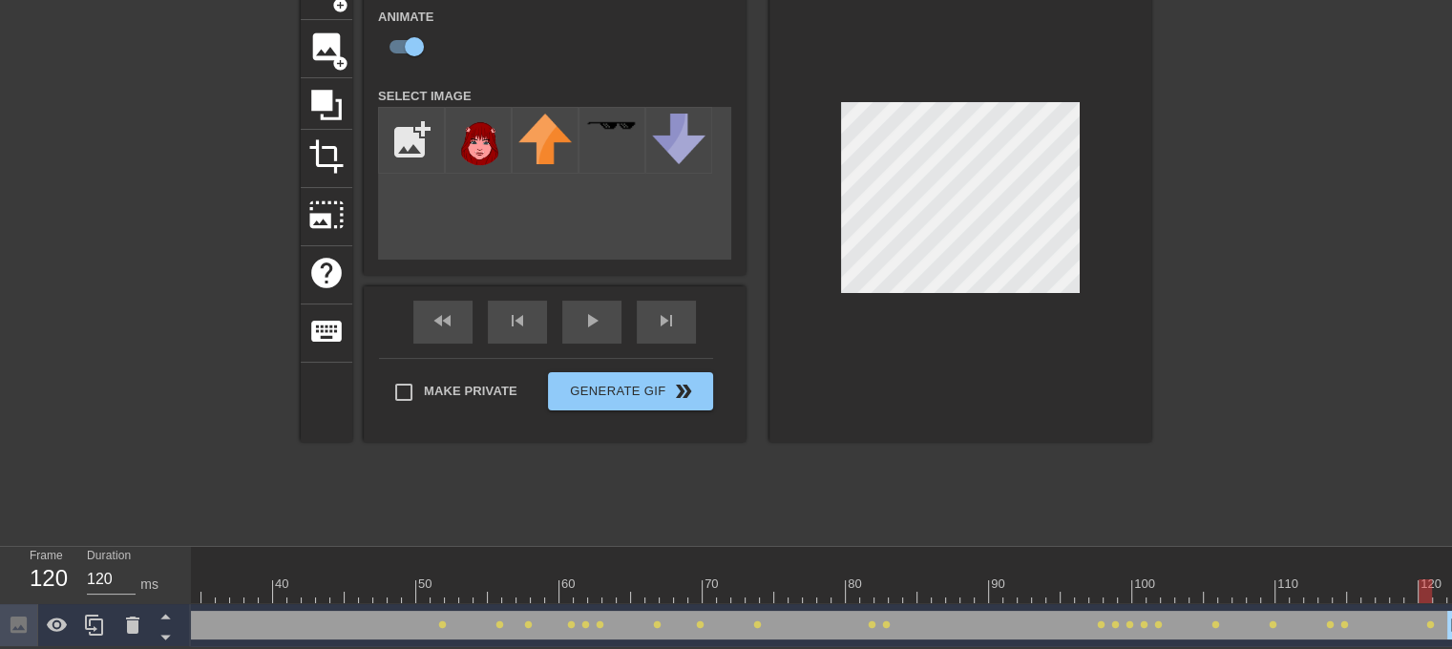
click at [1438, 579] on div at bounding box center [588, 591] width 1747 height 24
click at [1444, 580] on div at bounding box center [1439, 591] width 13 height 24
drag, startPoint x: 1441, startPoint y: 579, endPoint x: 89, endPoint y: 542, distance: 1352.3
click at [86, 547] on div "Frame 26 Duration 120 ms 10 20 30 40 50 60 70 80 90 100 110 120 Image drag_hand…" at bounding box center [726, 597] width 1452 height 100
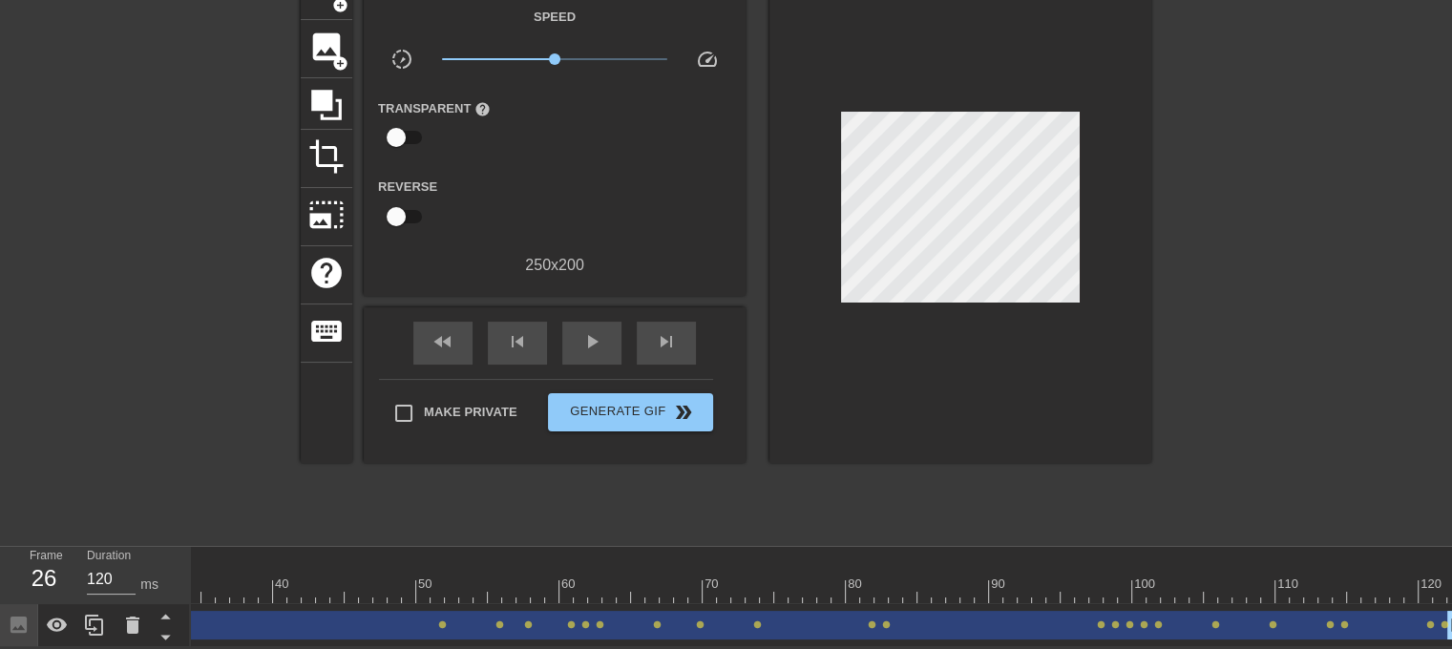
click at [606, 307] on div "fast_rewind skip_previous play_arrow skip_next" at bounding box center [554, 343] width 311 height 72
click at [603, 333] on div "play_arrow" at bounding box center [591, 343] width 59 height 43
click at [599, 337] on span "pause" at bounding box center [591, 341] width 23 height 23
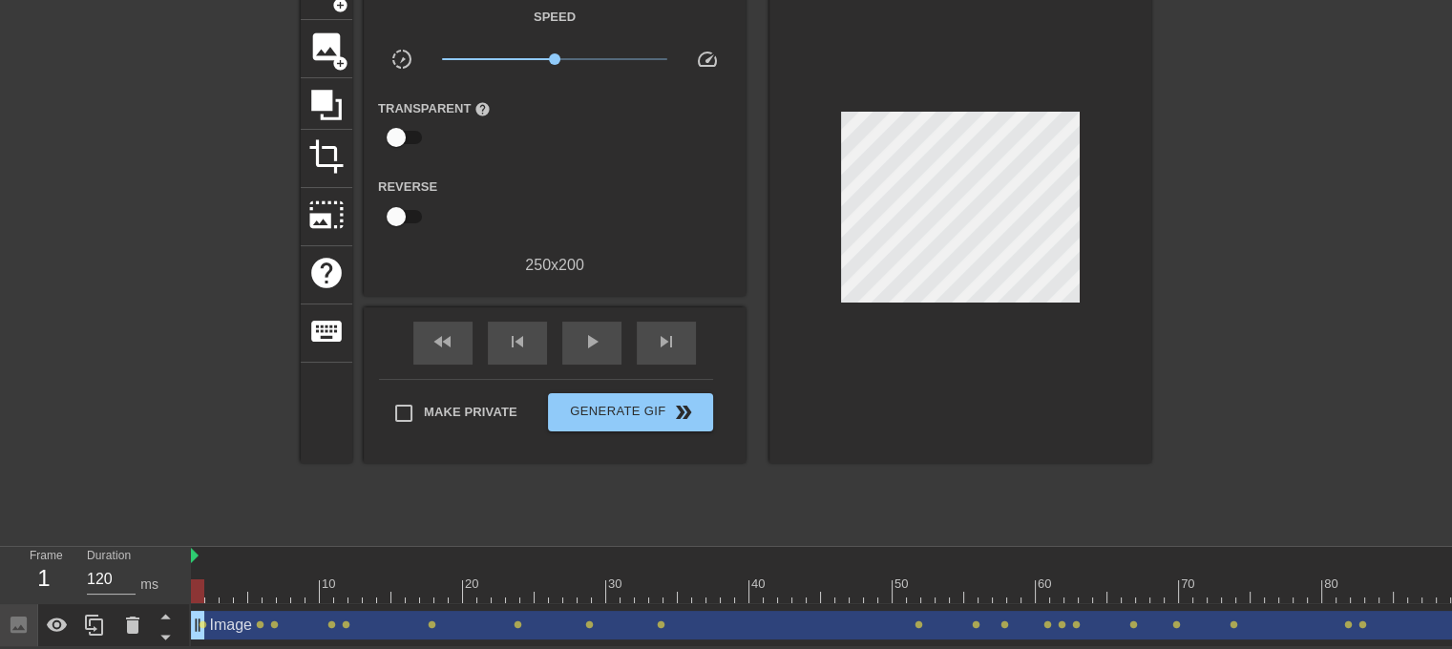
drag, startPoint x: 600, startPoint y: 574, endPoint x: 149, endPoint y: 553, distance: 452.0
click at [149, 553] on div "Frame 1 Duration 120 ms 10 20 30 40 50 60 70 80 90 100 110 120 Image drag_handl…" at bounding box center [726, 597] width 1452 height 100
click at [318, 49] on span "image" at bounding box center [326, 47] width 36 height 36
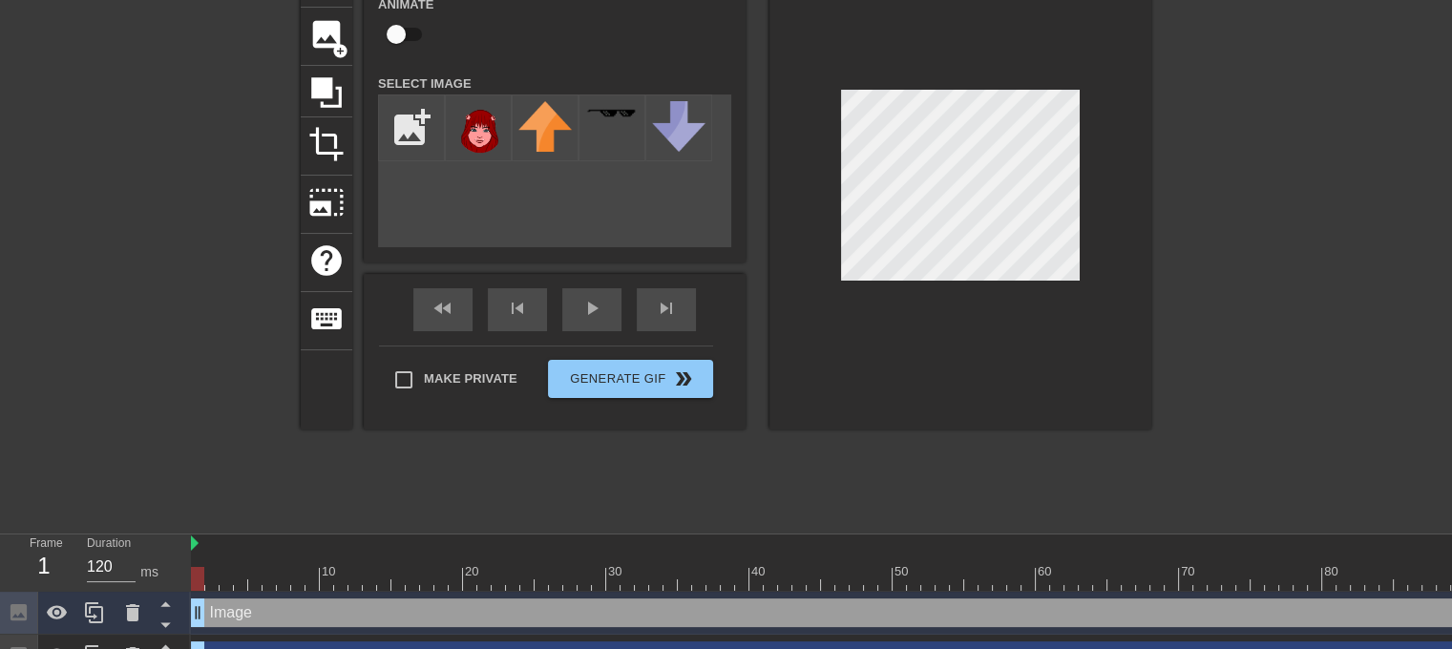
click at [409, 116] on input "file" at bounding box center [411, 127] width 65 height 65
type input "C:\fakepath\ToriheaD.png"
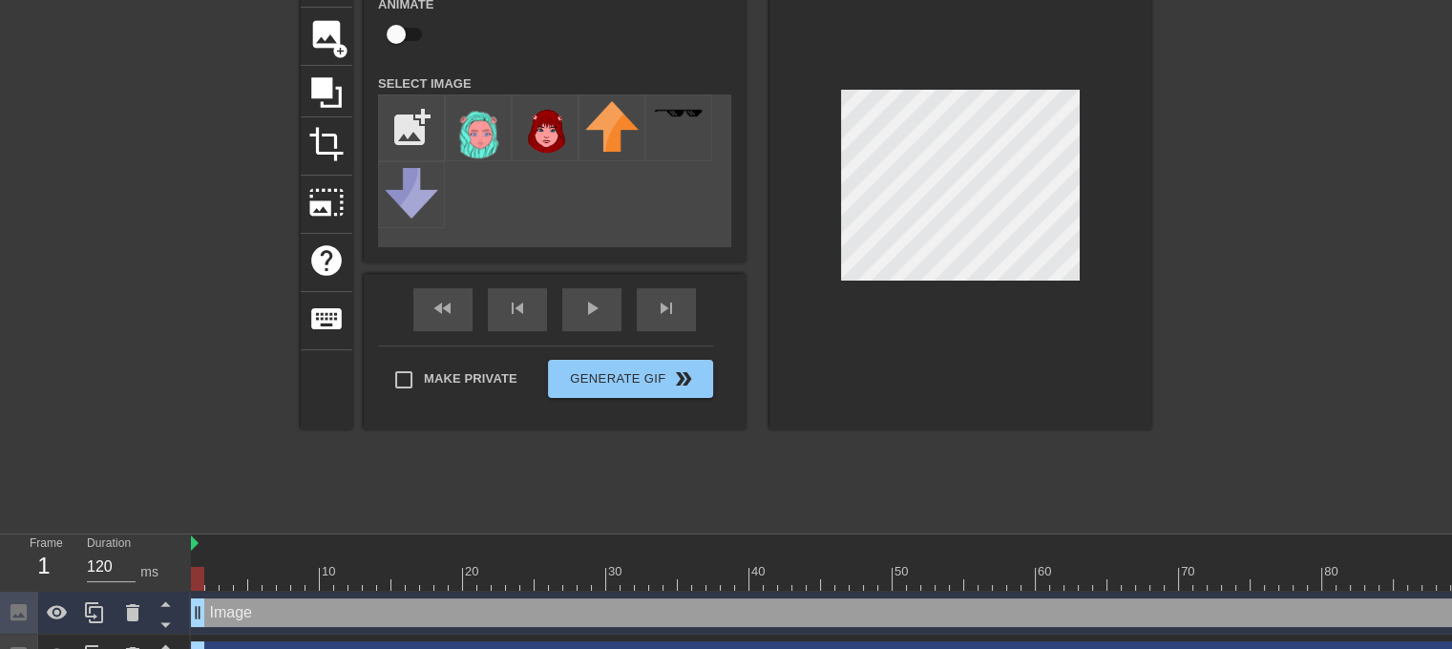
click at [460, 148] on img at bounding box center [478, 133] width 53 height 64
click at [396, 44] on input "checkbox" at bounding box center [396, 34] width 109 height 36
checkbox input "true"
click at [216, 579] on div at bounding box center [1064, 579] width 1747 height 24
click at [236, 579] on div at bounding box center [1064, 579] width 1747 height 24
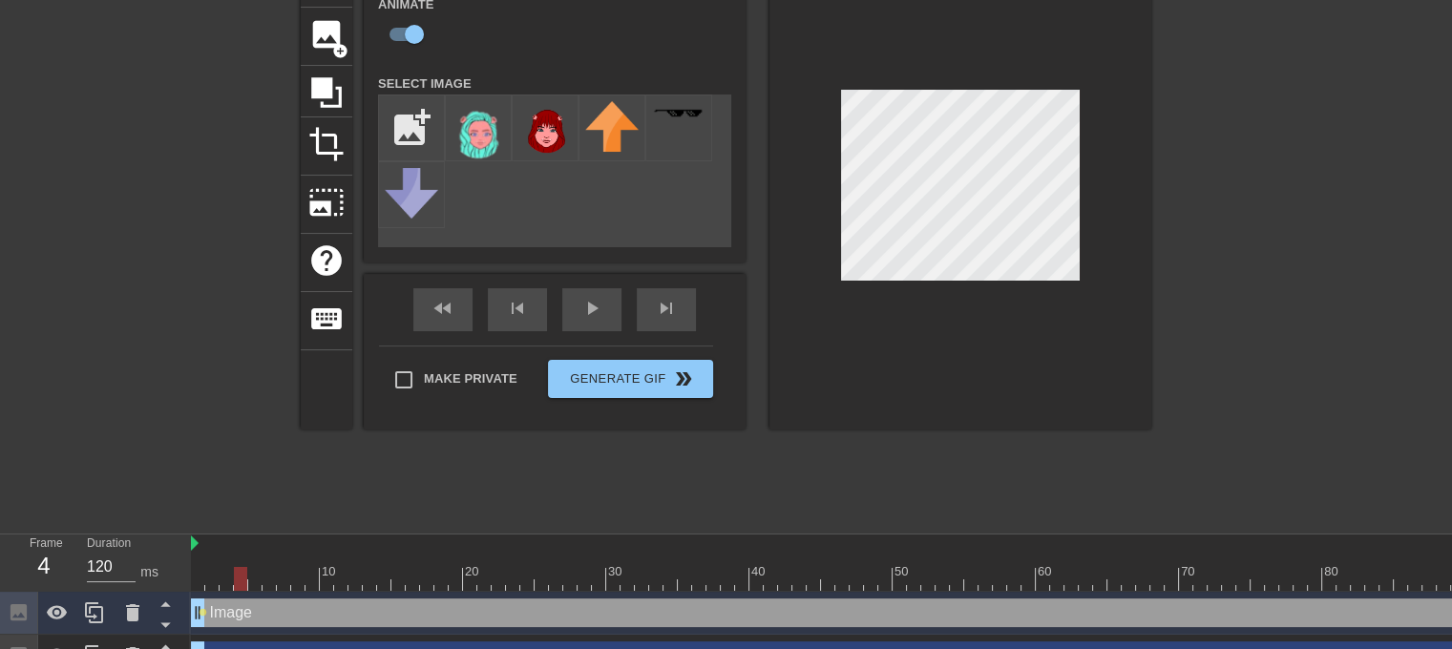
click at [260, 579] on div at bounding box center [1064, 579] width 1747 height 24
click at [284, 583] on div at bounding box center [1064, 579] width 1747 height 24
click at [301, 583] on div at bounding box center [1064, 579] width 1747 height 24
click at [332, 585] on div at bounding box center [1064, 579] width 1747 height 24
click at [357, 587] on div at bounding box center [1064, 579] width 1747 height 24
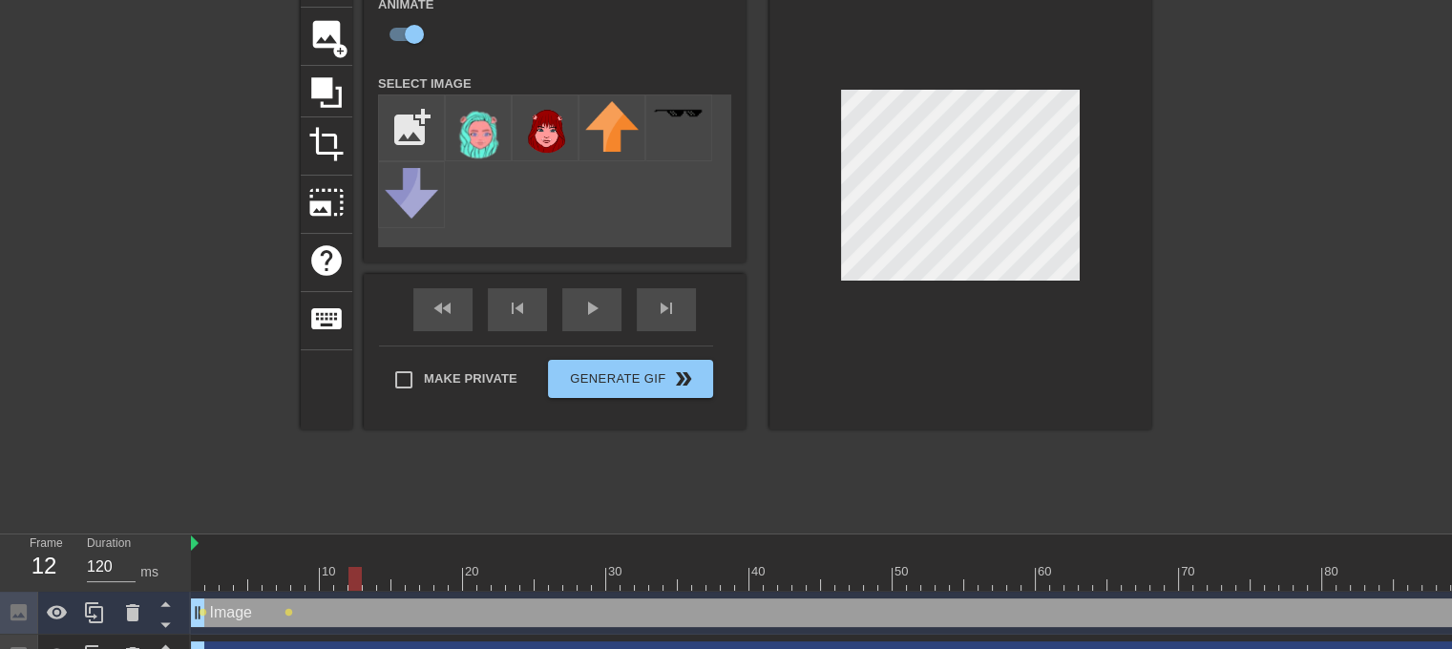
drag, startPoint x: 368, startPoint y: 587, endPoint x: 379, endPoint y: 587, distance: 10.5
click at [369, 587] on div at bounding box center [1064, 579] width 1747 height 24
click at [393, 588] on div at bounding box center [1064, 579] width 1747 height 24
click at [418, 590] on div at bounding box center [1064, 579] width 1747 height 24
click at [428, 587] on div at bounding box center [1064, 579] width 1747 height 24
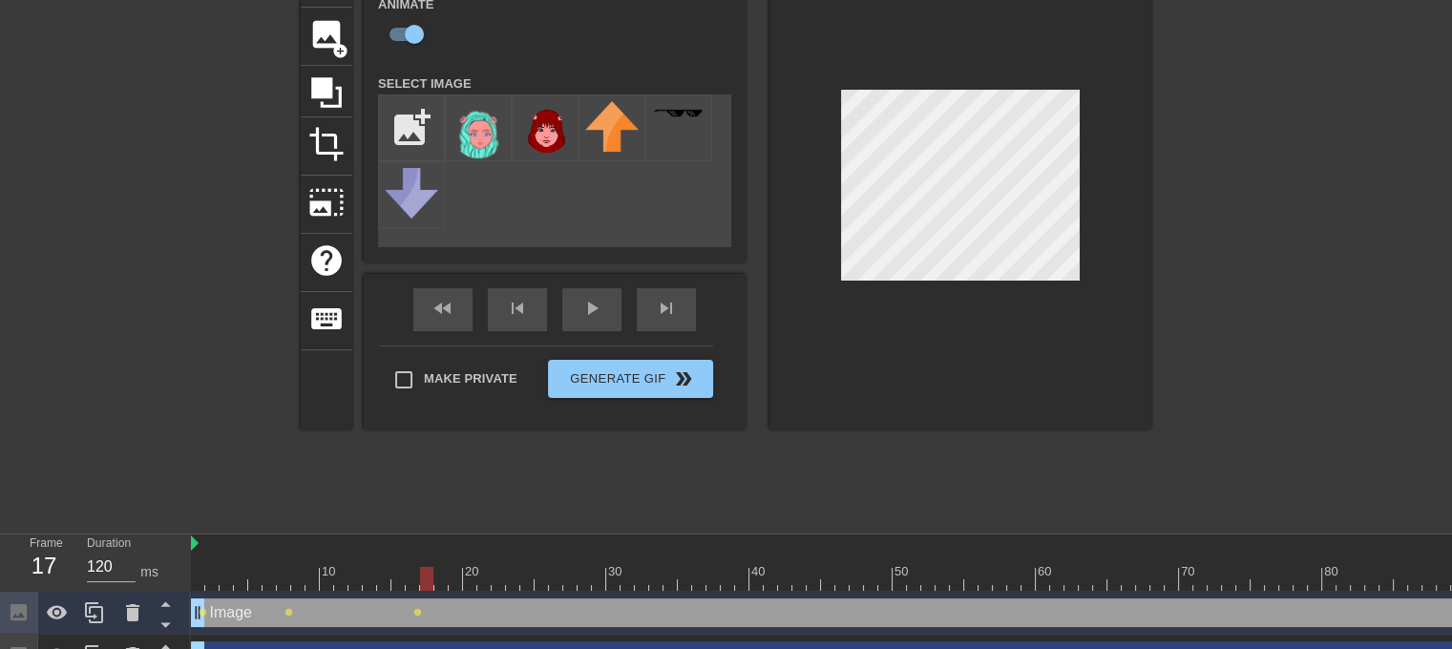
click at [455, 589] on div at bounding box center [1064, 579] width 1747 height 24
click at [474, 583] on div at bounding box center [1064, 579] width 1747 height 24
drag, startPoint x: 484, startPoint y: 584, endPoint x: 500, endPoint y: 583, distance: 16.3
click at [485, 584] on div at bounding box center [1064, 579] width 1747 height 24
click at [507, 583] on div at bounding box center [1064, 579] width 1747 height 24
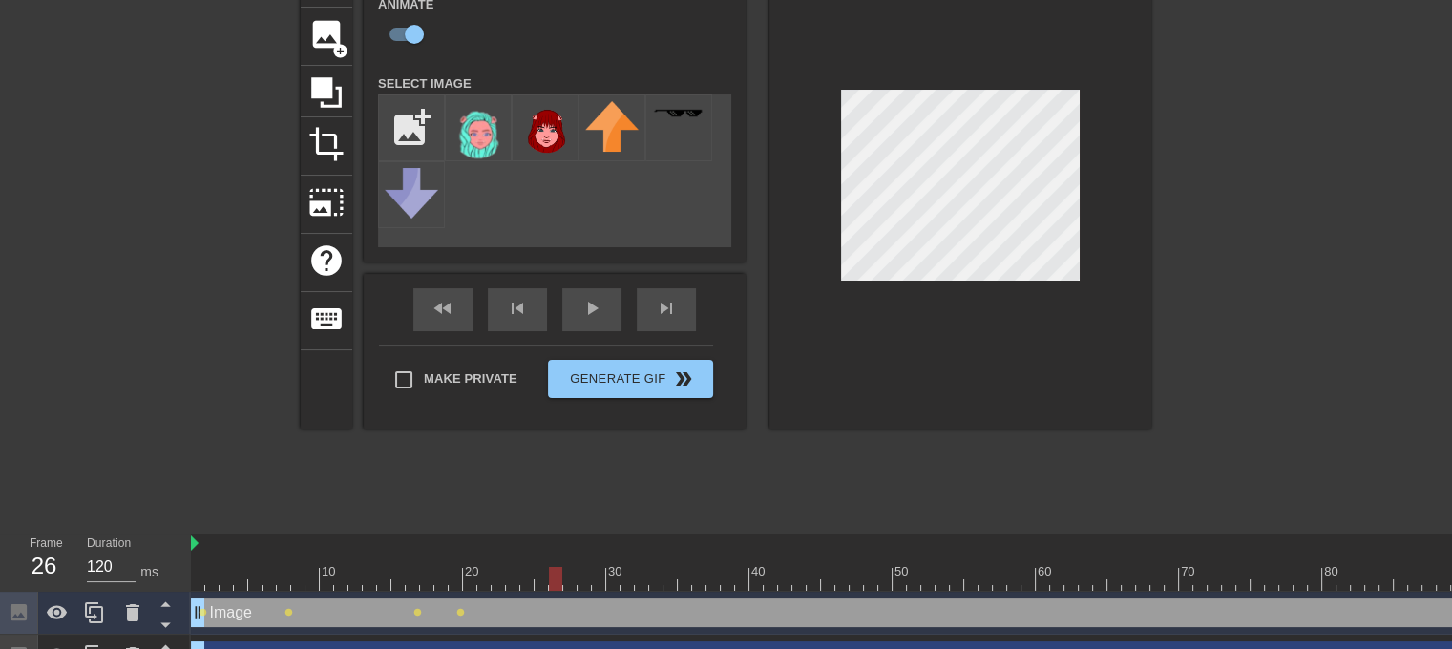
click at [555, 577] on div at bounding box center [1064, 579] width 1747 height 24
drag, startPoint x: 557, startPoint y: 577, endPoint x: 578, endPoint y: 584, distance: 22.3
click at [558, 578] on div at bounding box center [555, 579] width 13 height 24
click at [584, 584] on div at bounding box center [1064, 579] width 1747 height 24
click at [605, 584] on div at bounding box center [1064, 579] width 1747 height 24
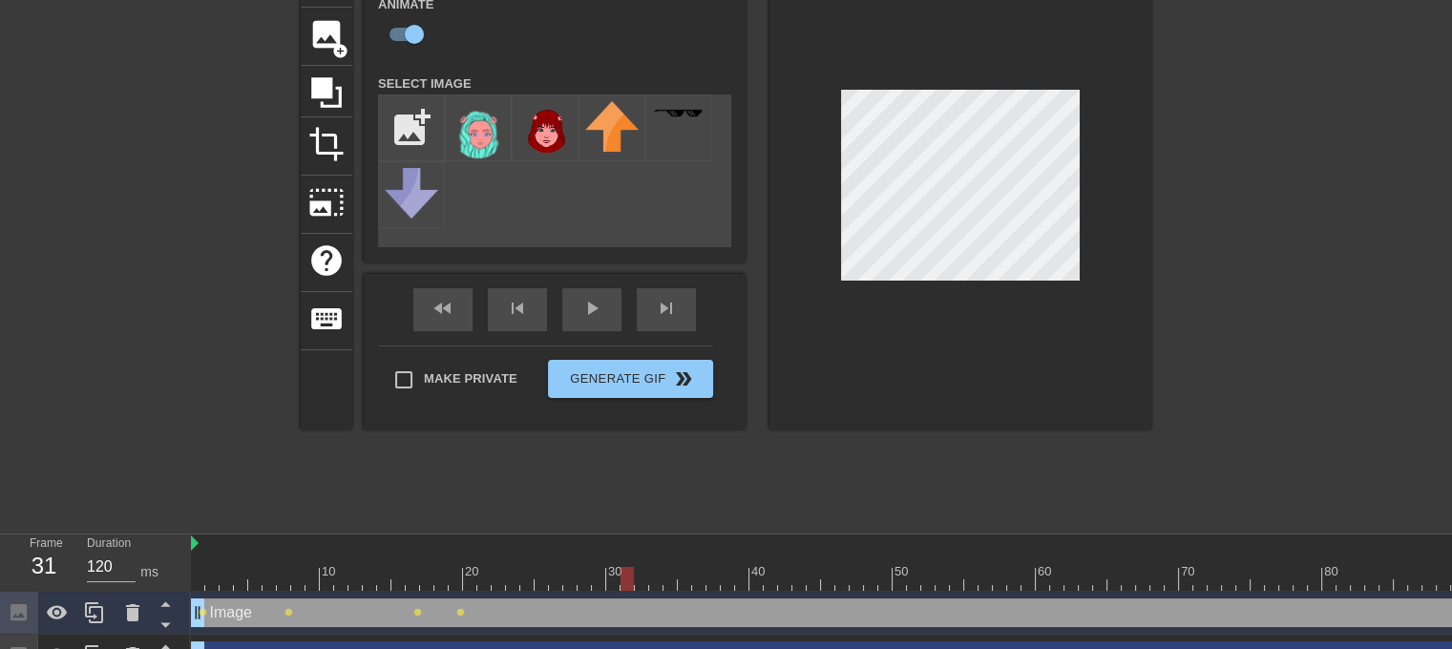
click at [622, 585] on div at bounding box center [1064, 579] width 1747 height 24
click at [662, 587] on div at bounding box center [1064, 579] width 1747 height 24
click at [672, 579] on div at bounding box center [1064, 579] width 1747 height 24
click at [695, 582] on div at bounding box center [1064, 579] width 1747 height 24
click at [718, 580] on div at bounding box center [1064, 579] width 1747 height 24
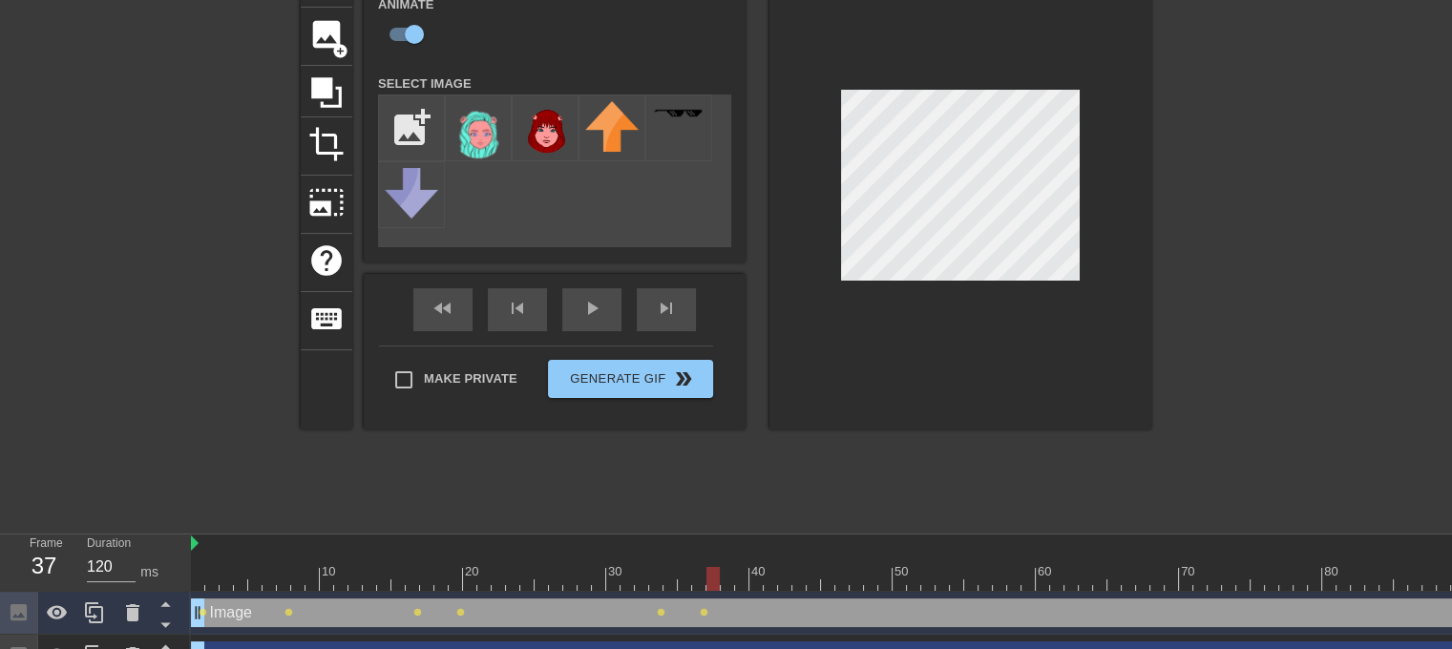
click at [745, 587] on div at bounding box center [1064, 579] width 1747 height 24
click at [715, 584] on div at bounding box center [1064, 579] width 1747 height 24
click at [725, 587] on div at bounding box center [1064, 579] width 1747 height 24
click at [710, 590] on div at bounding box center [1064, 579] width 1747 height 24
click at [726, 587] on div at bounding box center [1064, 579] width 1747 height 24
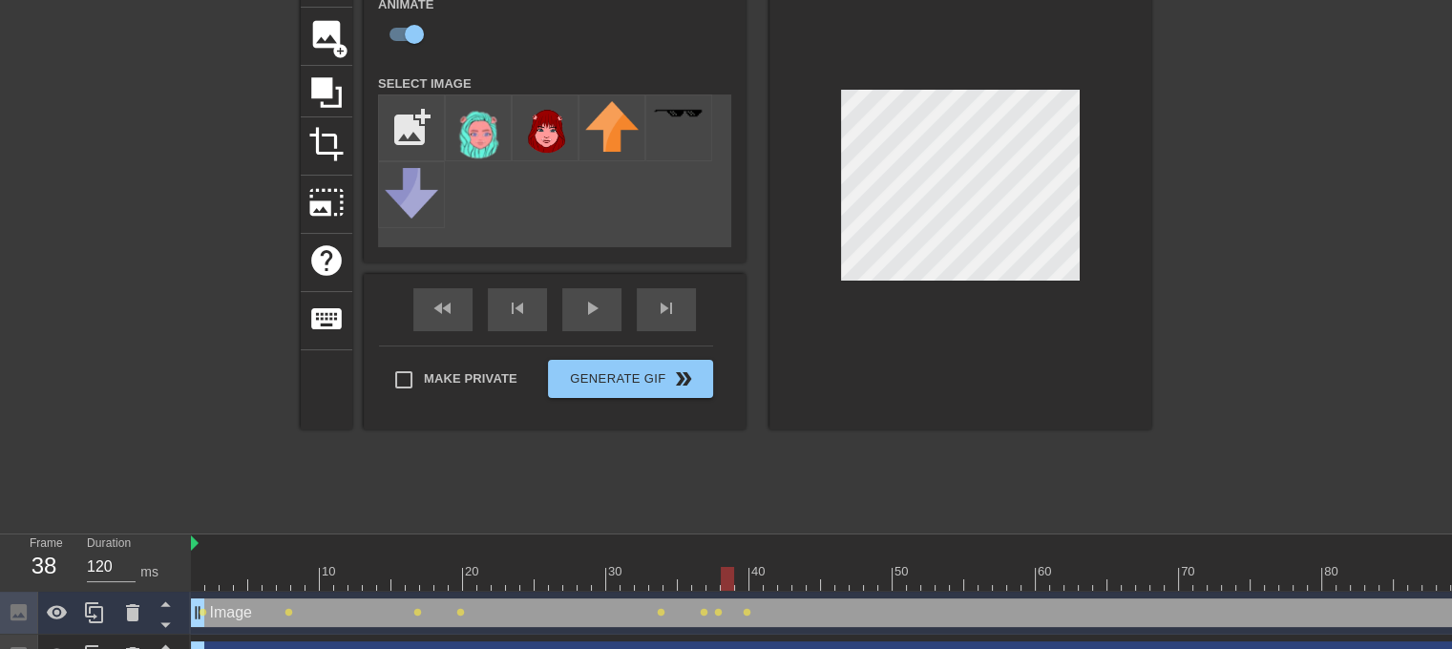
click at [746, 592] on div "Image drag_handle drag_handle lens lens lens lens lens lens lens lens" at bounding box center [1064, 613] width 1747 height 43
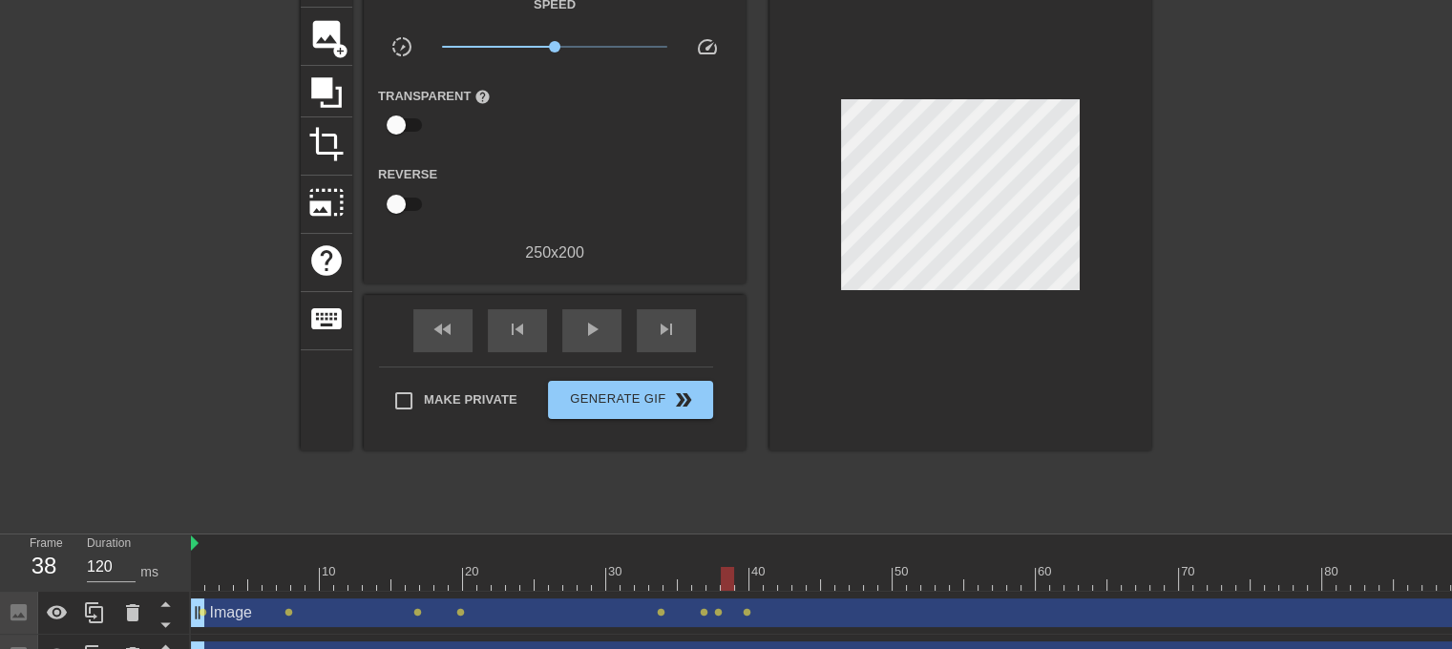
click at [747, 586] on div at bounding box center [1064, 579] width 1747 height 24
click at [755, 585] on div at bounding box center [1064, 579] width 1747 height 24
click at [769, 582] on div at bounding box center [1064, 579] width 1747 height 24
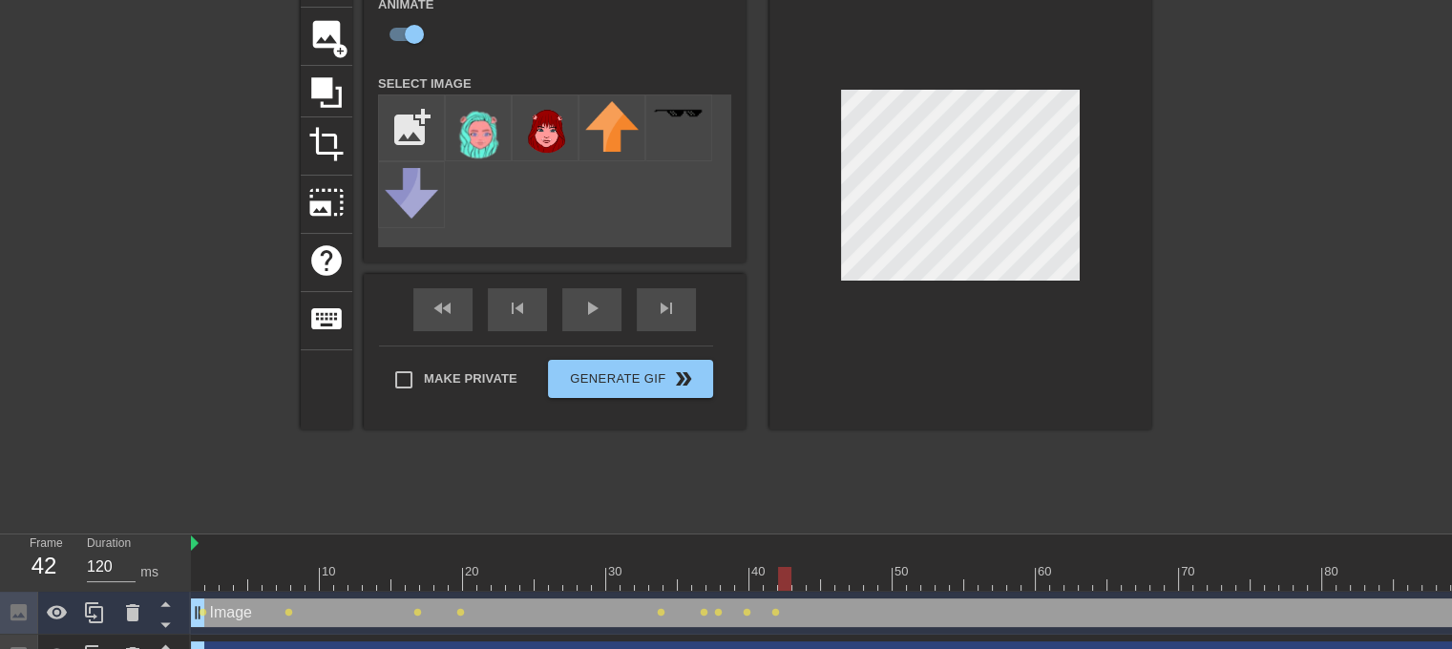
click at [785, 581] on div at bounding box center [1064, 579] width 1747 height 24
click at [804, 583] on div at bounding box center [1064, 579] width 1747 height 24
click at [832, 582] on div at bounding box center [1064, 579] width 1747 height 24
click at [840, 580] on div at bounding box center [1064, 579] width 1747 height 24
click at [861, 587] on div at bounding box center [1064, 579] width 1747 height 24
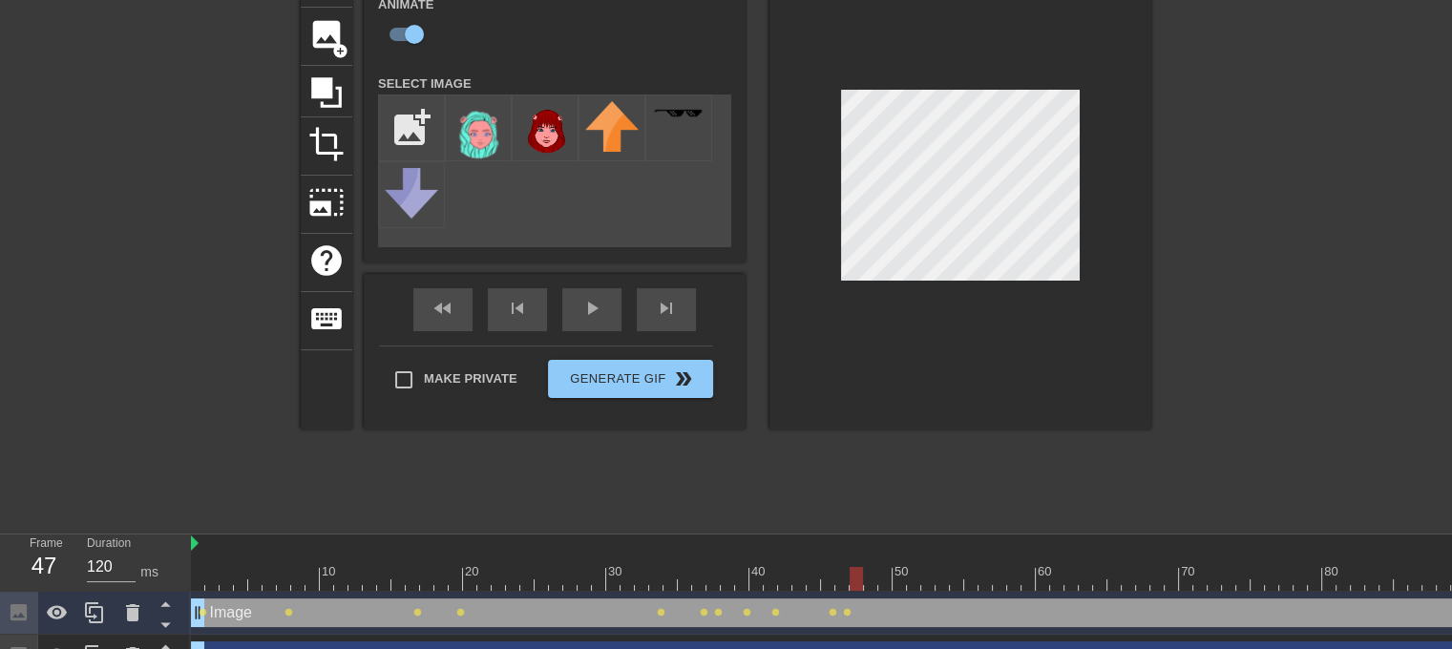
click at [885, 583] on div at bounding box center [1064, 579] width 1747 height 24
click at [931, 583] on div at bounding box center [1064, 579] width 1747 height 24
click at [943, 582] on div at bounding box center [1064, 579] width 1747 height 24
click at [961, 587] on div at bounding box center [1064, 579] width 1747 height 24
click at [981, 584] on div at bounding box center [1064, 579] width 1747 height 24
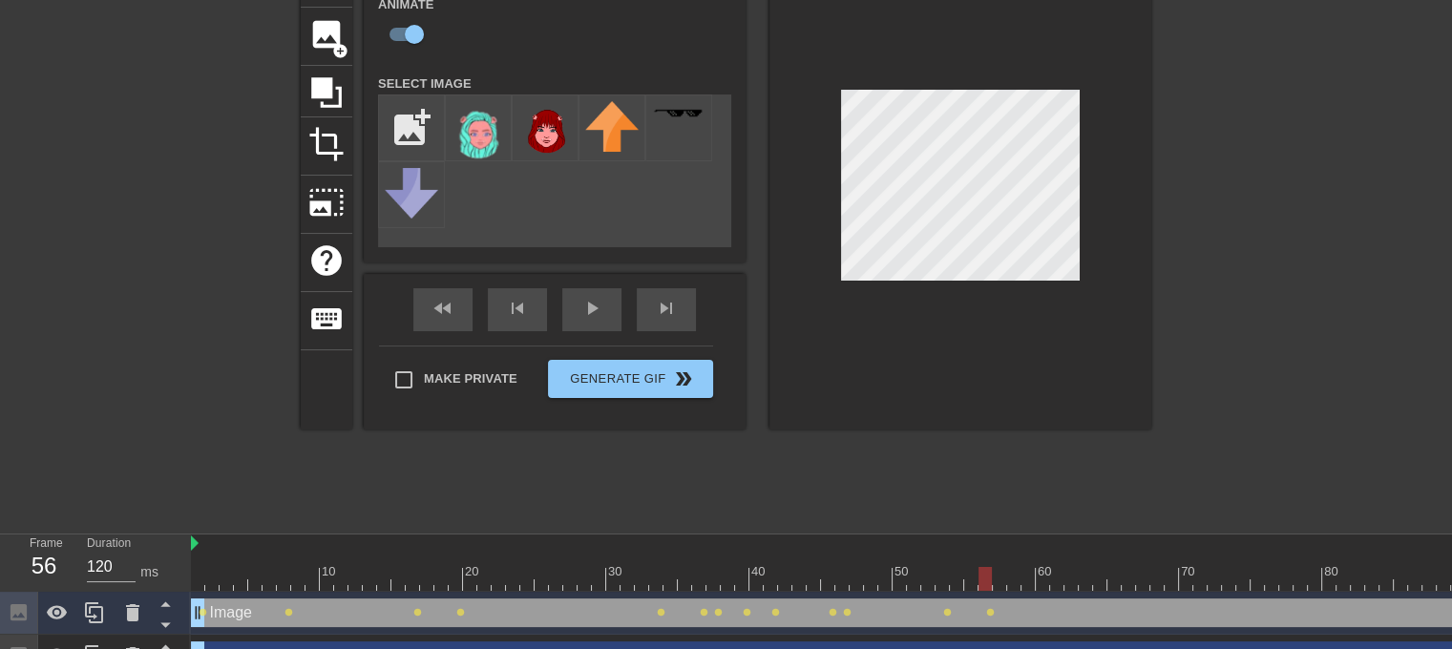
click at [1006, 579] on div at bounding box center [1064, 579] width 1747 height 24
click at [1021, 579] on div at bounding box center [1064, 579] width 1747 height 24
click at [1041, 583] on div at bounding box center [1064, 579] width 1747 height 24
click at [1073, 587] on div at bounding box center [1064, 579] width 1747 height 24
click at [1018, 590] on div at bounding box center [1064, 579] width 1747 height 24
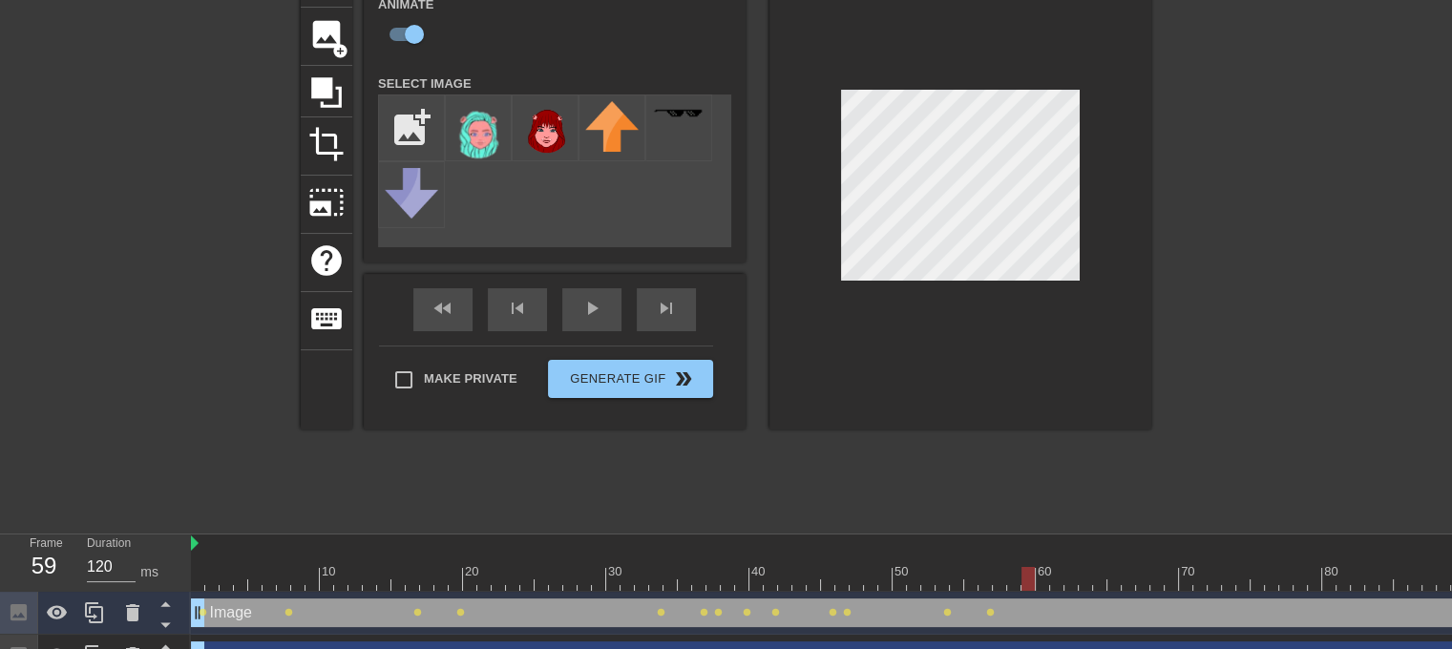
click at [1030, 587] on div at bounding box center [1064, 579] width 1747 height 24
click at [1041, 589] on div at bounding box center [1064, 579] width 1747 height 24
click at [1062, 584] on div at bounding box center [1064, 579] width 1747 height 24
click at [1069, 579] on div at bounding box center [1064, 579] width 1747 height 24
click at [1081, 585] on div at bounding box center [1064, 579] width 1747 height 24
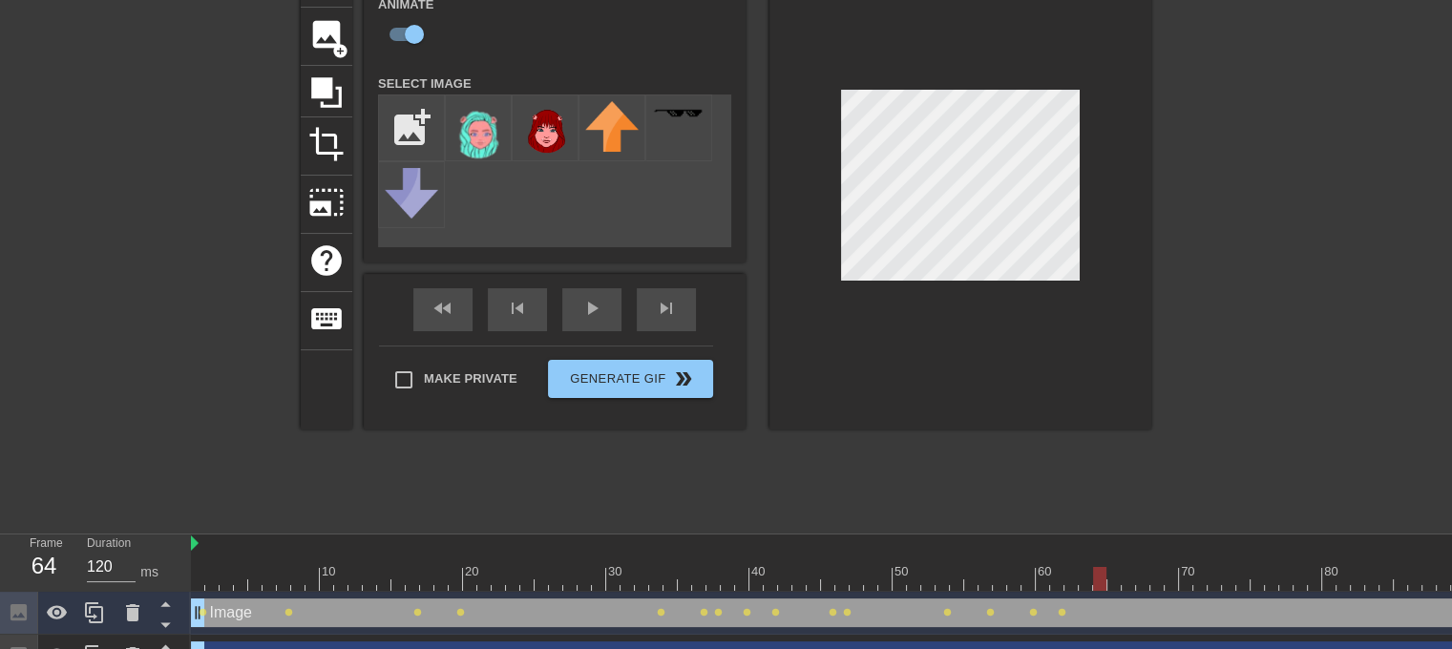
click at [1102, 585] on div at bounding box center [1064, 579] width 1747 height 24
click at [1130, 587] on div at bounding box center [1064, 579] width 1747 height 24
click at [1114, 587] on div at bounding box center [1064, 579] width 1747 height 24
click at [1101, 583] on div at bounding box center [1064, 579] width 1747 height 24
click at [1118, 585] on div at bounding box center [1064, 579] width 1747 height 24
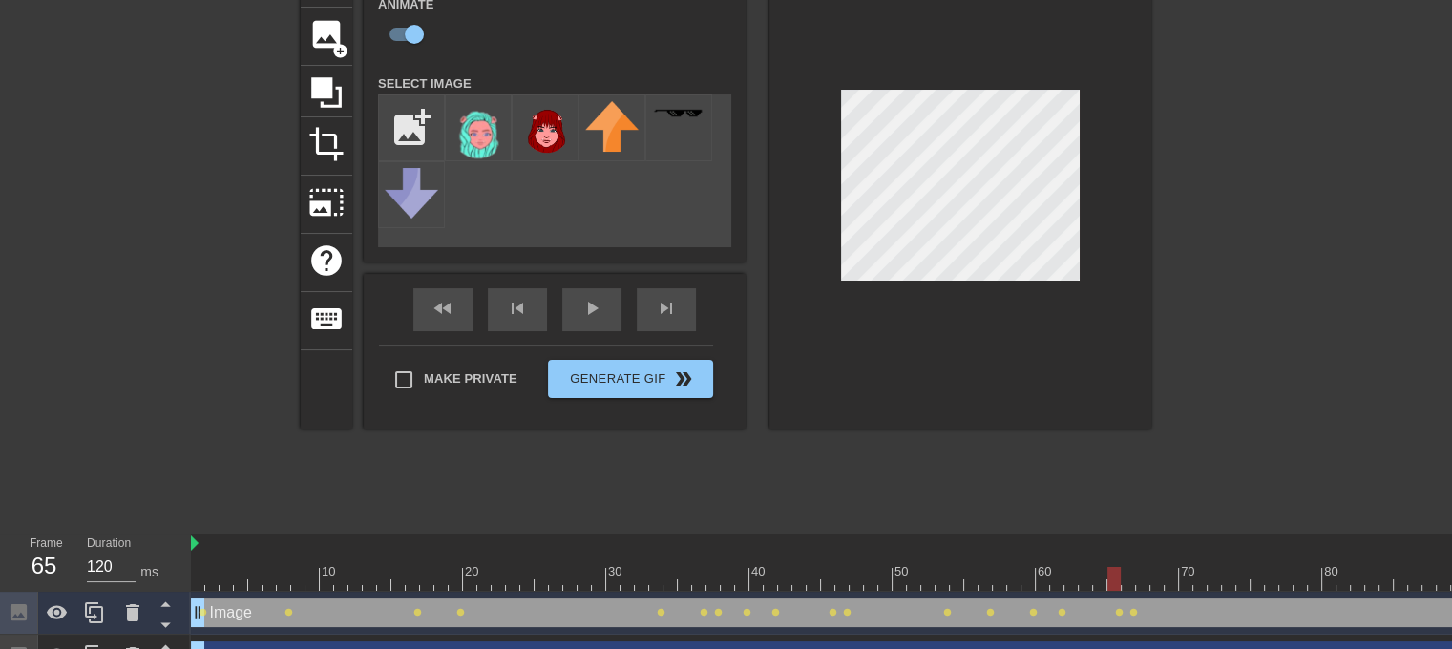
click at [1128, 586] on div at bounding box center [1064, 579] width 1747 height 24
click at [1139, 583] on div at bounding box center [1064, 579] width 1747 height 24
click at [1155, 581] on div at bounding box center [1064, 579] width 1747 height 24
click at [1175, 582] on div at bounding box center [1064, 579] width 1747 height 24
click at [1199, 584] on div at bounding box center [1064, 579] width 1747 height 24
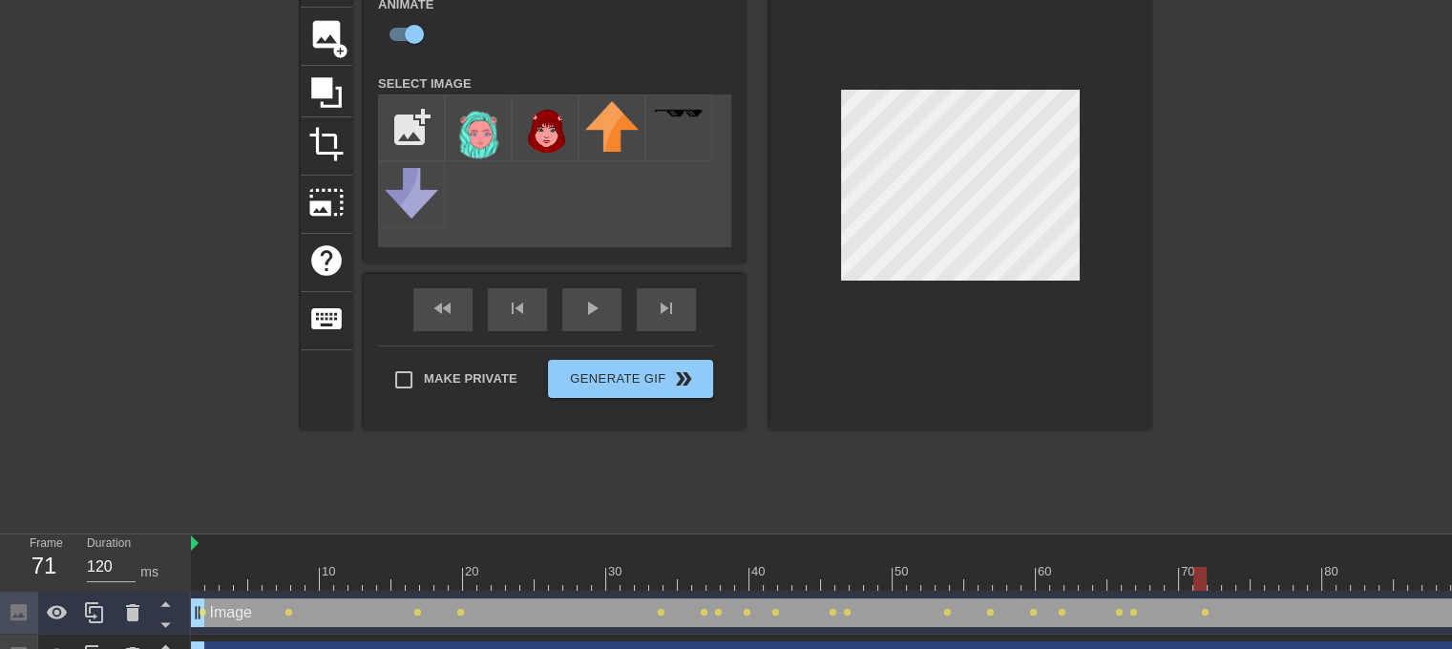
click at [1215, 585] on div at bounding box center [1064, 579] width 1747 height 24
click at [1234, 586] on div at bounding box center [1064, 579] width 1747 height 24
click at [1247, 575] on div at bounding box center [1064, 579] width 1747 height 24
click at [1261, 583] on div at bounding box center [1064, 579] width 1747 height 24
drag, startPoint x: 1269, startPoint y: 574, endPoint x: 1286, endPoint y: 577, distance: 17.4
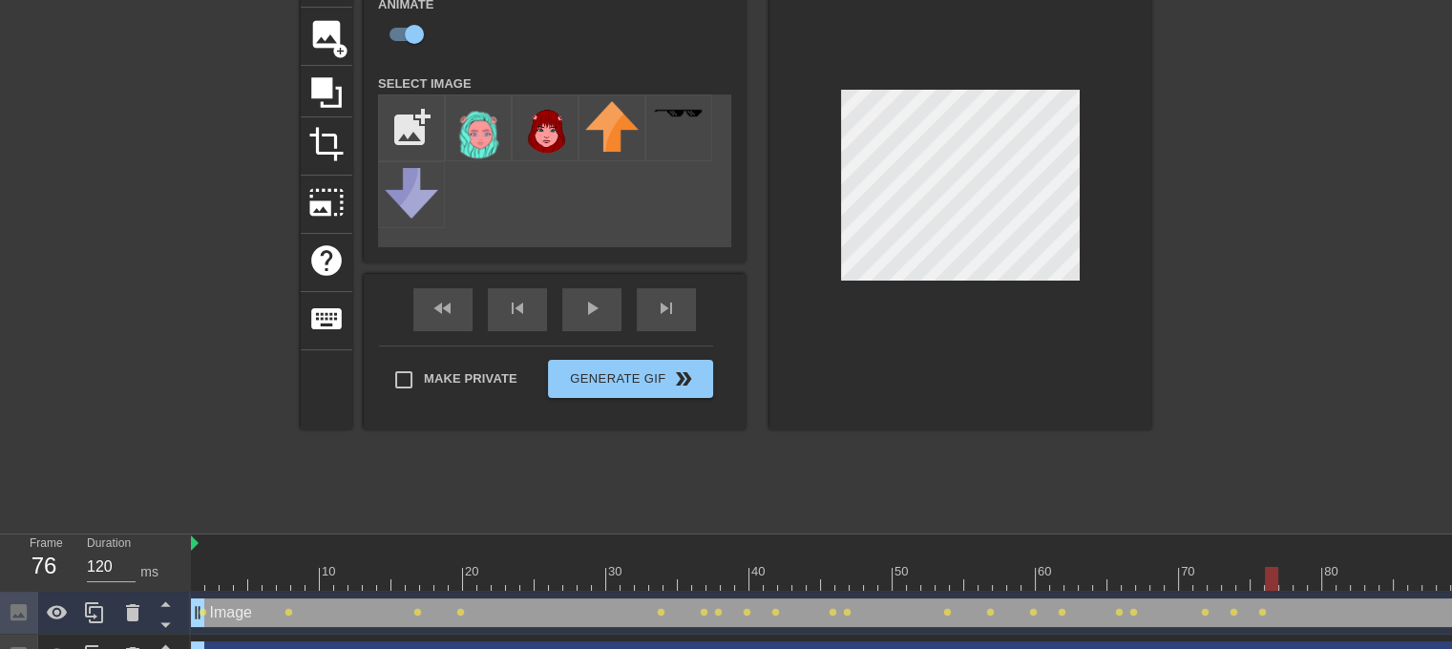
click at [1269, 575] on div at bounding box center [1064, 579] width 1747 height 24
click at [1290, 577] on div at bounding box center [1064, 579] width 1747 height 24
click at [1309, 578] on div at bounding box center [1064, 579] width 1747 height 24
click at [1337, 579] on div at bounding box center [1064, 579] width 1747 height 24
click at [1359, 579] on div at bounding box center [1064, 579] width 1747 height 24
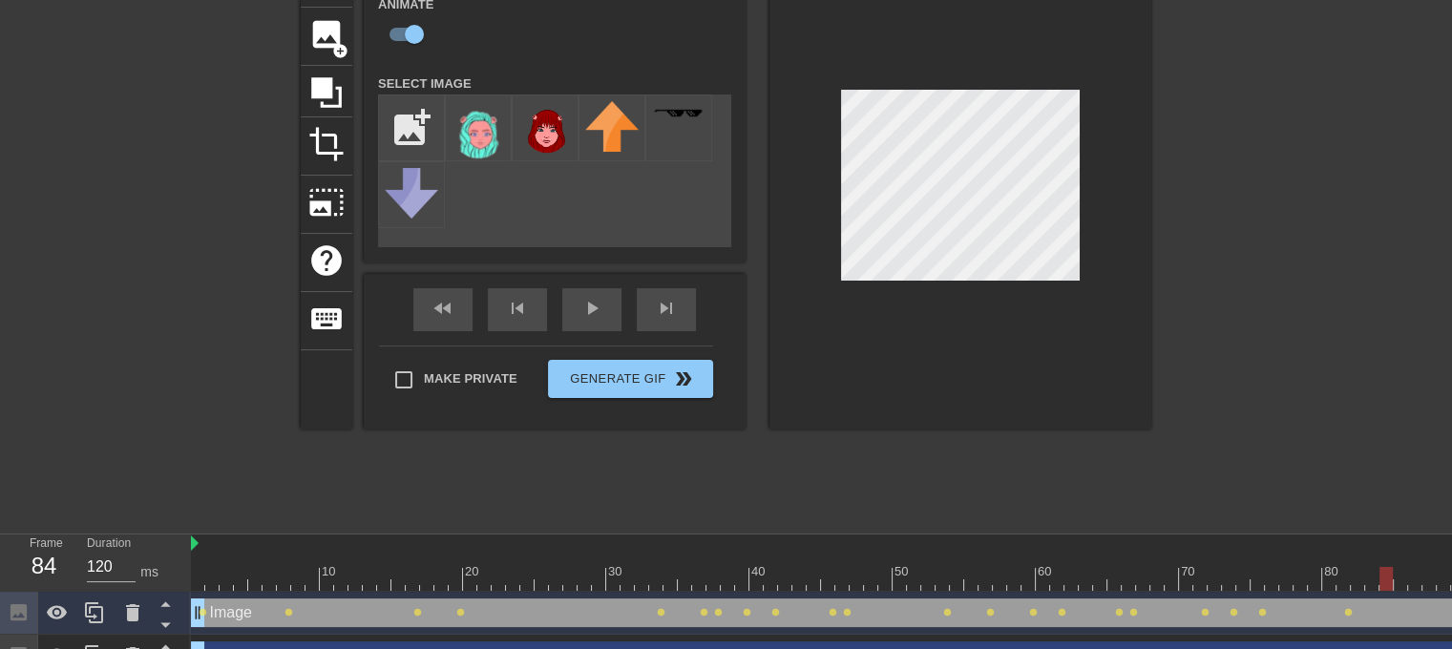
click at [1379, 584] on div at bounding box center [1064, 579] width 1747 height 24
click at [1401, 584] on div at bounding box center [1064, 579] width 1747 height 24
click at [1422, 584] on div at bounding box center [1064, 579] width 1747 height 24
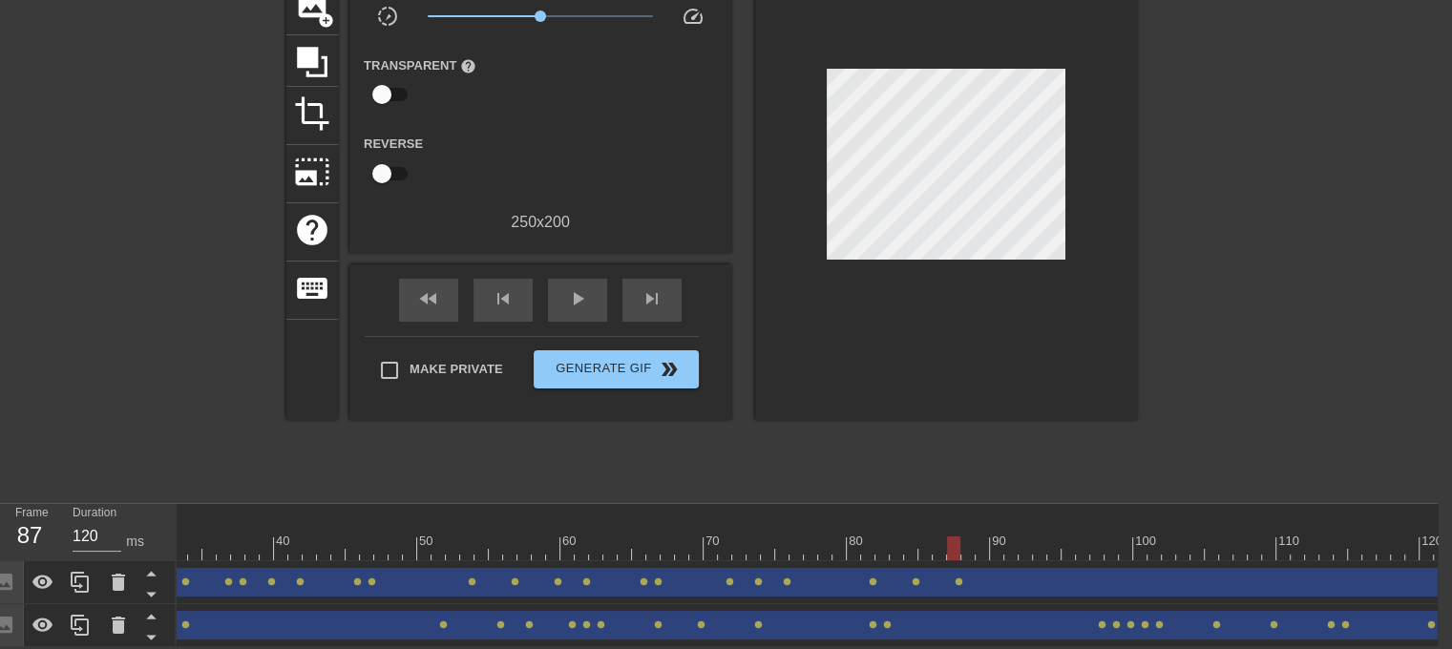
scroll to position [0, 476]
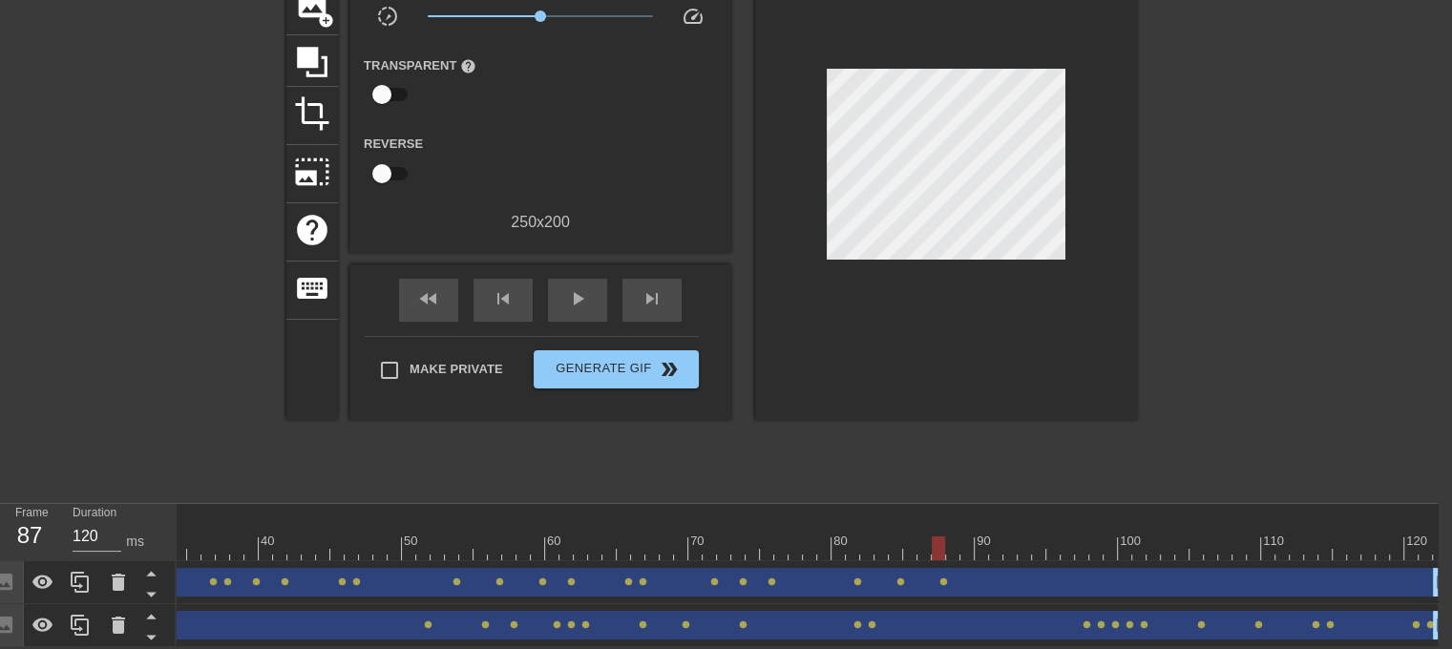
click at [955, 543] on div at bounding box center [573, 549] width 1747 height 24
click at [963, 540] on div at bounding box center [573, 549] width 1747 height 24
click at [937, 537] on div at bounding box center [573, 549] width 1747 height 24
click at [951, 541] on div at bounding box center [573, 549] width 1747 height 24
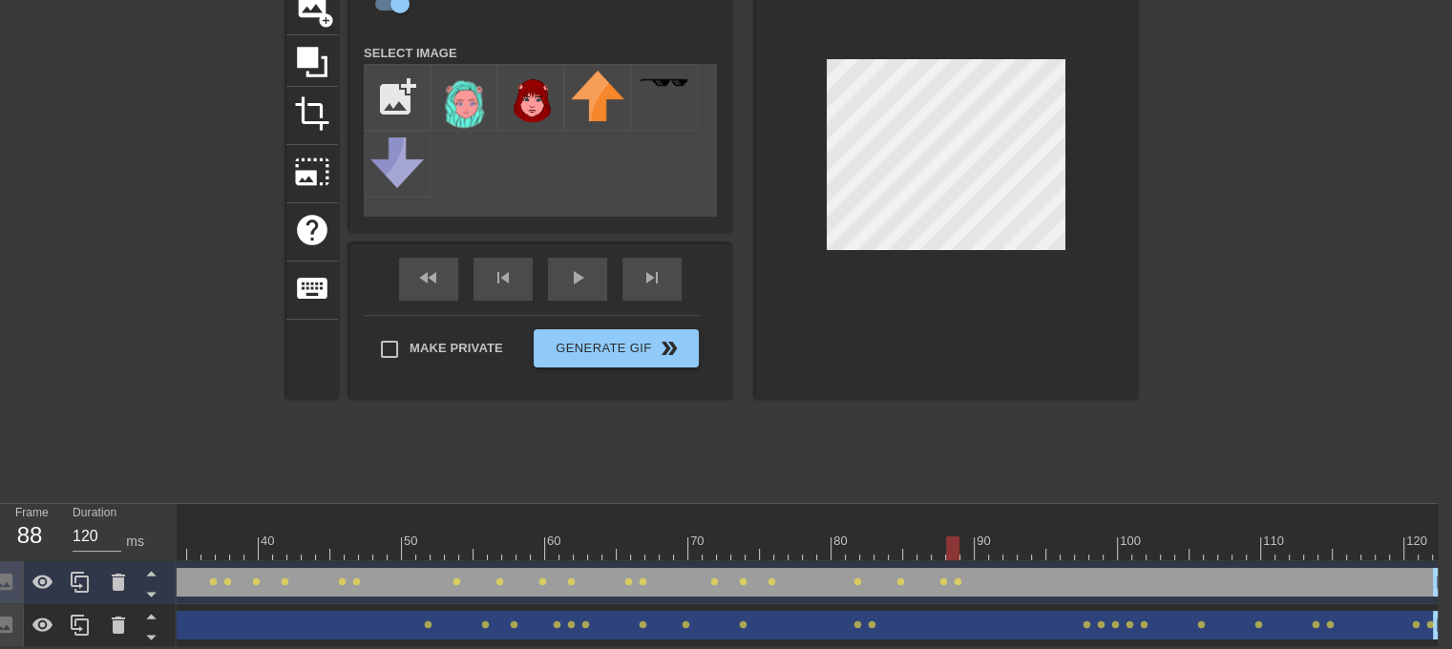
click at [966, 537] on div at bounding box center [573, 549] width 1747 height 24
click at [981, 538] on div at bounding box center [573, 549] width 1747 height 24
click at [996, 537] on div at bounding box center [573, 549] width 1747 height 24
click at [1013, 537] on div at bounding box center [573, 549] width 1747 height 24
click at [1026, 537] on div at bounding box center [573, 549] width 1747 height 24
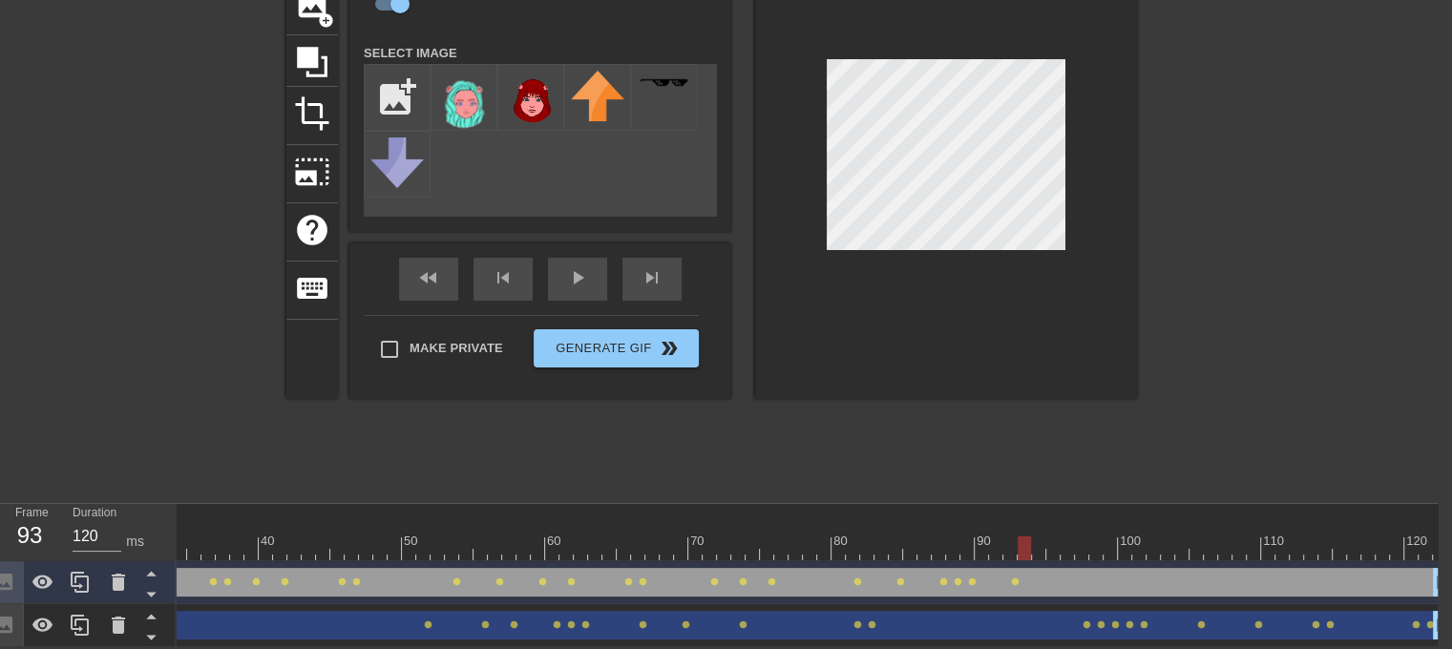
click at [1040, 540] on div at bounding box center [573, 549] width 1747 height 24
click at [1065, 541] on div at bounding box center [573, 549] width 1747 height 24
click at [1083, 537] on div at bounding box center [573, 549] width 1747 height 24
click at [1094, 541] on div at bounding box center [573, 549] width 1747 height 24
click at [1065, 542] on div at bounding box center [573, 549] width 1747 height 24
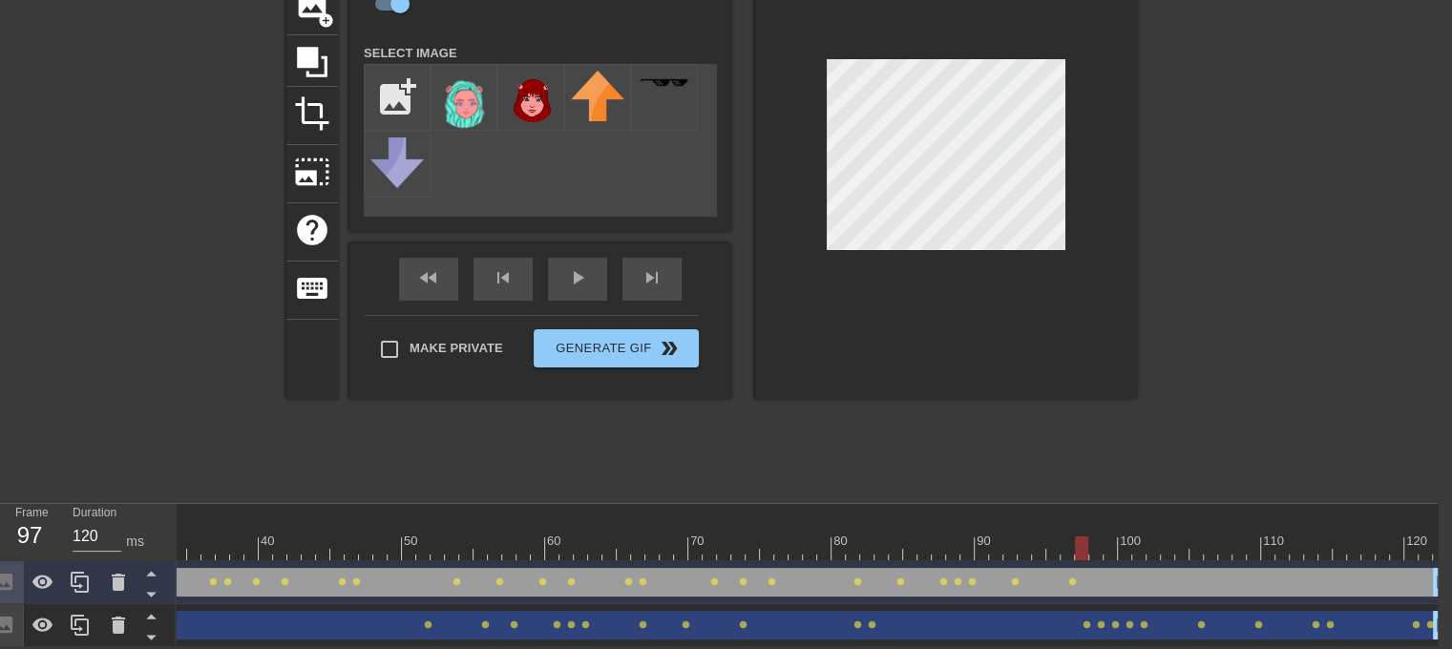
click at [1085, 537] on div at bounding box center [573, 549] width 1747 height 24
click at [1092, 537] on div at bounding box center [573, 549] width 1747 height 24
click at [1110, 537] on div at bounding box center [573, 549] width 1747 height 24
click at [1130, 540] on div at bounding box center [573, 549] width 1747 height 24
click at [1142, 537] on div at bounding box center [573, 549] width 1747 height 24
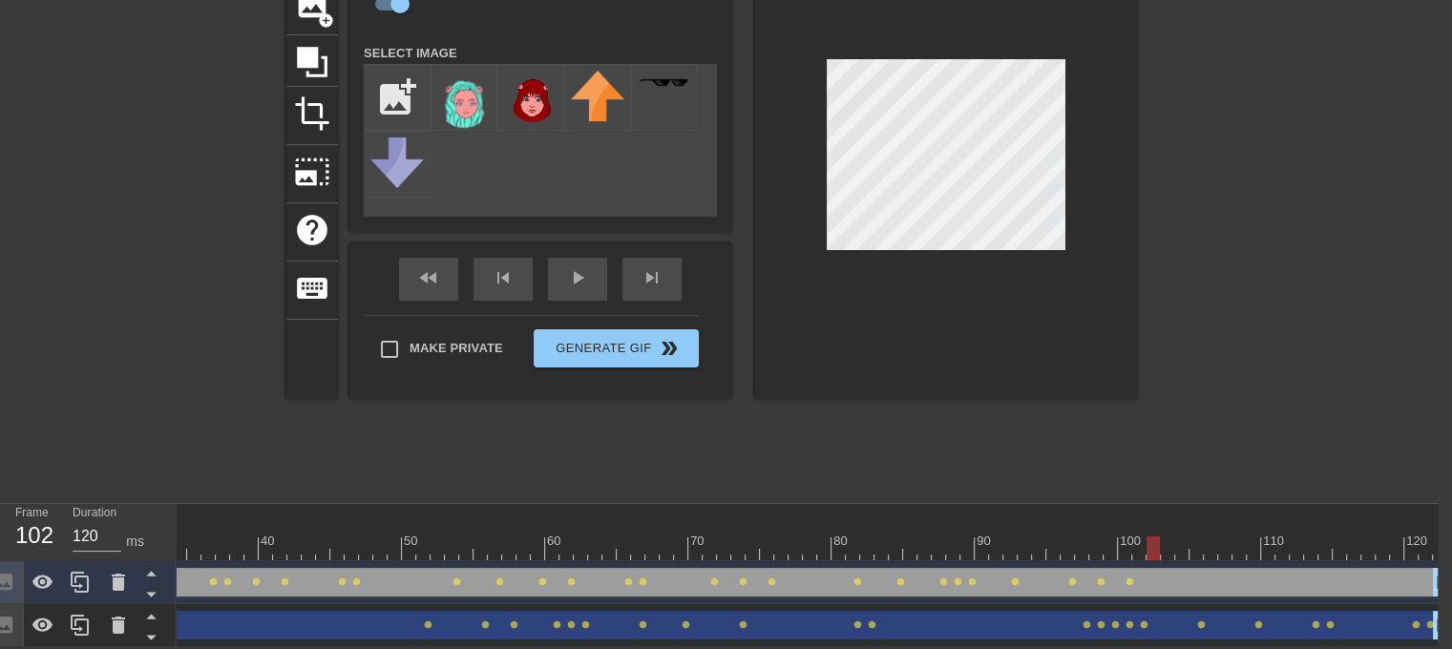
click at [1157, 537] on div at bounding box center [573, 549] width 1747 height 24
click at [1182, 537] on div at bounding box center [573, 549] width 1747 height 24
click at [1153, 539] on div at bounding box center [573, 549] width 1747 height 24
click at [1168, 537] on div at bounding box center [573, 549] width 1747 height 24
click at [1184, 537] on div at bounding box center [573, 549] width 1747 height 24
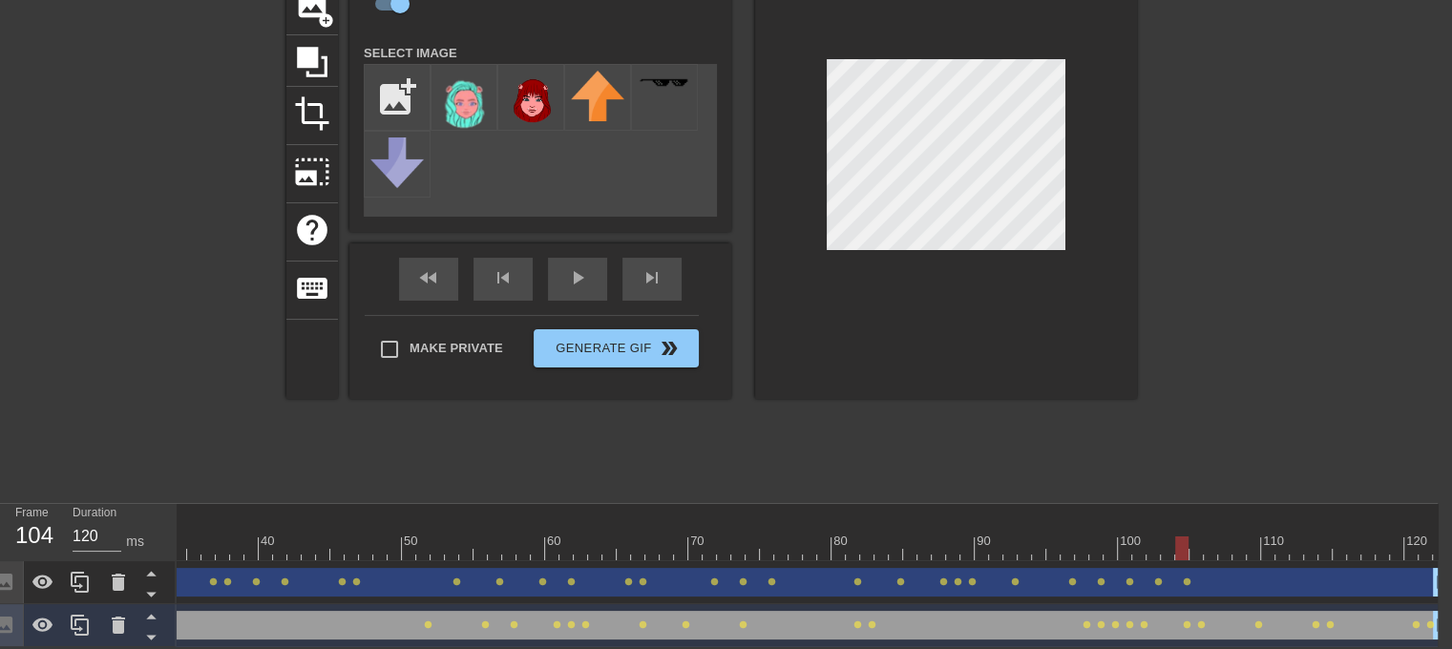
click at [1163, 543] on div at bounding box center [573, 549] width 1747 height 24
click at [1149, 542] on div at bounding box center [573, 549] width 1747 height 24
click at [1171, 544] on div at bounding box center [573, 549] width 1747 height 24
click at [1189, 539] on div at bounding box center [573, 549] width 1747 height 24
click at [1211, 541] on div at bounding box center [573, 549] width 1747 height 24
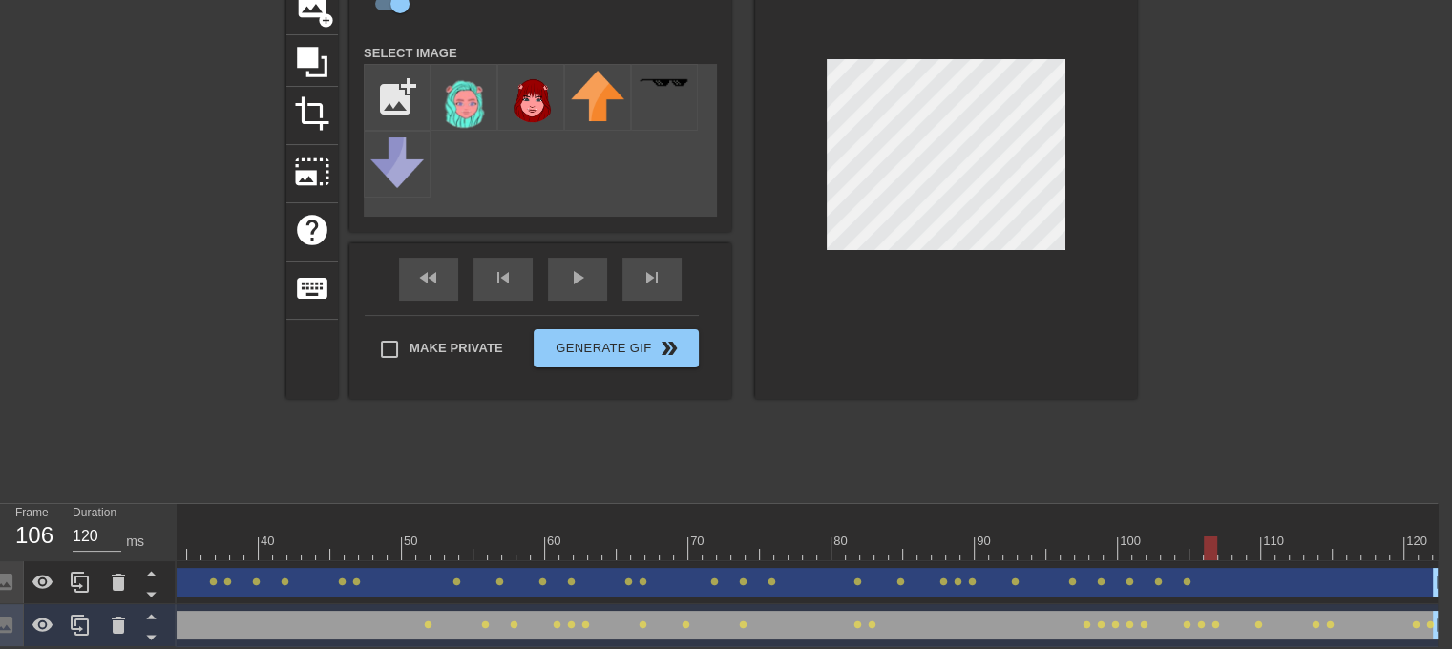
click at [1226, 546] on div at bounding box center [573, 549] width 1747 height 24
click at [1241, 542] on div at bounding box center [573, 549] width 1747 height 24
drag, startPoint x: 1254, startPoint y: 549, endPoint x: 1273, endPoint y: 584, distance: 40.2
click at [1273, 584] on div "10 20 30 40 50 60 70 80 90 100 110 120 Image drag_handle drag_handle lens lens …" at bounding box center [807, 575] width 1261 height 143
click at [1301, 545] on div at bounding box center [573, 549] width 1747 height 24
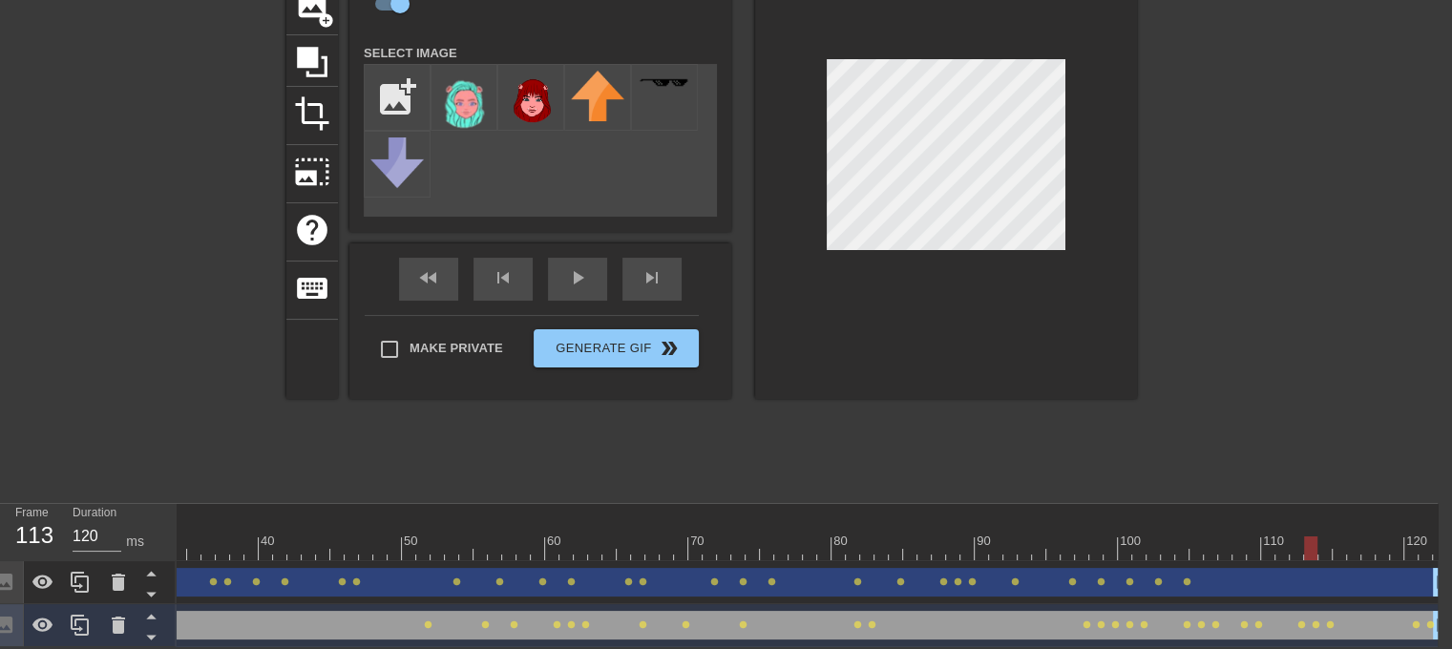
click at [1309, 539] on div at bounding box center [573, 549] width 1747 height 24
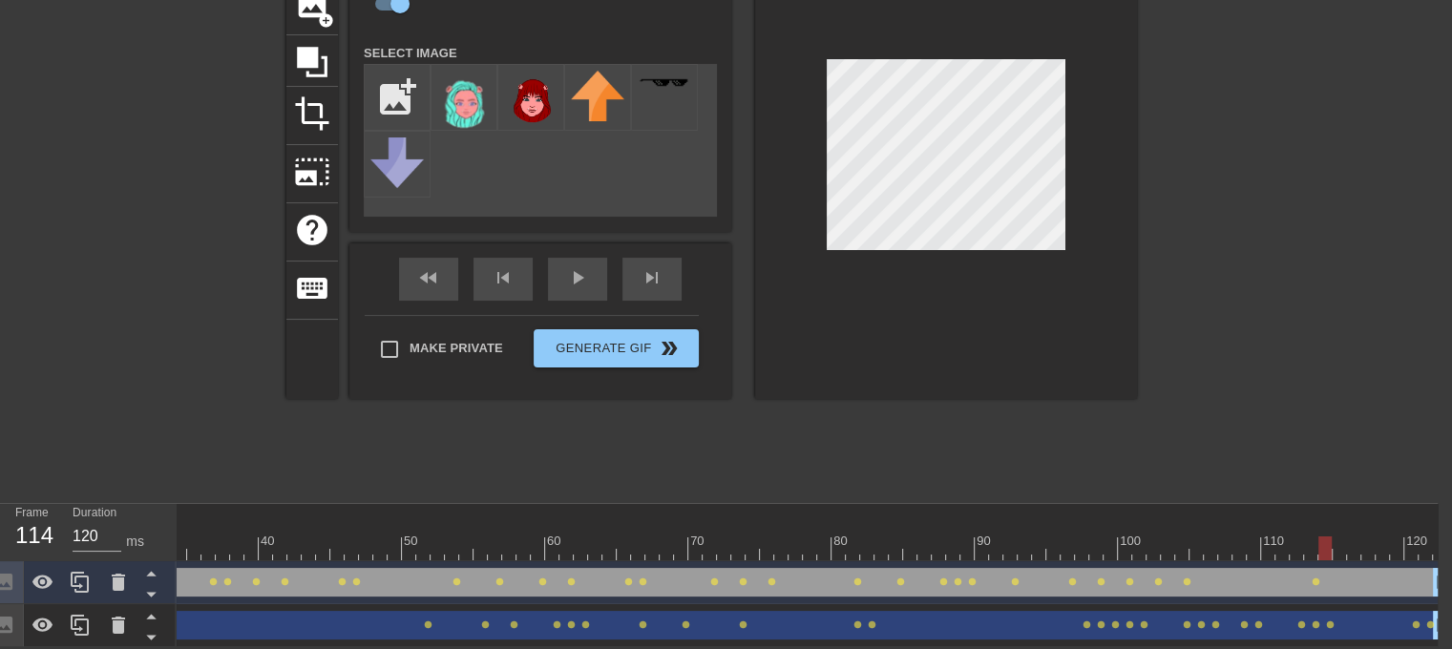
click at [1328, 537] on div at bounding box center [573, 549] width 1747 height 24
click at [1340, 537] on div at bounding box center [573, 549] width 1747 height 24
click at [1356, 537] on div at bounding box center [573, 549] width 1747 height 24
click at [1365, 537] on div at bounding box center [573, 549] width 1747 height 24
click at [1379, 539] on div at bounding box center [573, 549] width 1747 height 24
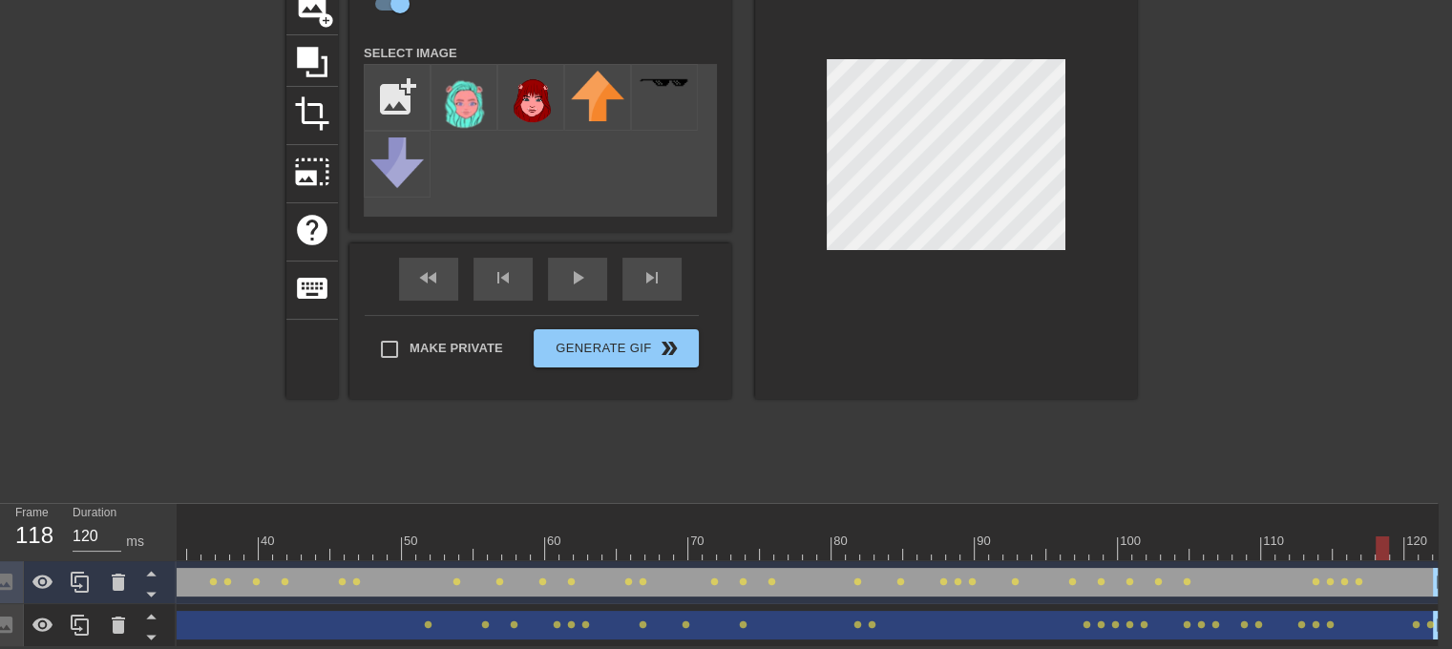
click at [1393, 539] on div at bounding box center [573, 549] width 1747 height 24
click at [1411, 545] on div at bounding box center [573, 549] width 1747 height 24
click at [1426, 543] on div at bounding box center [573, 549] width 1747 height 24
click at [1441, 540] on div at bounding box center [573, 549] width 1747 height 24
click at [550, 241] on div "Image Animate Select Image add_photo_alternate fast_rewind skip_previous play_a…" at bounding box center [540, 159] width 382 height 480
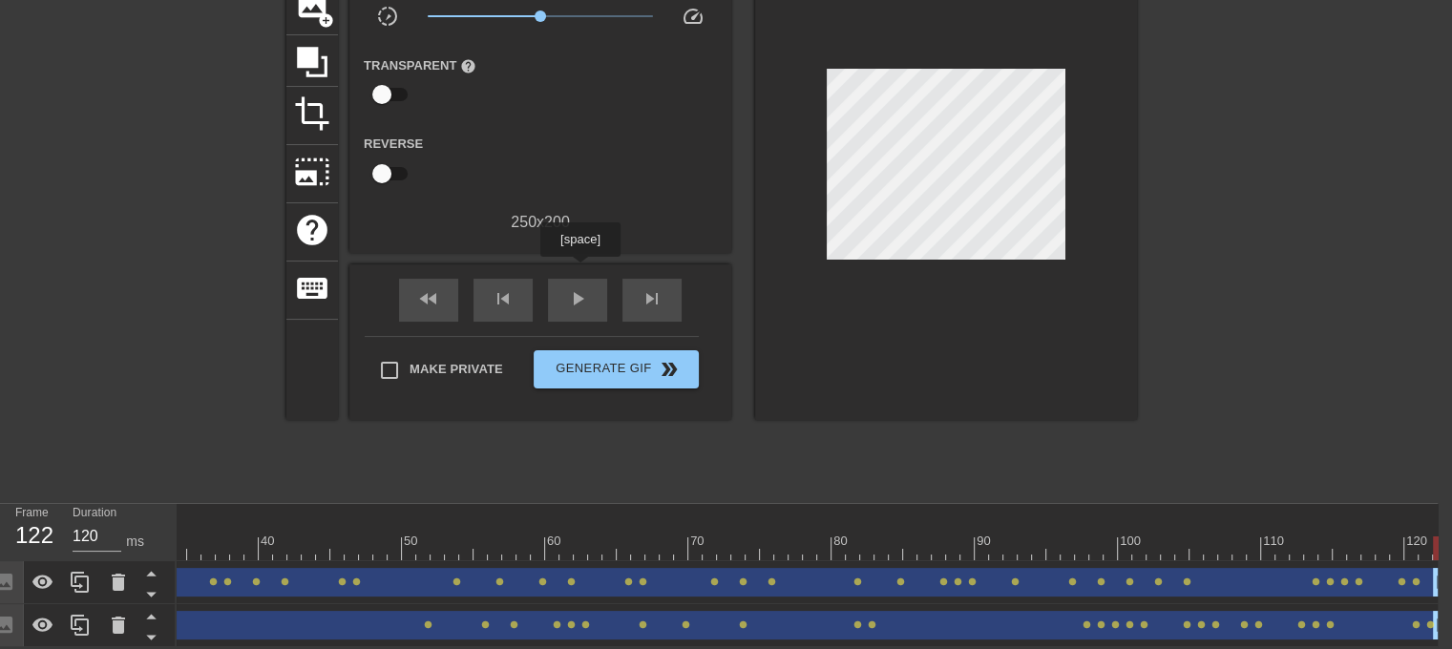
click at [575, 292] on span "play_arrow" at bounding box center [577, 298] width 23 height 23
click at [592, 296] on div "pause" at bounding box center [577, 300] width 59 height 43
click at [660, 377] on div "Make Private Generate Gif double_arrow" at bounding box center [532, 373] width 334 height 75
click at [662, 368] on button "Generate Gif double_arrow" at bounding box center [616, 369] width 165 height 38
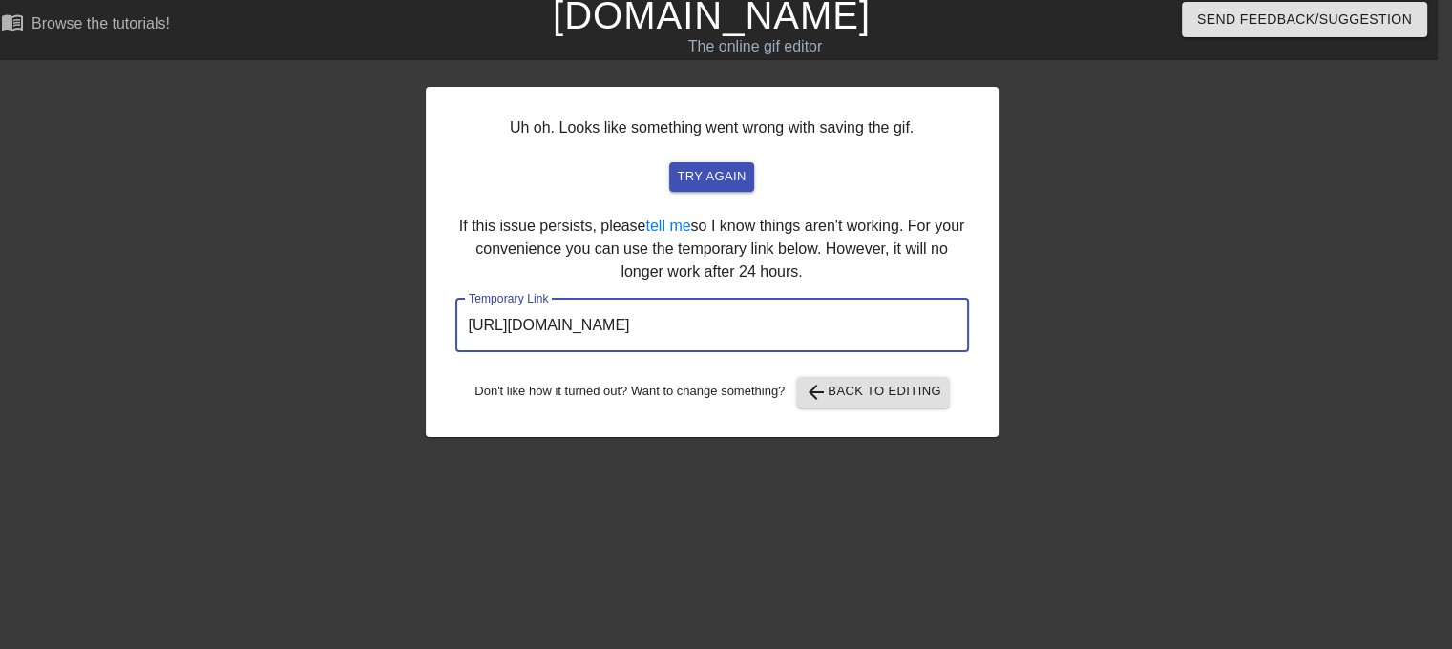
click at [487, 330] on input "[URL][DOMAIN_NAME]" at bounding box center [712, 325] width 514 height 53
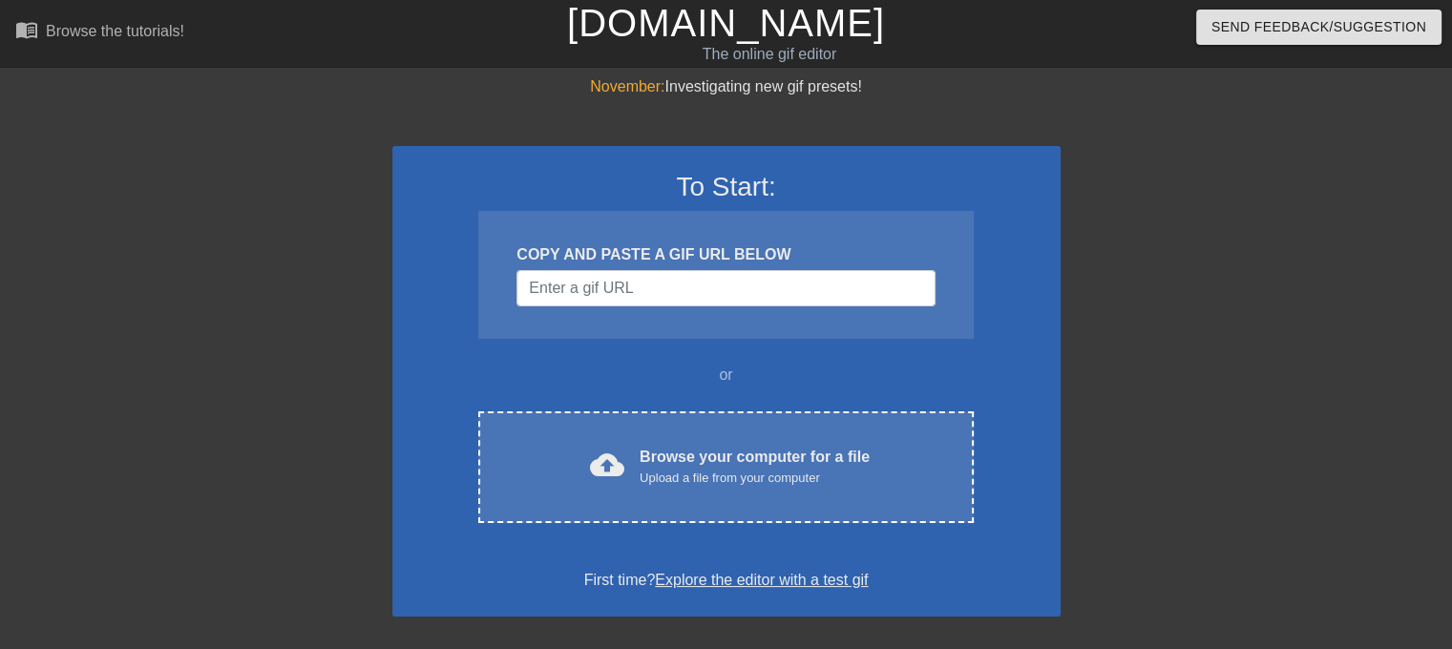
click at [622, 465] on span "cloud_upload" at bounding box center [607, 465] width 34 height 34
click at [818, 288] on input "Username" at bounding box center [725, 288] width 418 height 36
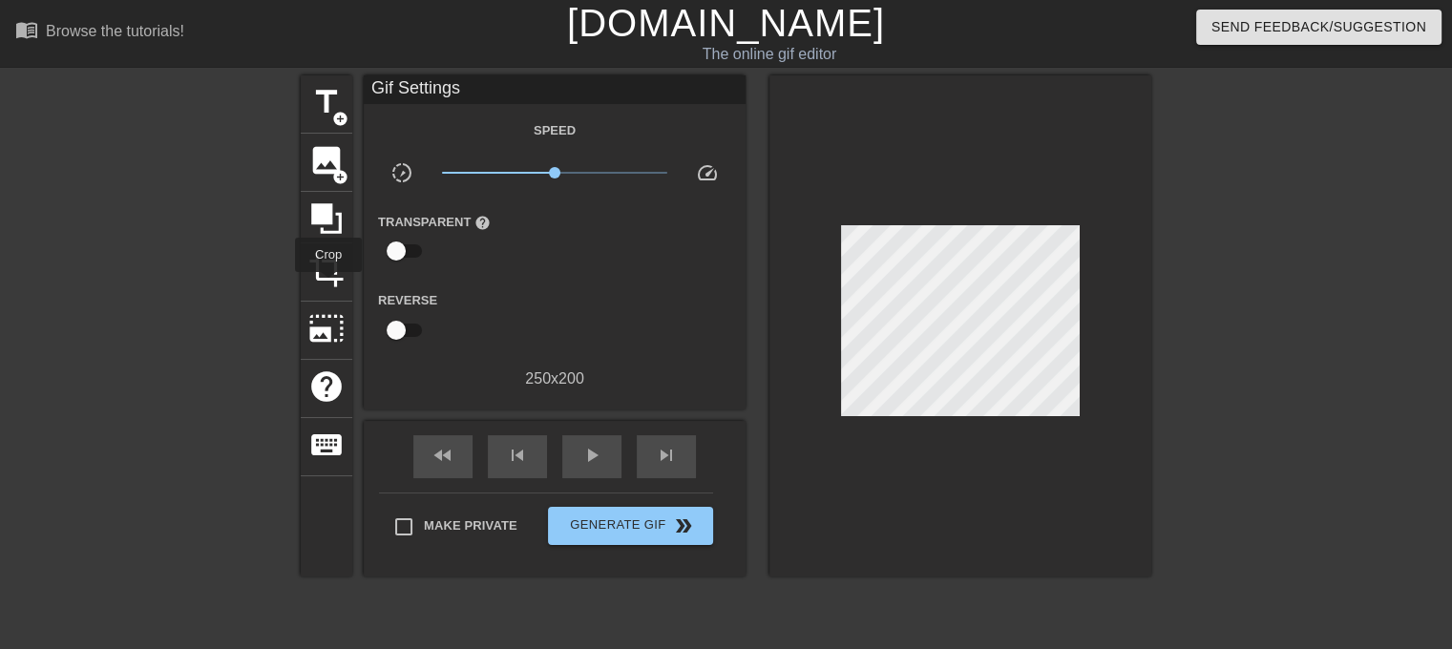
click at [328, 285] on div "crop" at bounding box center [327, 272] width 52 height 58
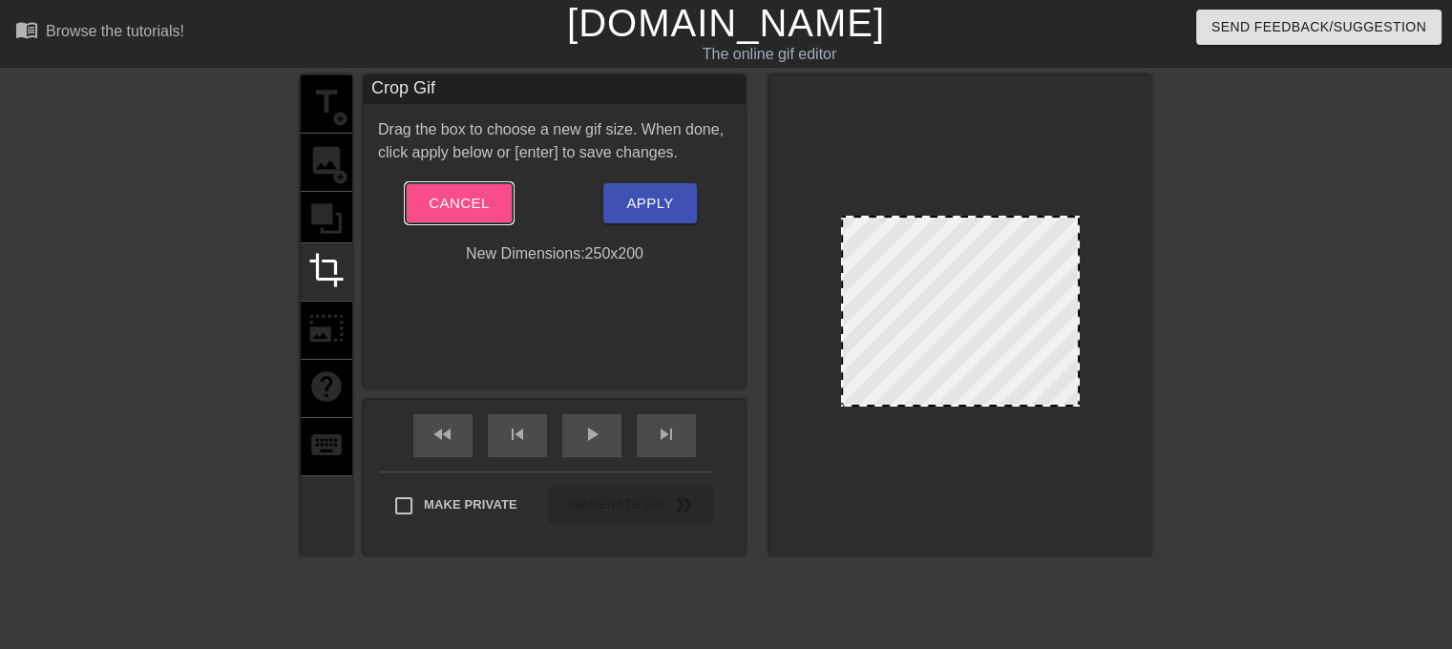
click at [449, 211] on span "Cancel" at bounding box center [459, 203] width 60 height 25
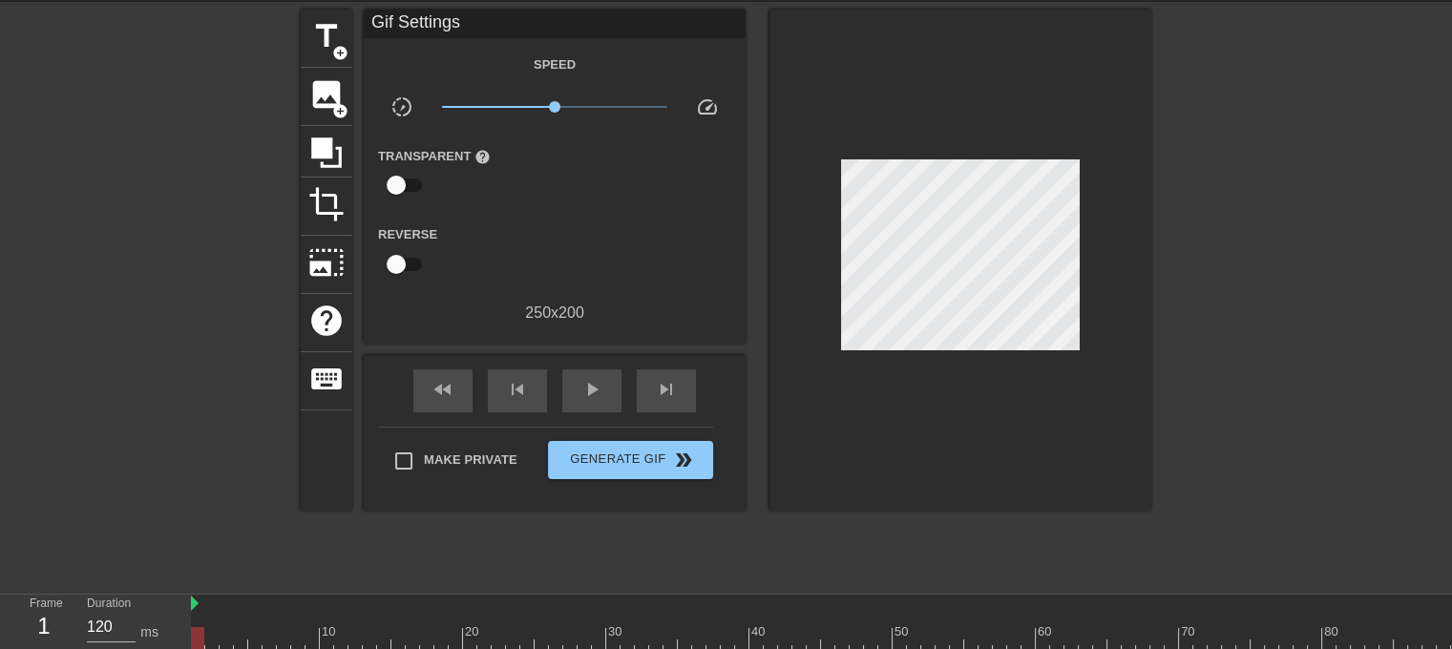
scroll to position [216, 0]
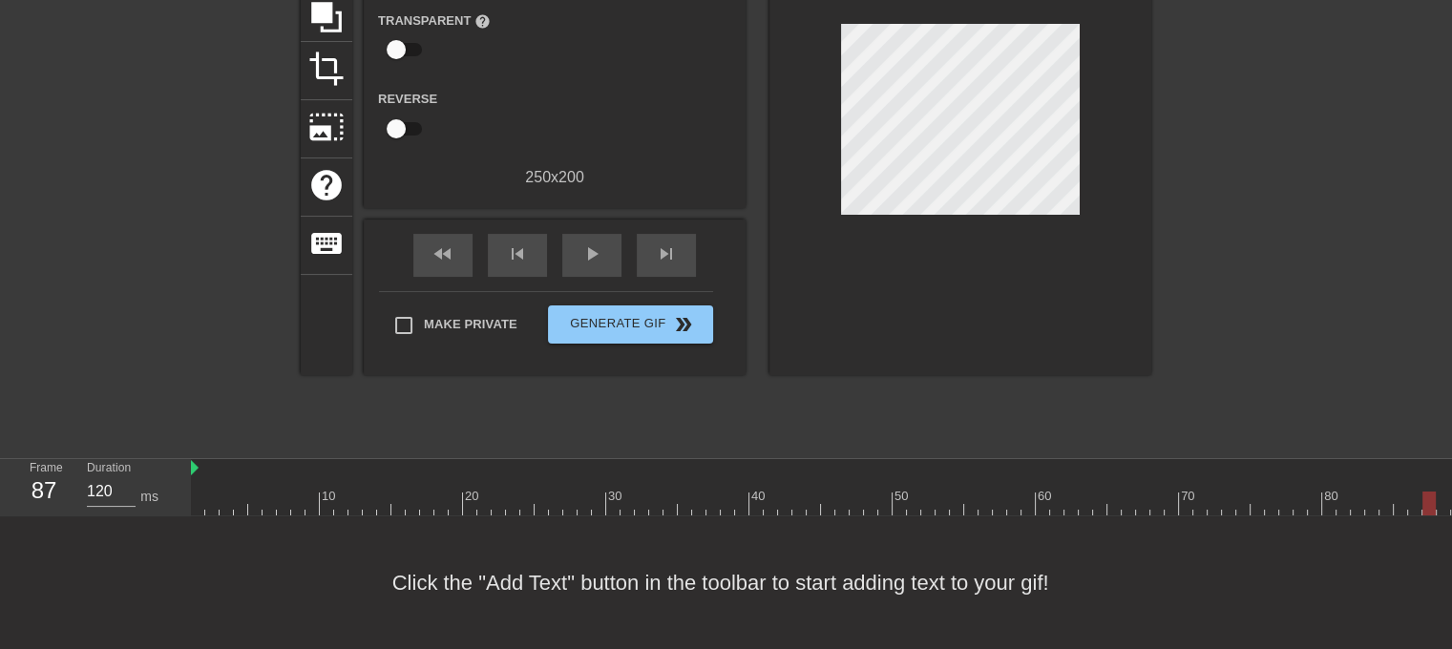
click at [1426, 492] on div at bounding box center [1064, 504] width 1747 height 24
click at [1294, 487] on div at bounding box center [1294, 496] width 4 height 19
click at [747, 487] on div at bounding box center [749, 496] width 4 height 19
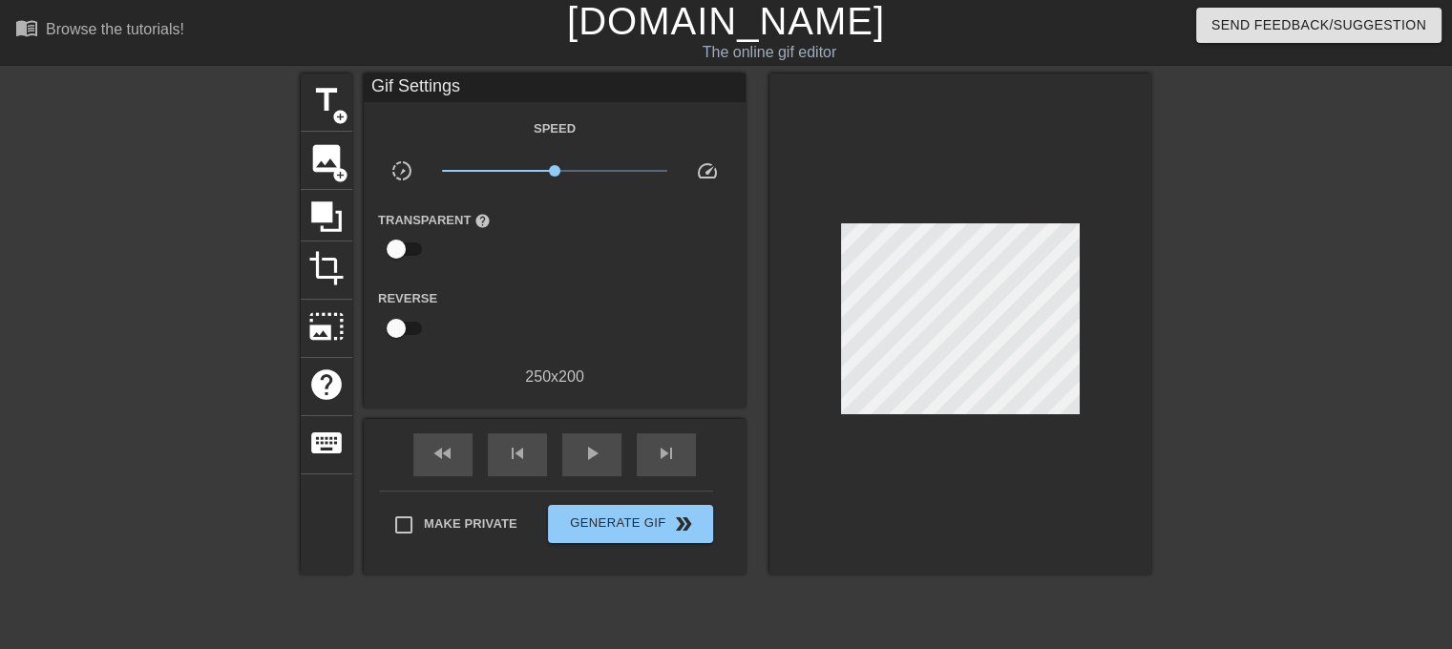
scroll to position [0, 0]
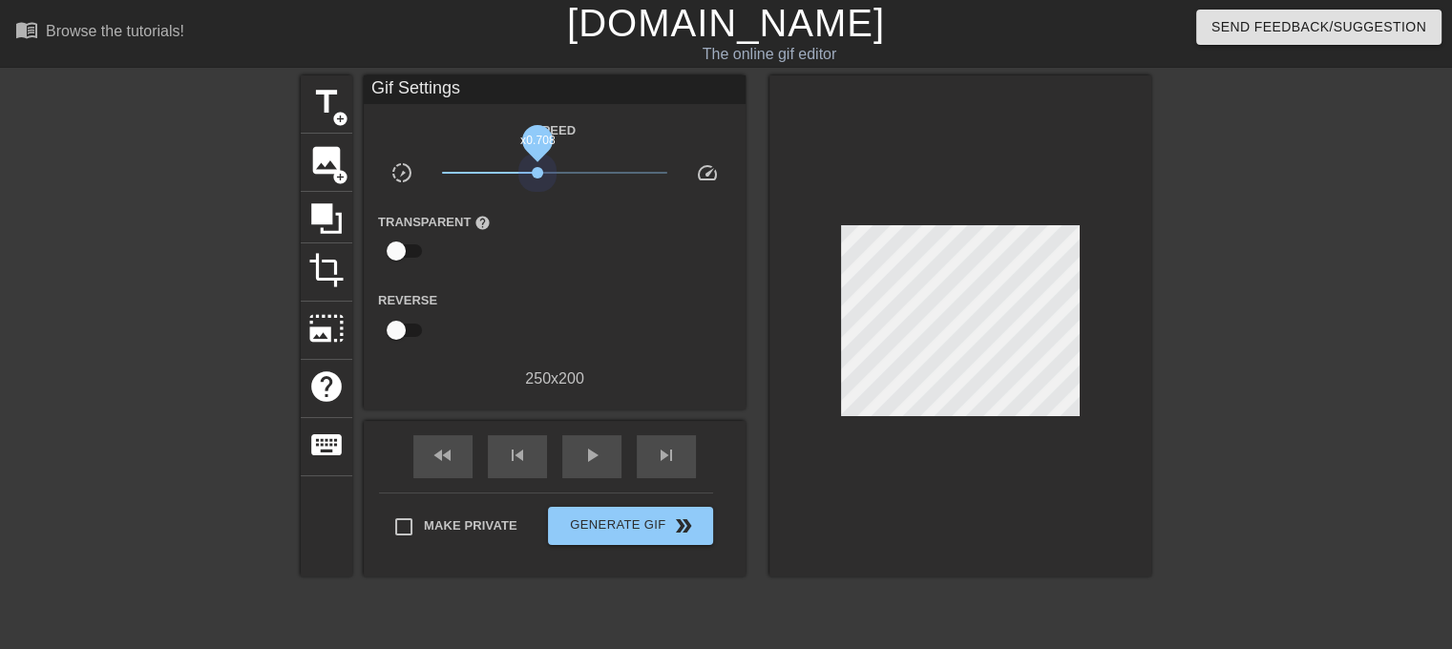
drag, startPoint x: 554, startPoint y: 174, endPoint x: 538, endPoint y: 191, distance: 23.0
click at [535, 179] on span "x0.708" at bounding box center [555, 172] width 226 height 23
click at [584, 449] on span "play_arrow" at bounding box center [591, 455] width 23 height 23
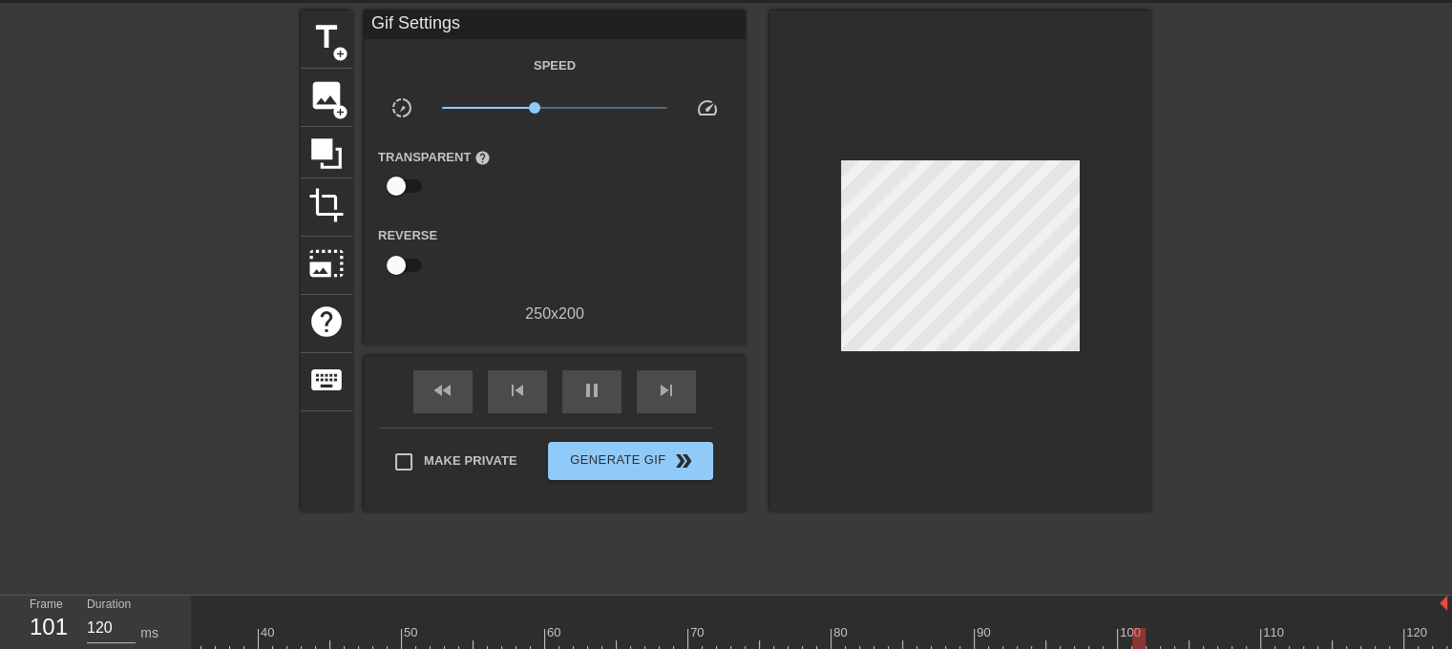
scroll to position [95, 0]
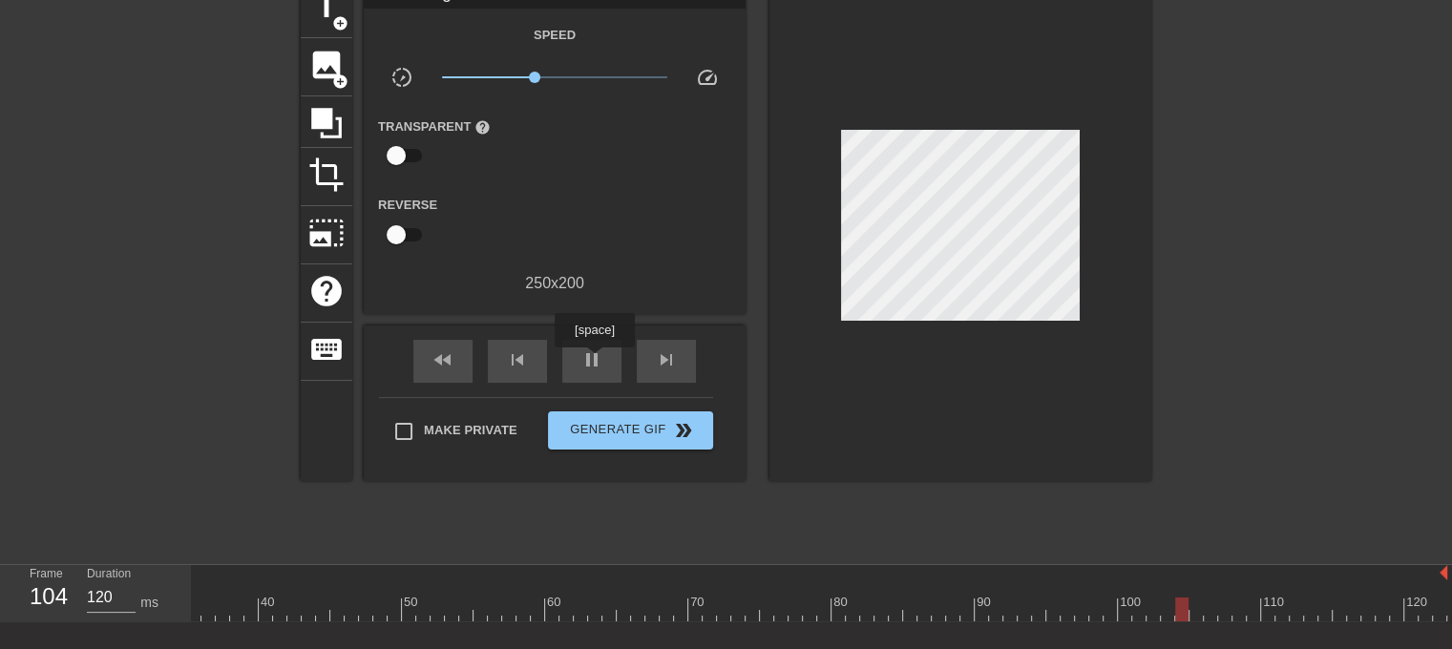
click at [596, 366] on span "pause" at bounding box center [591, 359] width 23 height 23
click at [705, 592] on div at bounding box center [699, 596] width 14 height 24
click at [983, 606] on div at bounding box center [1064, 610] width 1747 height 24
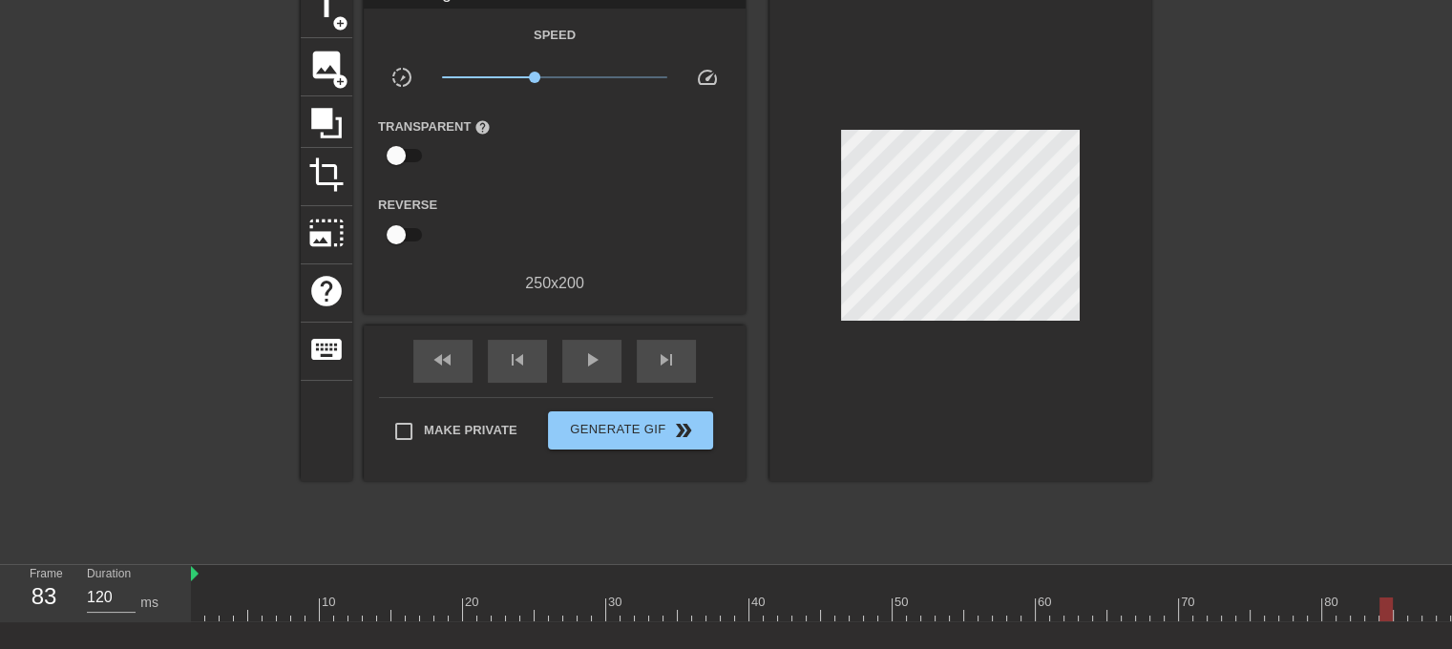
drag, startPoint x: 987, startPoint y: 611, endPoint x: 1382, endPoint y: 621, distance: 395.3
click at [1382, 621] on div at bounding box center [1064, 610] width 1747 height 24
click at [916, 605] on div at bounding box center [573, 610] width 1747 height 24
drag, startPoint x: 920, startPoint y: 609, endPoint x: 1077, endPoint y: 621, distance: 157.1
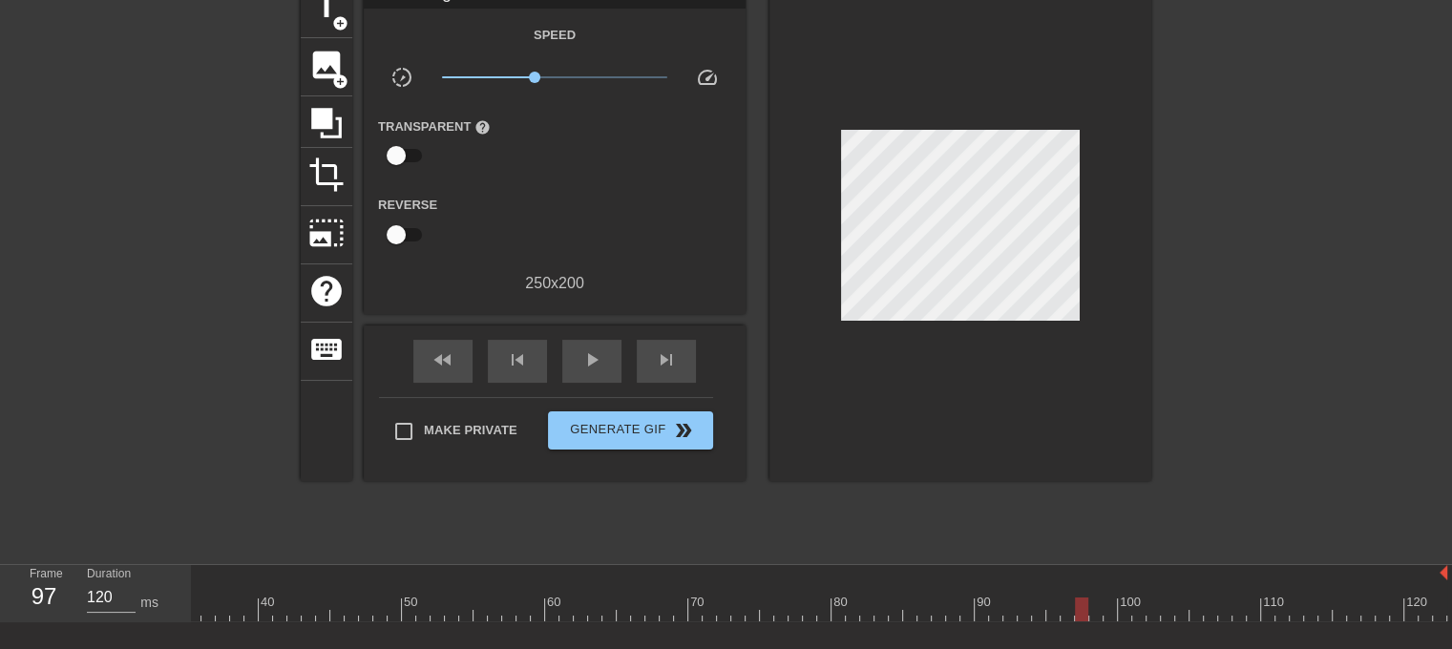
click at [1077, 621] on div "10 20 30 40 50 60 70 80 90 100 110 120" at bounding box center [573, 593] width 1747 height 57
click at [1079, 610] on div at bounding box center [1081, 610] width 13 height 24
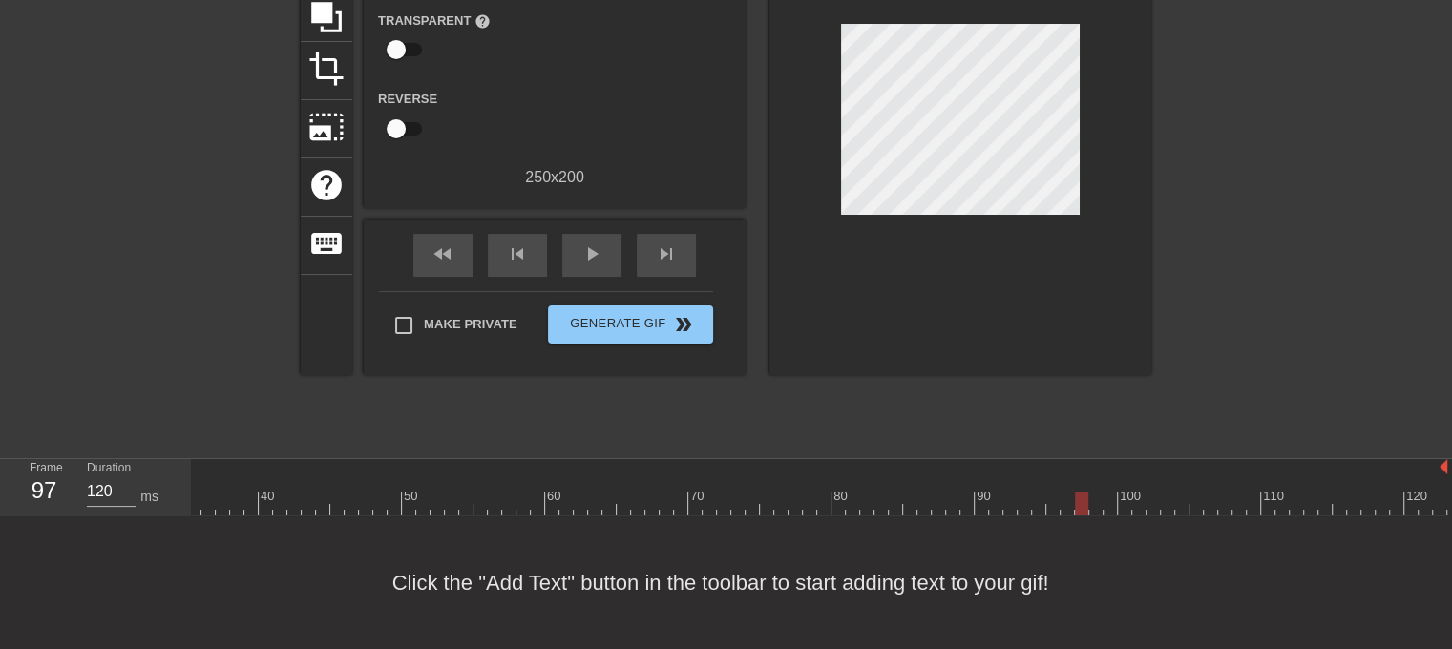
scroll to position [216, 0]
click at [1077, 492] on div at bounding box center [1081, 504] width 13 height 24
click at [128, 482] on input "119" at bounding box center [111, 491] width 49 height 31
click at [128, 481] on input "118" at bounding box center [111, 491] width 49 height 31
click at [128, 481] on input "117" at bounding box center [111, 491] width 49 height 31
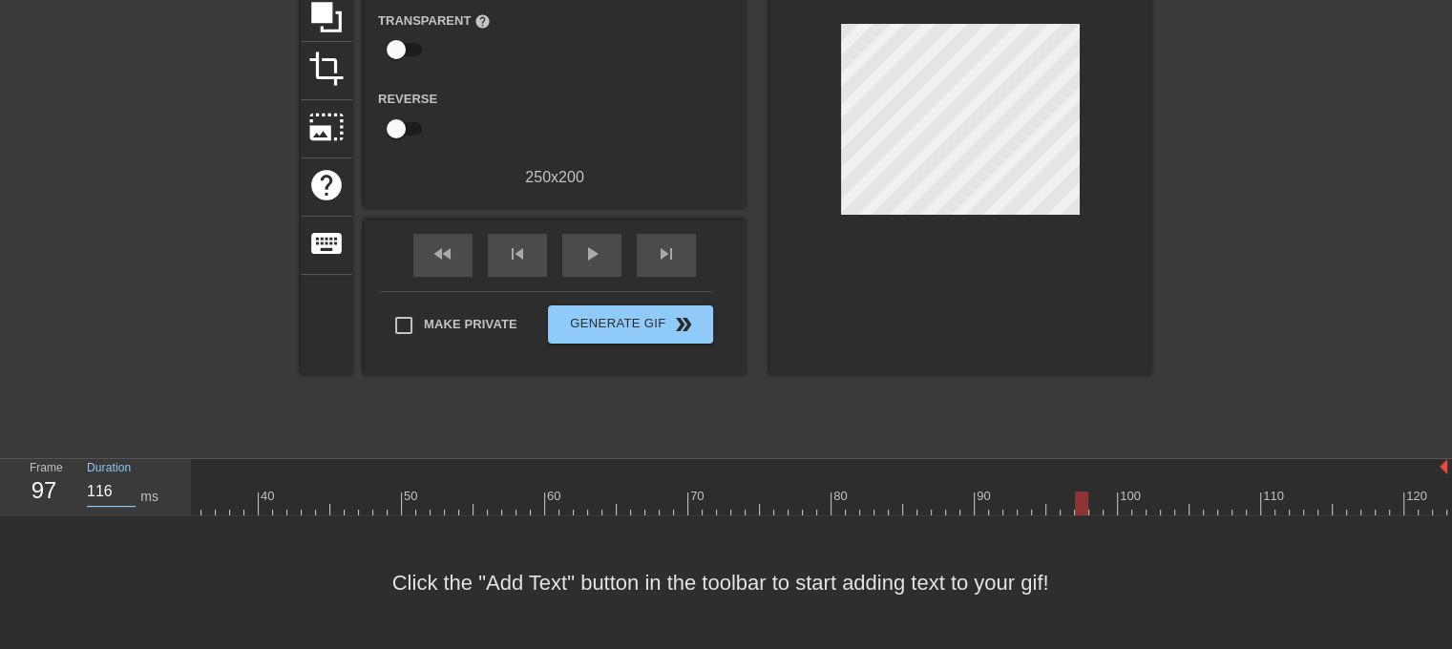
click at [128, 481] on input "116" at bounding box center [111, 491] width 49 height 31
click at [128, 481] on input "115" at bounding box center [111, 491] width 49 height 31
click at [128, 481] on input "114" at bounding box center [111, 491] width 49 height 31
click at [128, 481] on input "113" at bounding box center [111, 491] width 49 height 31
click at [128, 481] on input "112" at bounding box center [111, 491] width 49 height 31
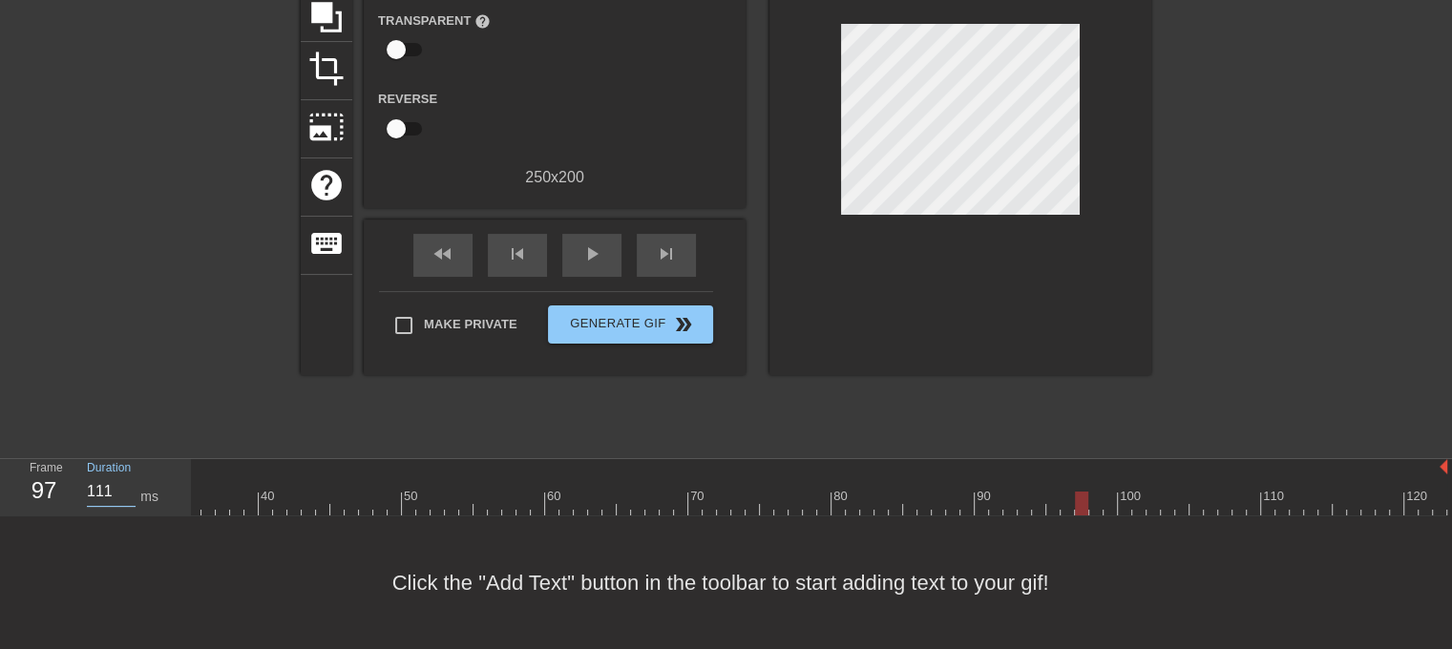
click at [128, 481] on input "111" at bounding box center [111, 491] width 49 height 31
click at [128, 481] on input "110" at bounding box center [111, 491] width 49 height 31
click at [128, 481] on input "109" at bounding box center [111, 491] width 49 height 31
click at [128, 481] on input "108" at bounding box center [111, 491] width 49 height 31
click at [128, 481] on input "107" at bounding box center [111, 491] width 49 height 31
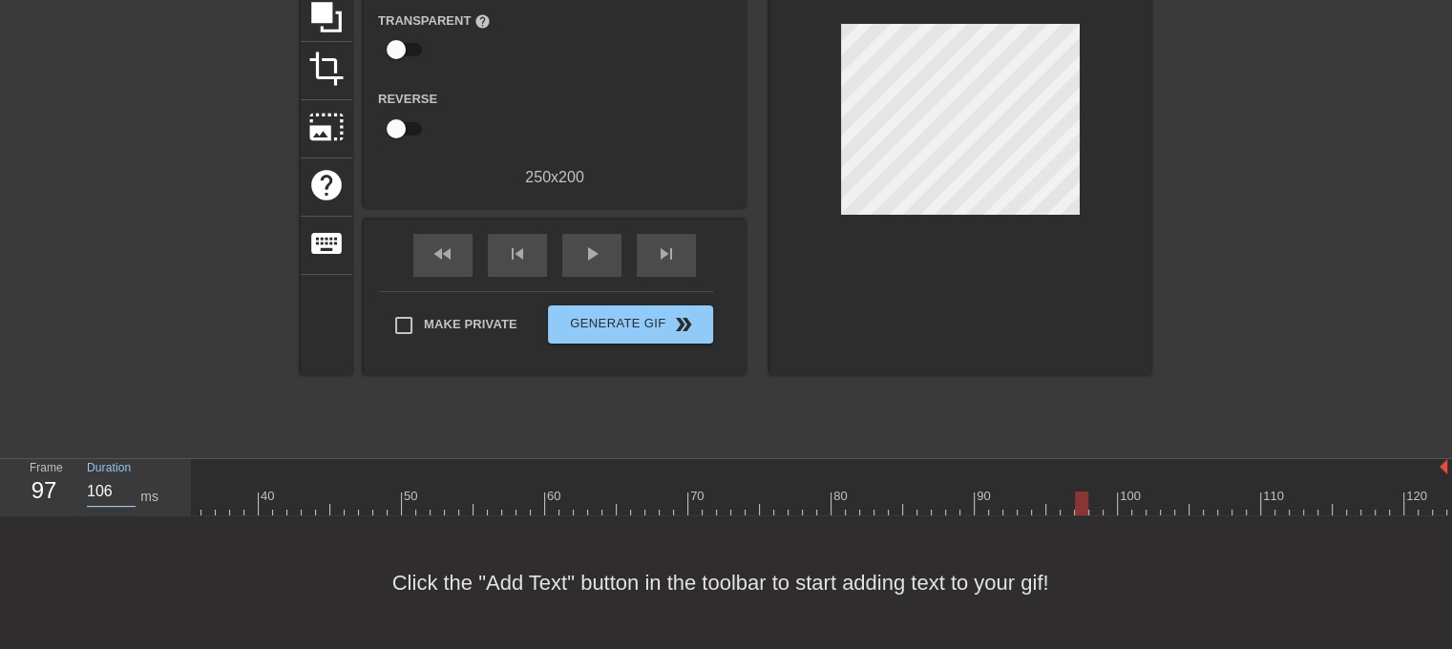
click at [128, 481] on input "106" at bounding box center [111, 491] width 49 height 31
click at [128, 481] on input "105" at bounding box center [111, 491] width 49 height 31
click at [128, 481] on input "104" at bounding box center [111, 491] width 49 height 31
click at [128, 481] on input "103" at bounding box center [111, 491] width 49 height 31
click at [128, 481] on input "102" at bounding box center [111, 491] width 49 height 31
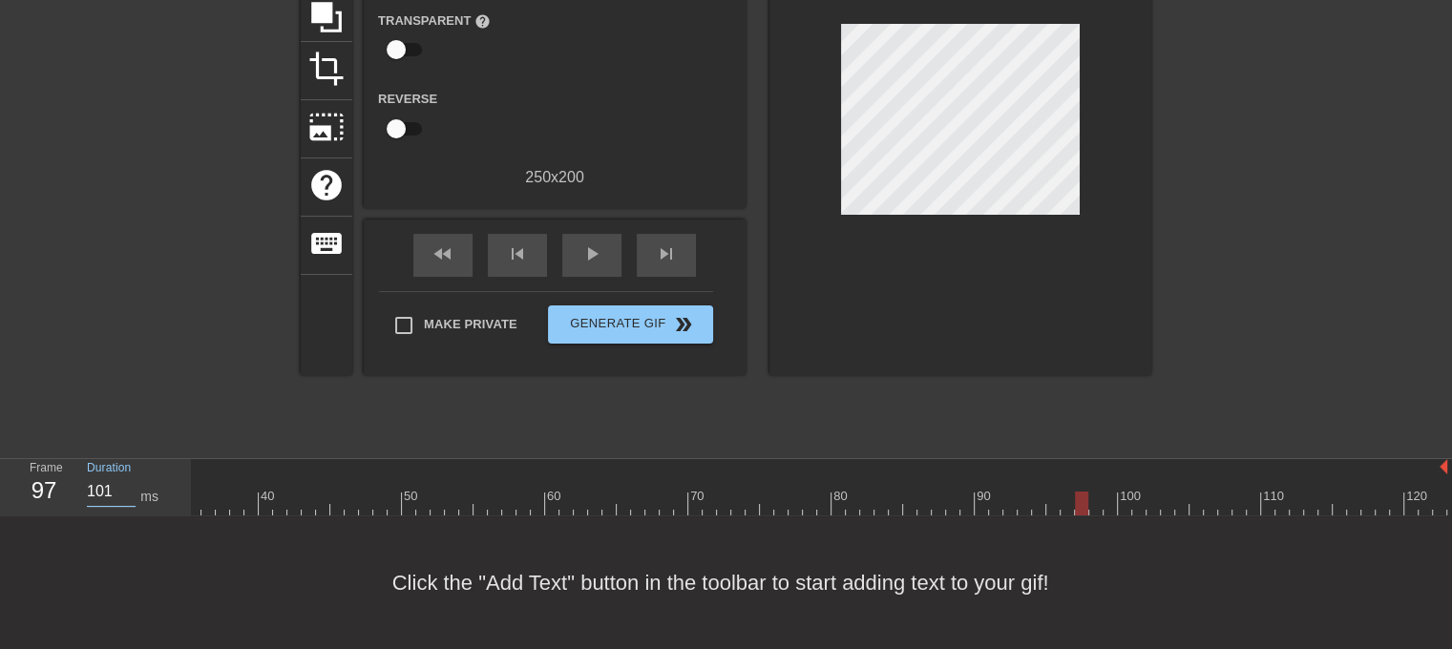
click at [128, 481] on input "101" at bounding box center [111, 491] width 49 height 31
click at [128, 481] on input "100" at bounding box center [111, 491] width 49 height 31
click at [128, 481] on input "99" at bounding box center [111, 491] width 49 height 31
click at [128, 526] on div "Click the "Add Text" button in the toolbar to start adding text to your gif!" at bounding box center [726, 582] width 1452 height 133
drag, startPoint x: 1100, startPoint y: 574, endPoint x: 1134, endPoint y: 568, distance: 34.8
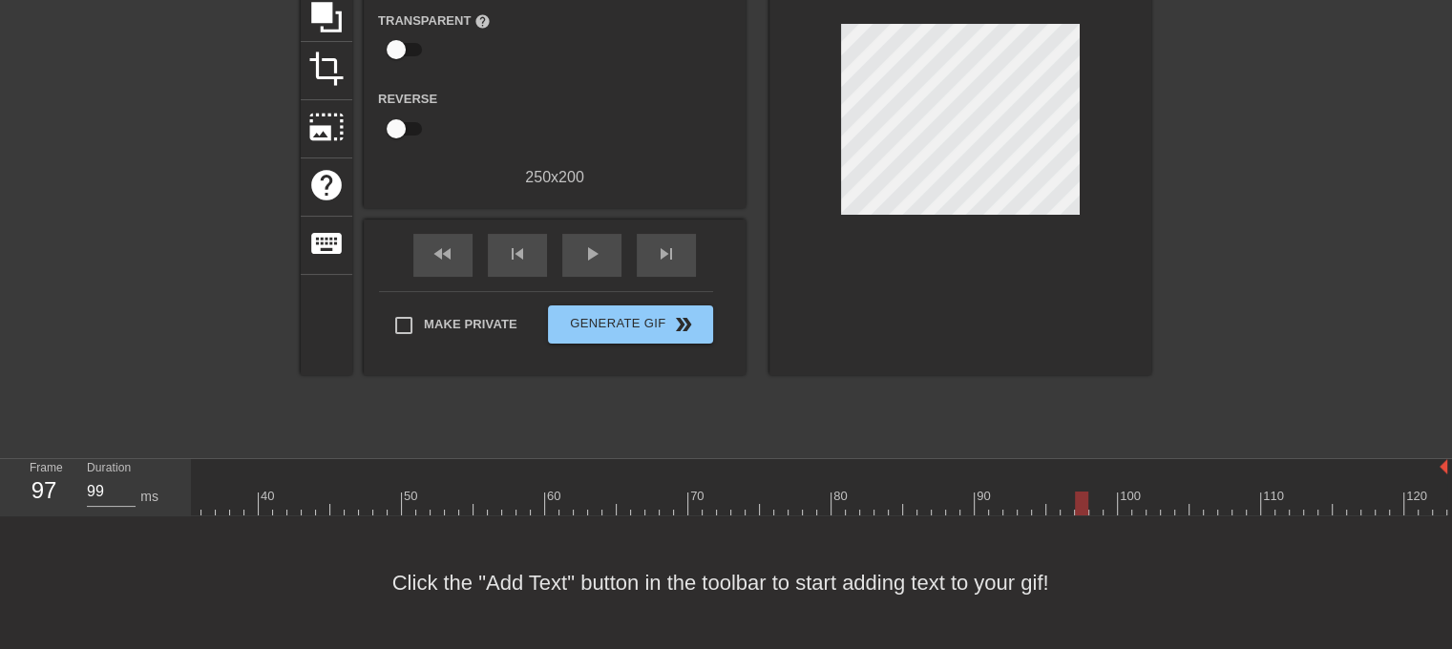
click at [1103, 574] on div "Click the "Add Text" button in the toolbar to start adding text to your gif!" at bounding box center [726, 582] width 1452 height 133
click at [589, 242] on span "play_arrow" at bounding box center [591, 253] width 23 height 23
click at [589, 242] on span "pause" at bounding box center [591, 253] width 23 height 23
click at [110, 477] on input "120" at bounding box center [111, 491] width 49 height 31
drag, startPoint x: 110, startPoint y: 477, endPoint x: 88, endPoint y: 480, distance: 22.1
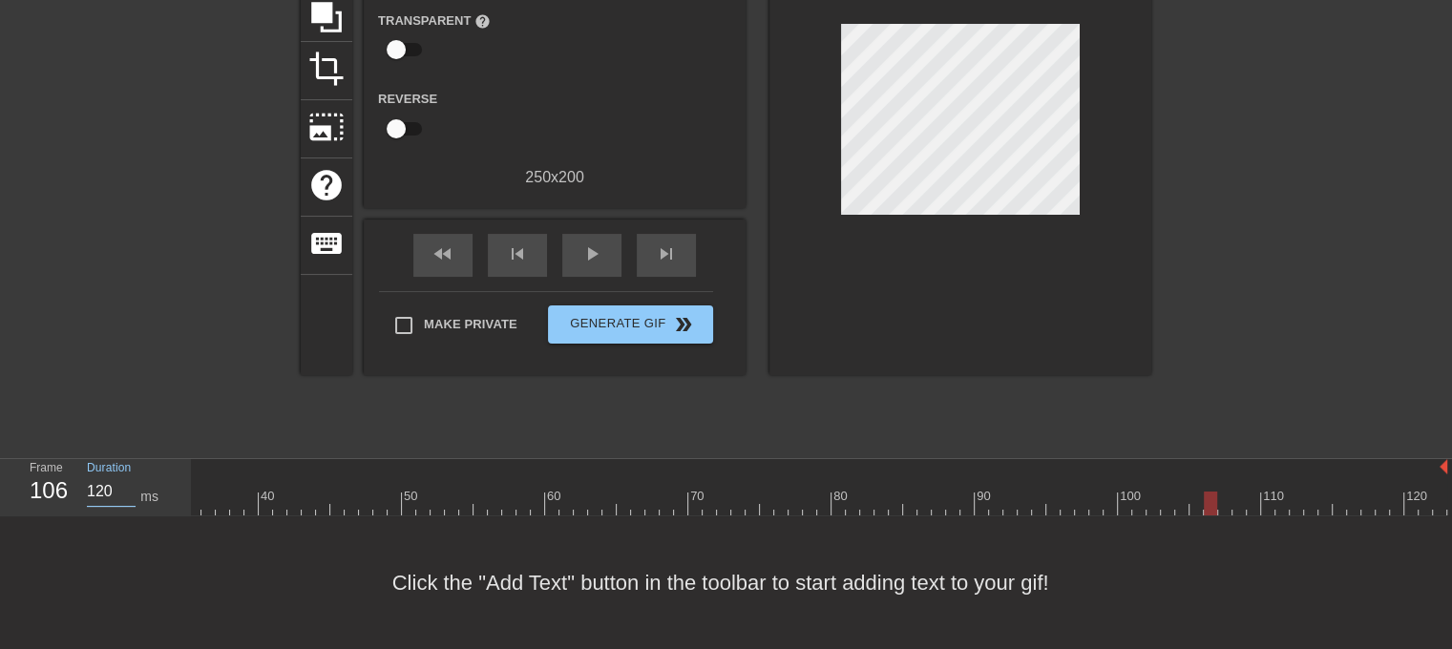
click at [88, 480] on input "120" at bounding box center [111, 491] width 49 height 31
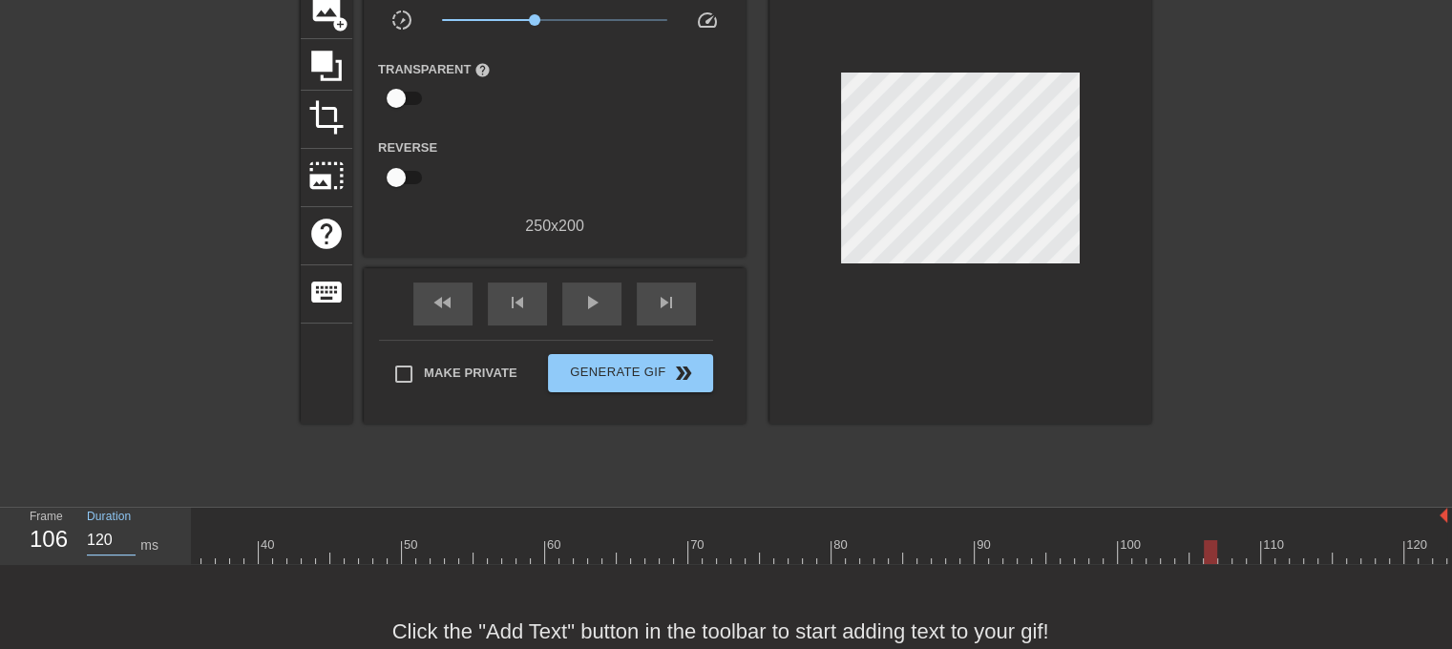
scroll to position [120, 0]
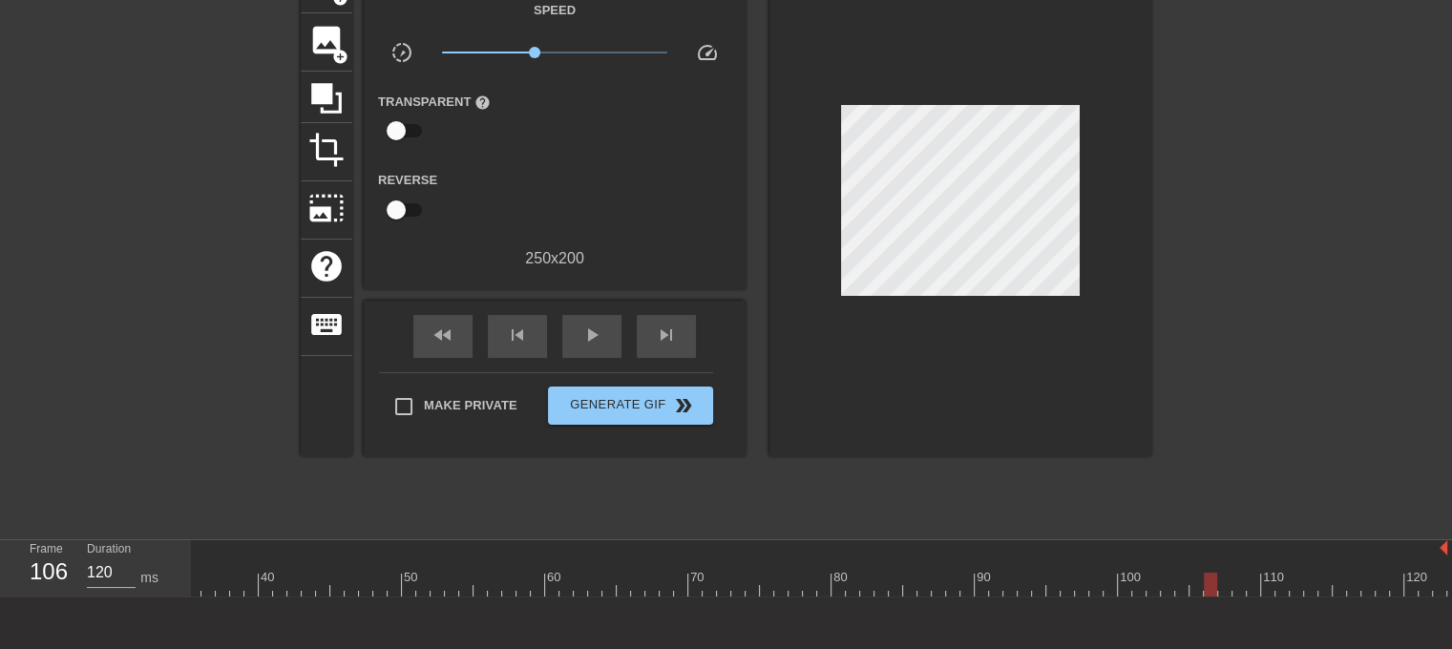
click at [58, 583] on div "106" at bounding box center [44, 572] width 29 height 34
click at [1023, 579] on div at bounding box center [573, 585] width 1747 height 24
click at [1046, 583] on div at bounding box center [573, 585] width 1747 height 24
click at [1064, 586] on div at bounding box center [573, 585] width 1747 height 24
click at [1095, 588] on div at bounding box center [573, 585] width 1747 height 24
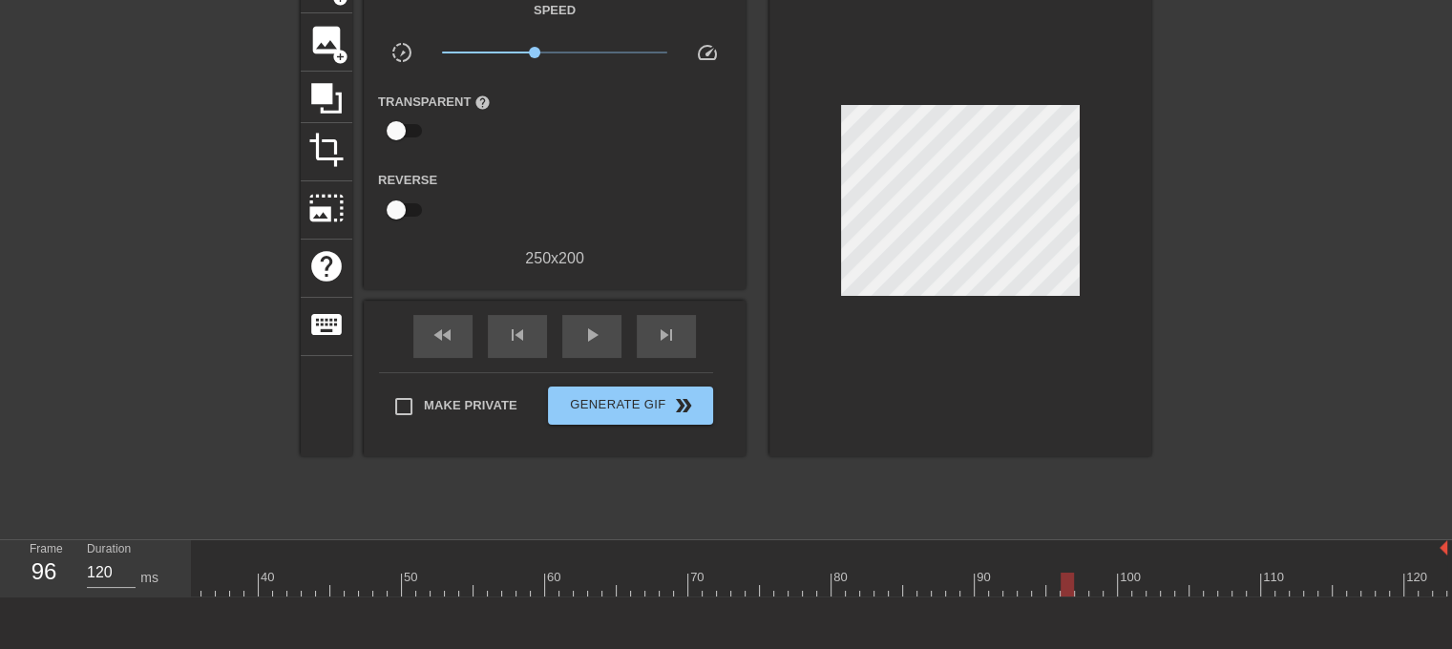
drag, startPoint x: 1092, startPoint y: 588, endPoint x: 1065, endPoint y: 592, distance: 27.0
click at [1065, 592] on div at bounding box center [1067, 585] width 13 height 24
drag, startPoint x: 112, startPoint y: 573, endPoint x: 81, endPoint y: 574, distance: 30.6
click at [81, 574] on div "Duration 120 ms" at bounding box center [130, 567] width 115 height 55
click at [237, 507] on div at bounding box center [134, 241] width 286 height 573
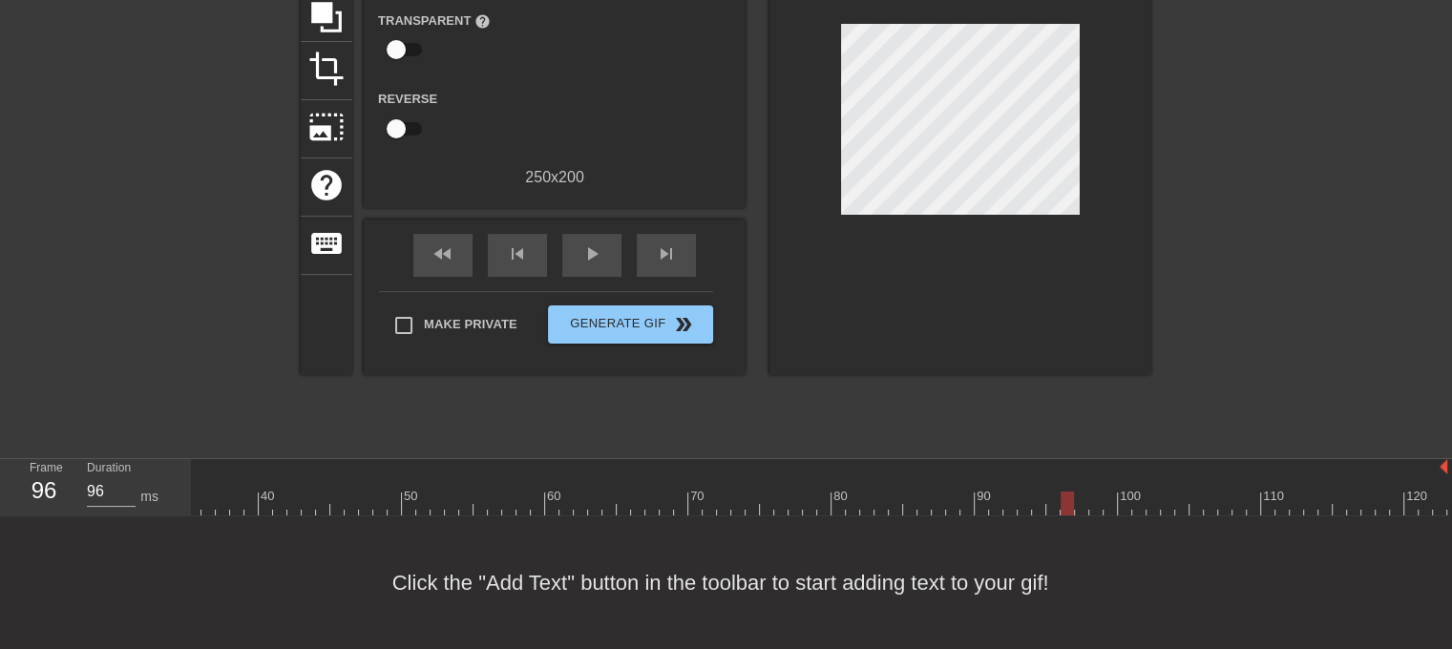
scroll to position [15, 489]
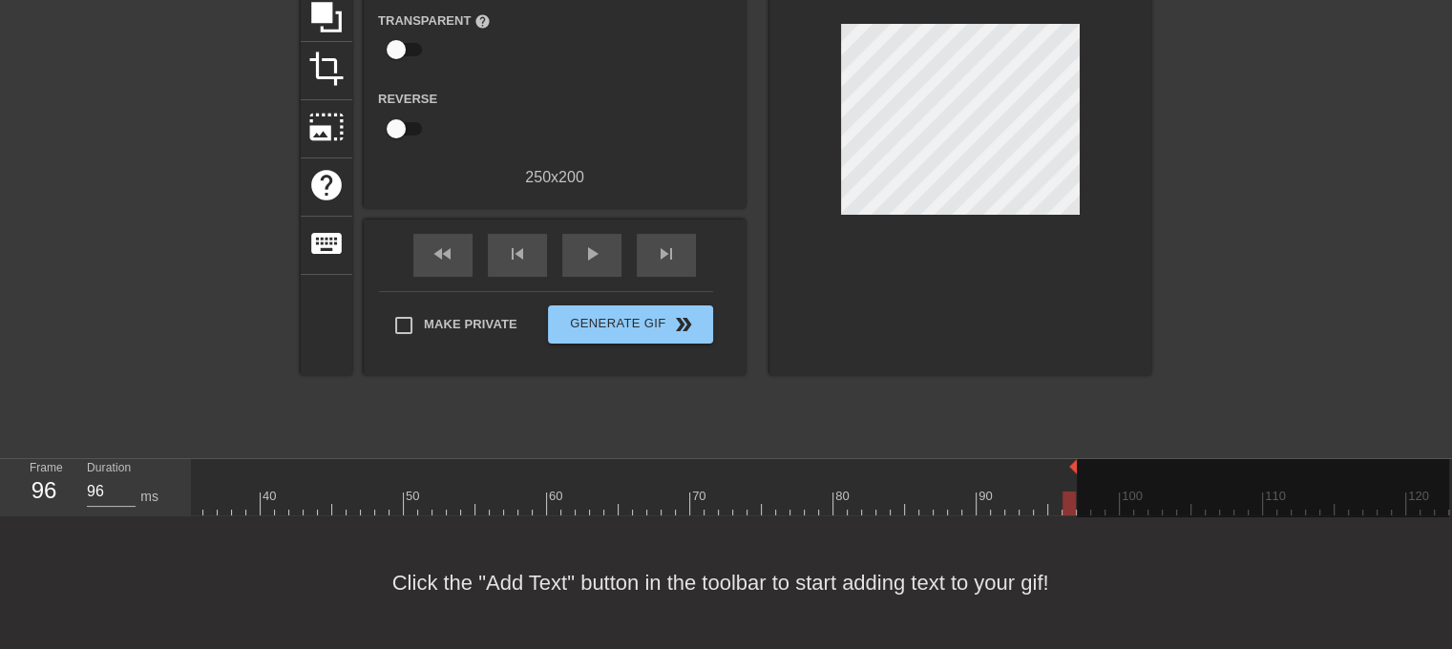
drag, startPoint x: 1442, startPoint y: 452, endPoint x: 1070, endPoint y: 457, distance: 372.4
click at [1149, 394] on div "title add_circle image add_circle crop photo_size_select_large help keyboard Gi…" at bounding box center [726, 160] width 851 height 573
click at [569, 241] on div "play_arrow" at bounding box center [591, 255] width 59 height 43
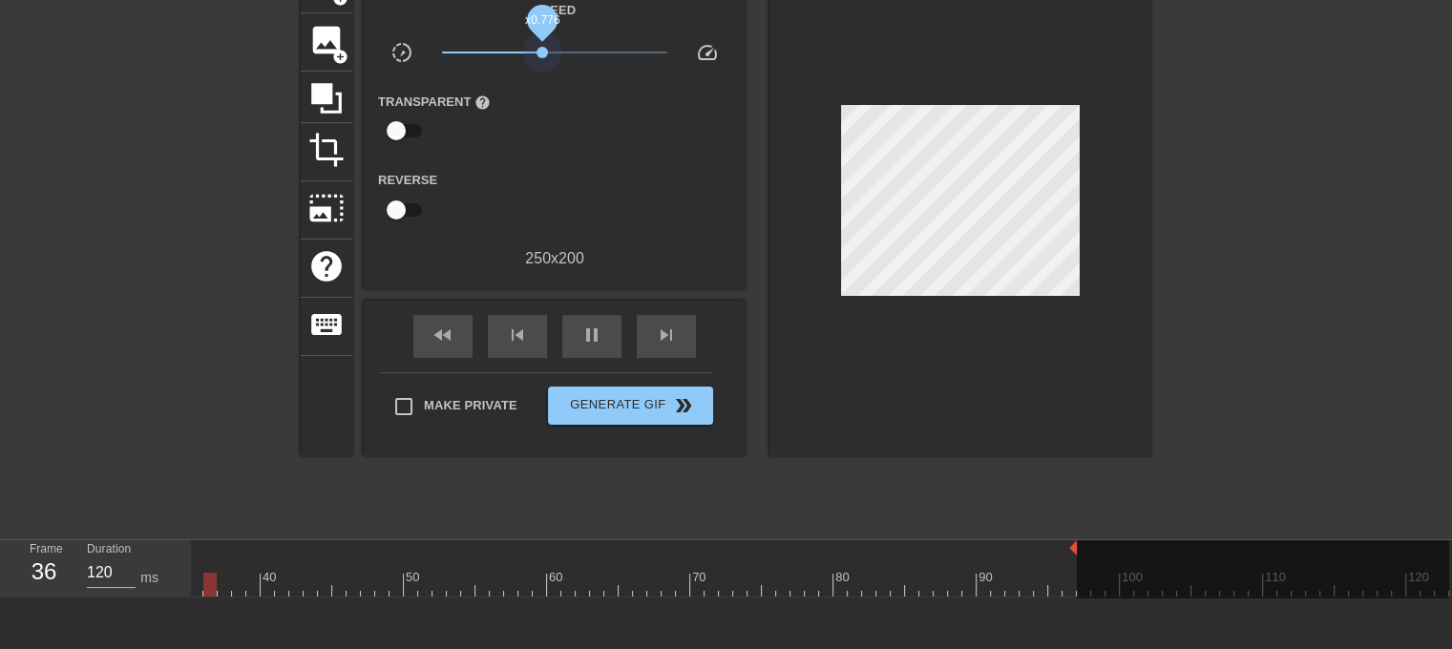
click at [542, 53] on span "x0.776" at bounding box center [542, 52] width 11 height 11
click at [538, 53] on span "x0.716" at bounding box center [538, 52] width 11 height 11
click at [535, 54] on span "x0.668" at bounding box center [534, 52] width 11 height 11
click at [538, 54] on span "x0.716" at bounding box center [538, 52] width 11 height 11
type input "120"
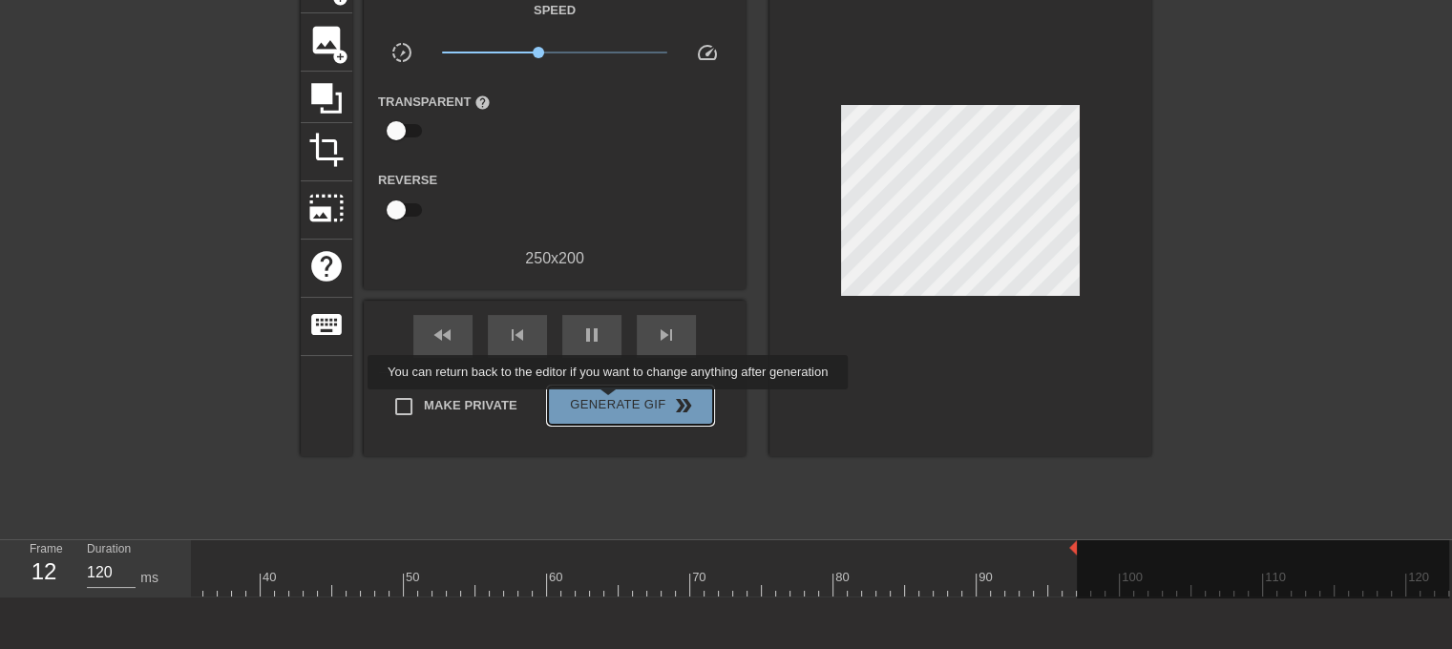
click at [610, 403] on span "Generate Gif double_arrow" at bounding box center [631, 405] width 150 height 23
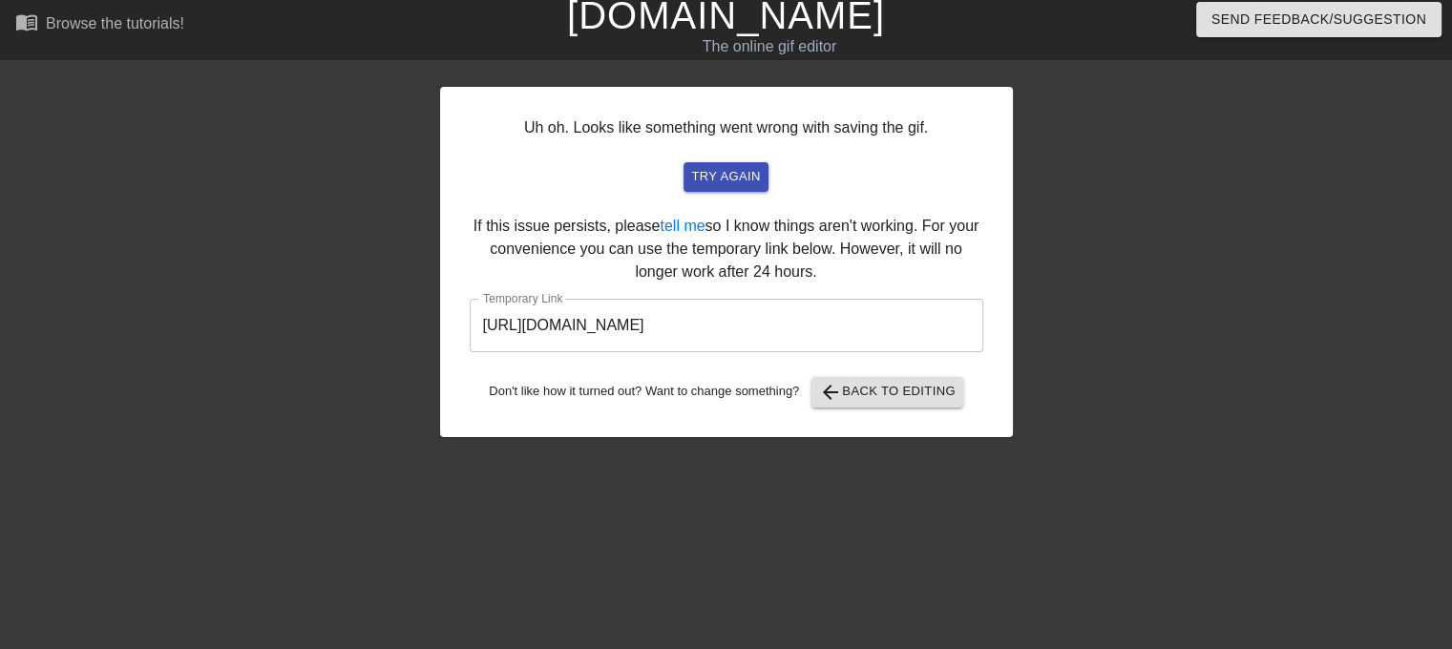
click at [564, 336] on input "https://www.gifntext.com/temp_generations/LurbUSx0.gif" at bounding box center [727, 325] width 514 height 53
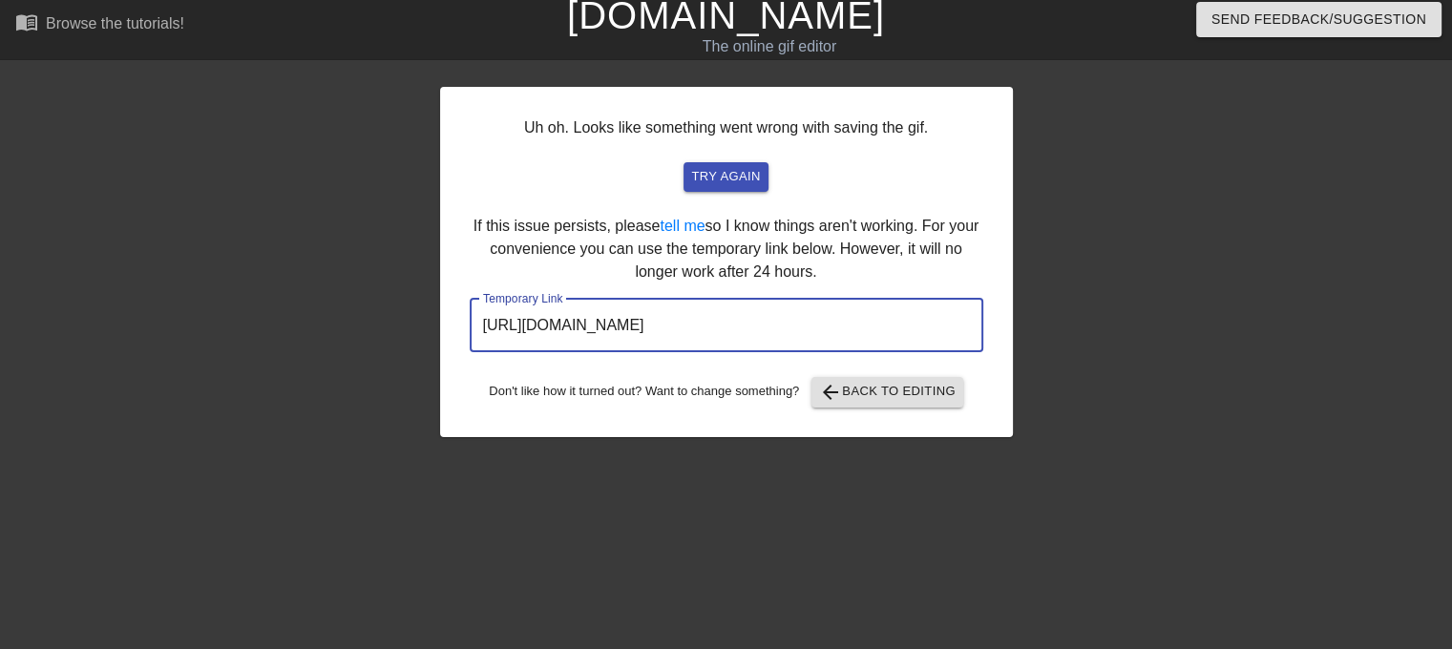
click at [564, 336] on input "https://www.gifntext.com/temp_generations/LurbUSx0.gif" at bounding box center [727, 325] width 514 height 53
